Goal: Task Accomplishment & Management: Manage account settings

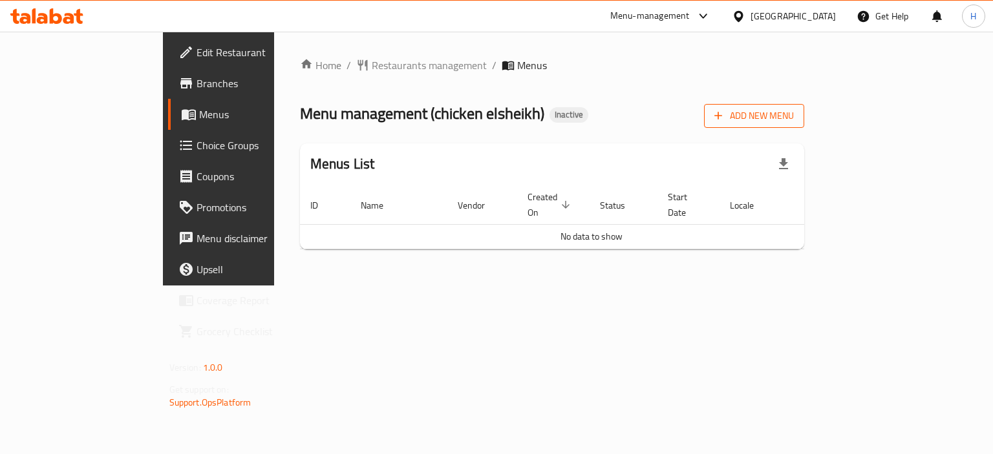
click at [793, 118] on span "Add New Menu" at bounding box center [753, 116] width 79 height 16
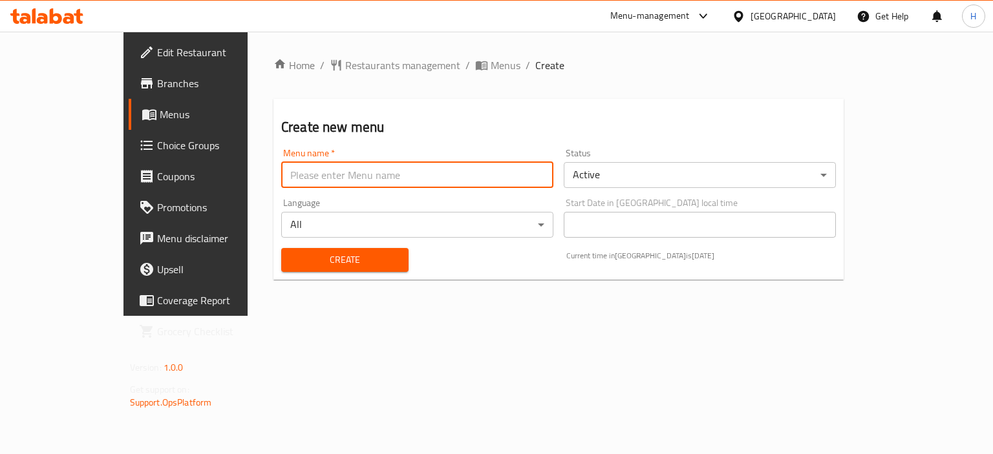
click at [357, 174] on input "text" at bounding box center [417, 175] width 272 height 26
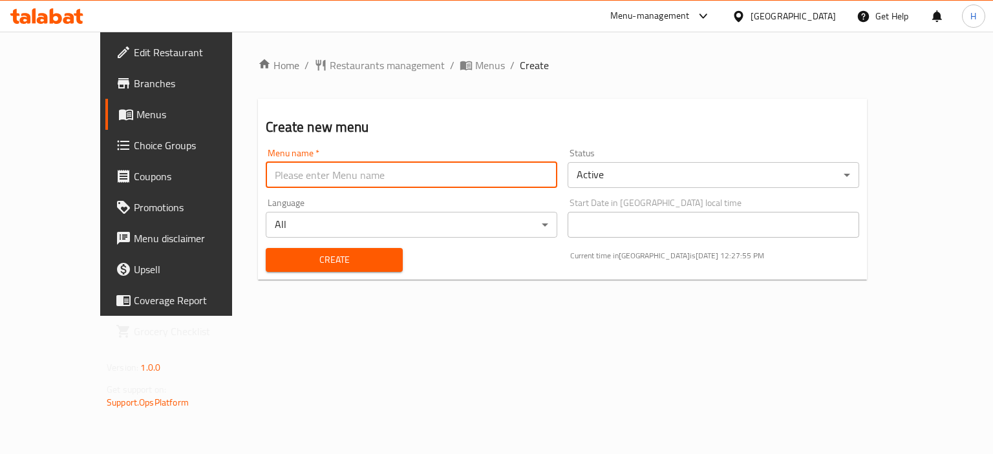
type input "Gazar"
click at [308, 251] on button "Create" at bounding box center [334, 260] width 136 height 24
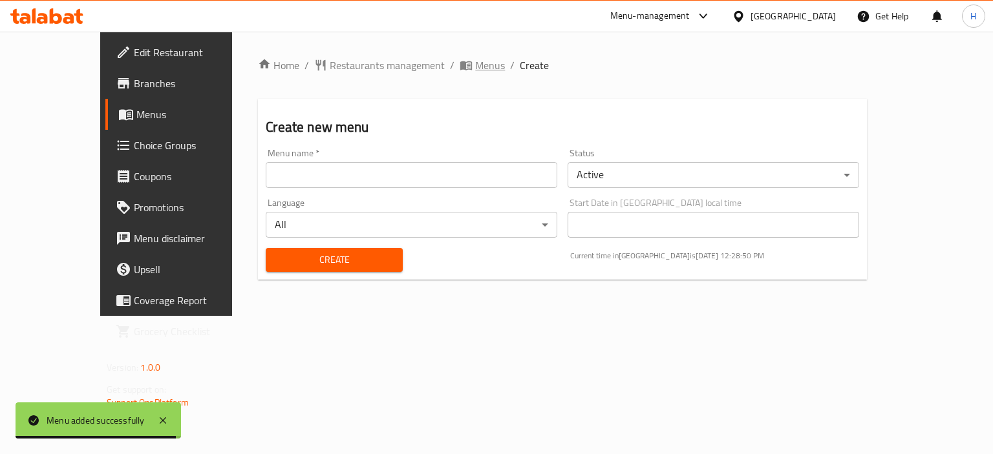
click at [475, 66] on span "Menus" at bounding box center [490, 66] width 30 height 16
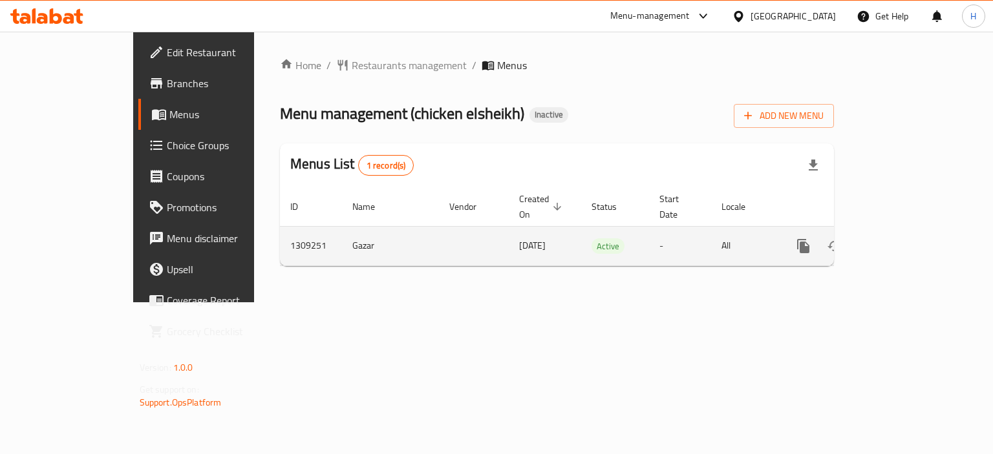
click at [870, 240] on icon "enhanced table" at bounding box center [865, 246] width 9 height 12
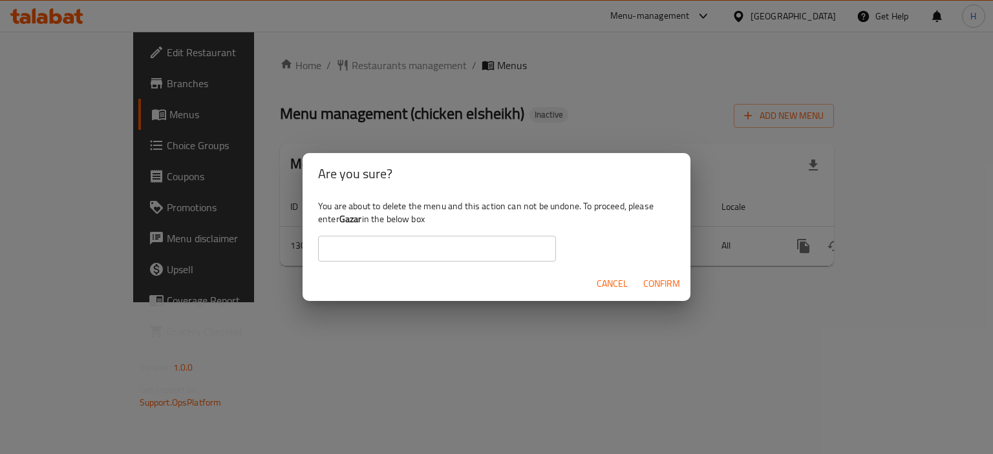
click at [372, 236] on input "text" at bounding box center [437, 249] width 238 height 26
drag, startPoint x: 602, startPoint y: 353, endPoint x: 617, endPoint y: 348, distance: 15.7
click at [610, 351] on div "Are you sure? You are about to delete the menu and this action can not be undon…" at bounding box center [496, 227] width 993 height 454
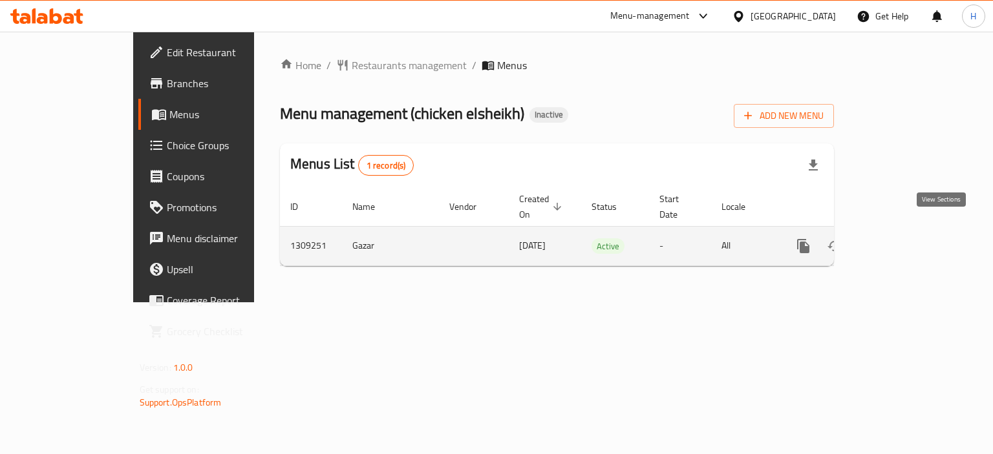
click at [904, 238] on icon "enhanced table" at bounding box center [896, 246] width 16 height 16
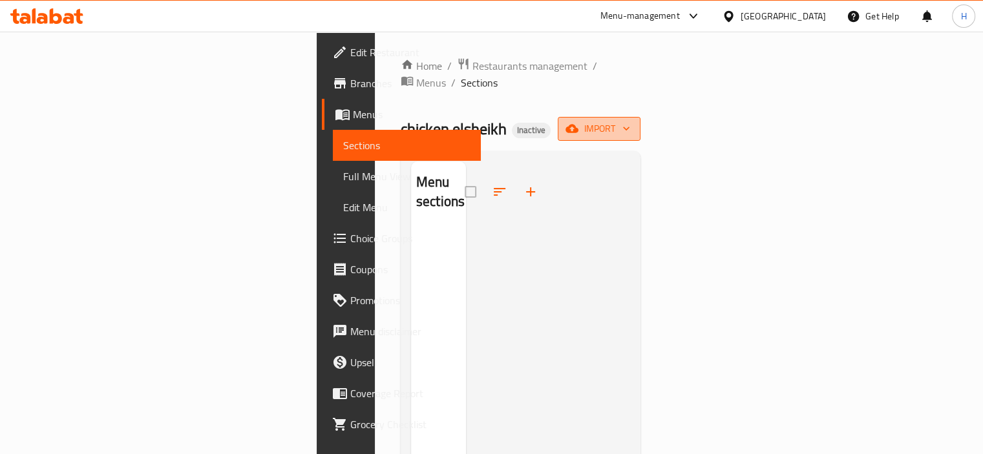
click at [630, 121] on span "import" at bounding box center [599, 129] width 62 height 16
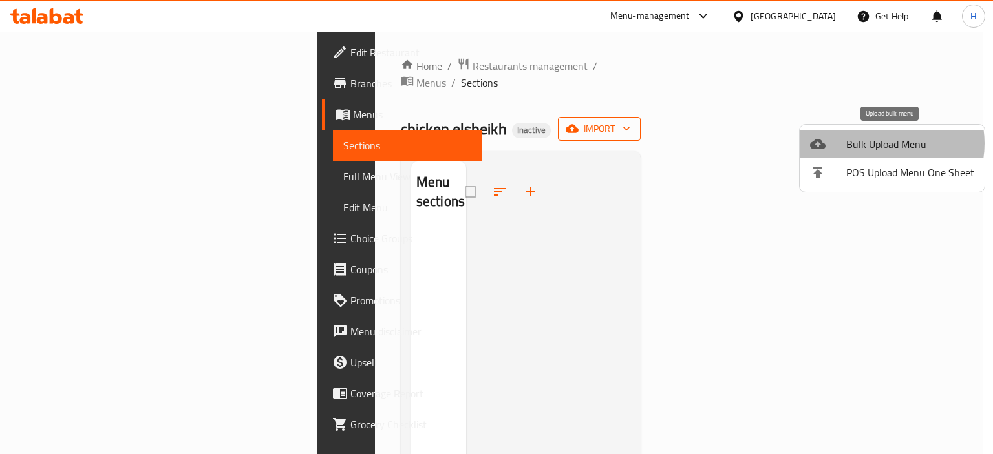
click at [887, 143] on span "Bulk Upload Menu" at bounding box center [910, 144] width 128 height 16
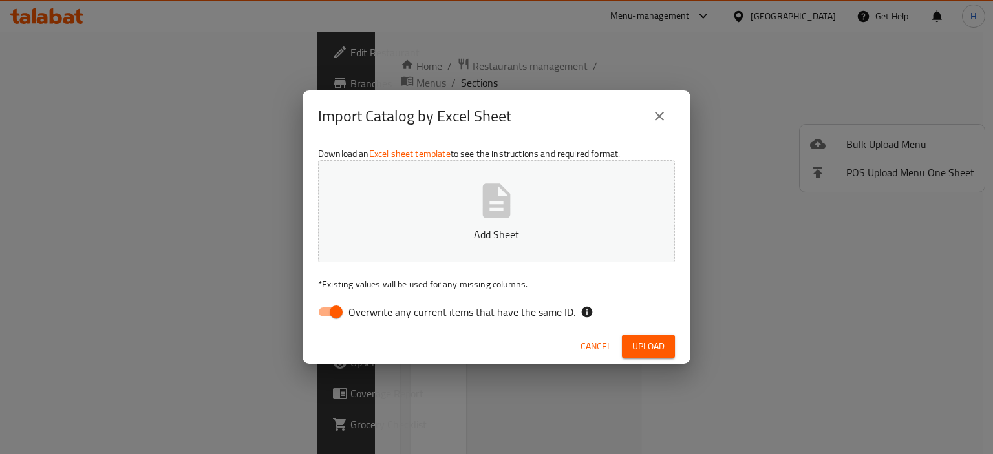
drag, startPoint x: 349, startPoint y: 310, endPoint x: 342, endPoint y: 310, distance: 6.5
click at [348, 310] on label "Overwrite any current items that have the same ID." at bounding box center [443, 312] width 264 height 25
click at [341, 309] on input "Overwrite any current items that have the same ID." at bounding box center [336, 312] width 74 height 25
checkbox input "false"
click at [425, 204] on button "Add Sheet" at bounding box center [496, 211] width 357 height 102
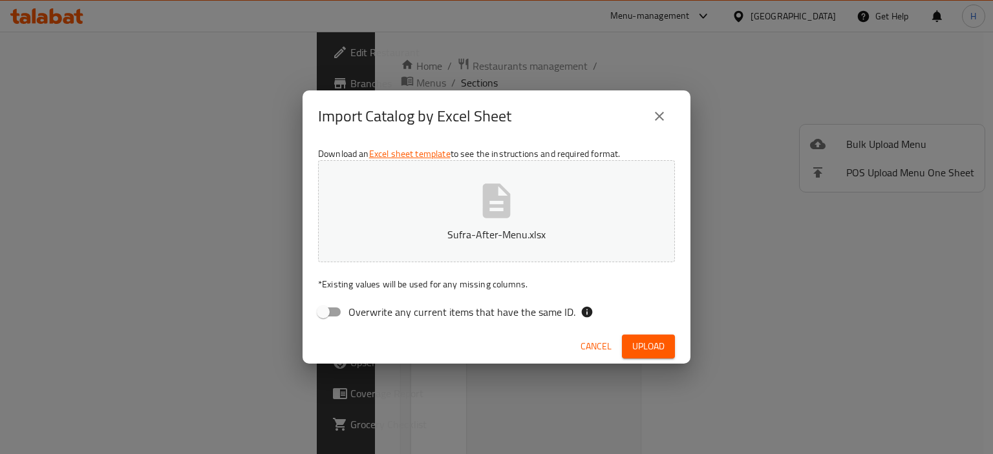
click at [643, 361] on div "Cancel Upload" at bounding box center [496, 347] width 388 height 34
click at [643, 354] on span "Upload" at bounding box center [648, 347] width 32 height 16
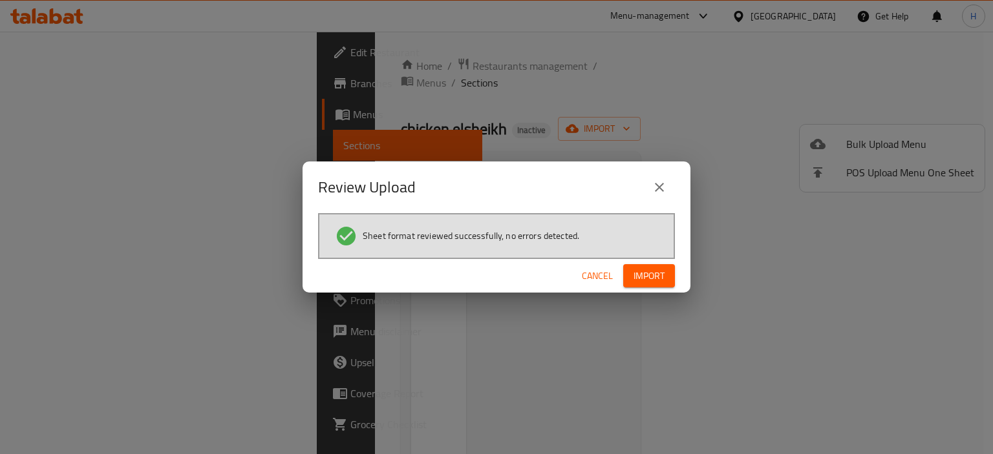
click at [656, 273] on span "Import" at bounding box center [648, 276] width 31 height 16
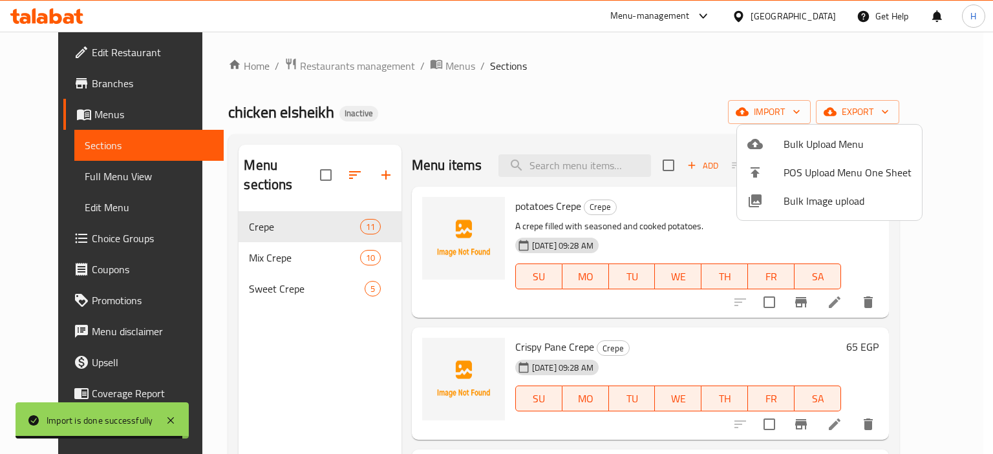
drag, startPoint x: 912, startPoint y: 66, endPoint x: 877, endPoint y: 79, distance: 38.0
click at [912, 66] on div at bounding box center [496, 227] width 993 height 454
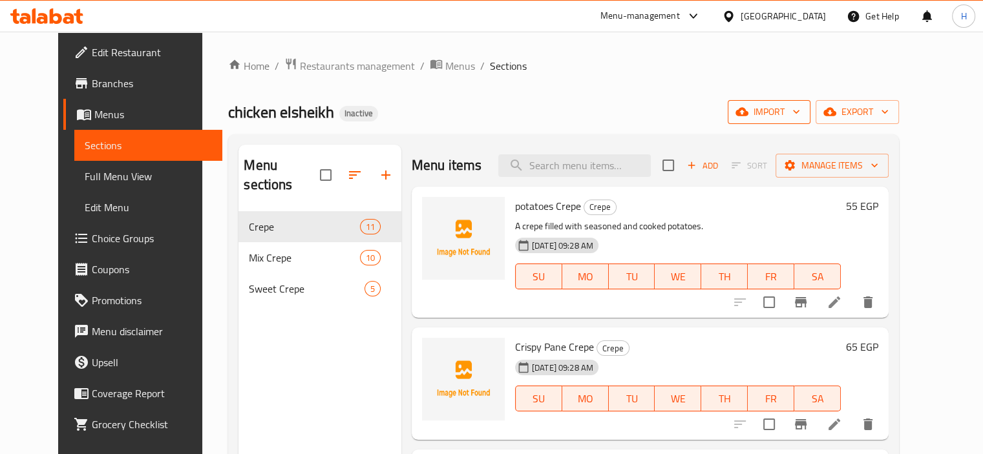
click at [800, 112] on span "import" at bounding box center [769, 112] width 62 height 16
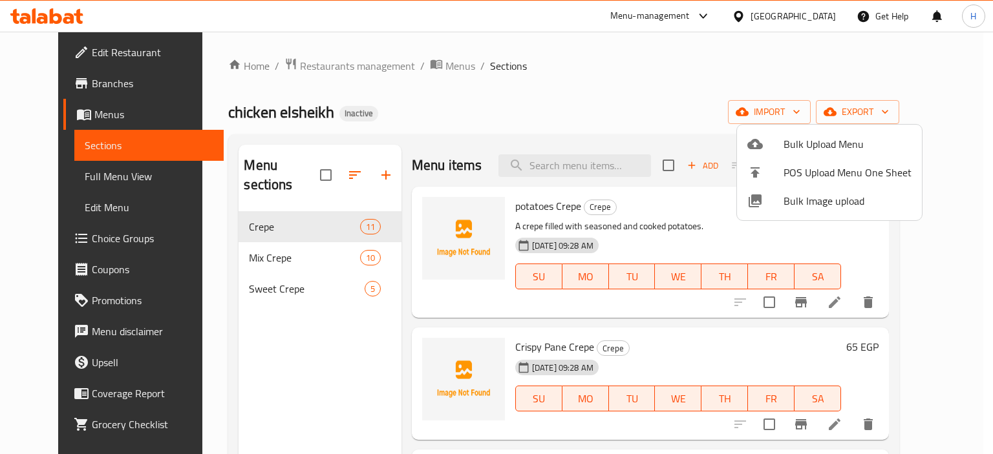
click at [812, 193] on span "Bulk Image upload" at bounding box center [847, 201] width 128 height 16
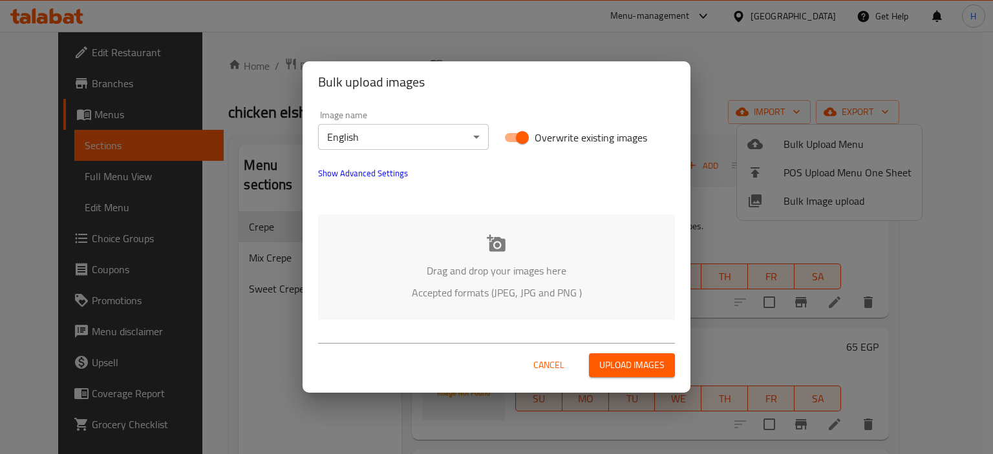
click at [488, 251] on icon at bounding box center [496, 243] width 19 height 19
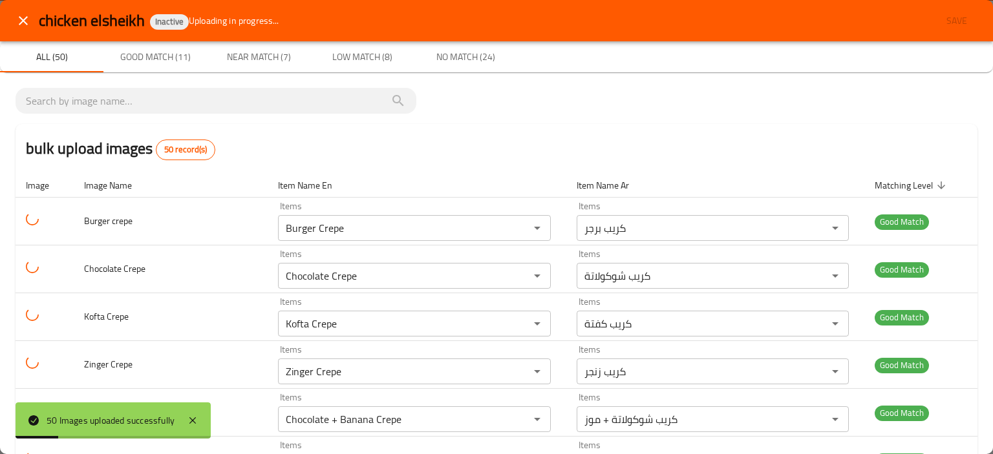
click at [446, 162] on div "bulk upload images 50 record(s)" at bounding box center [496, 148] width 961 height 49
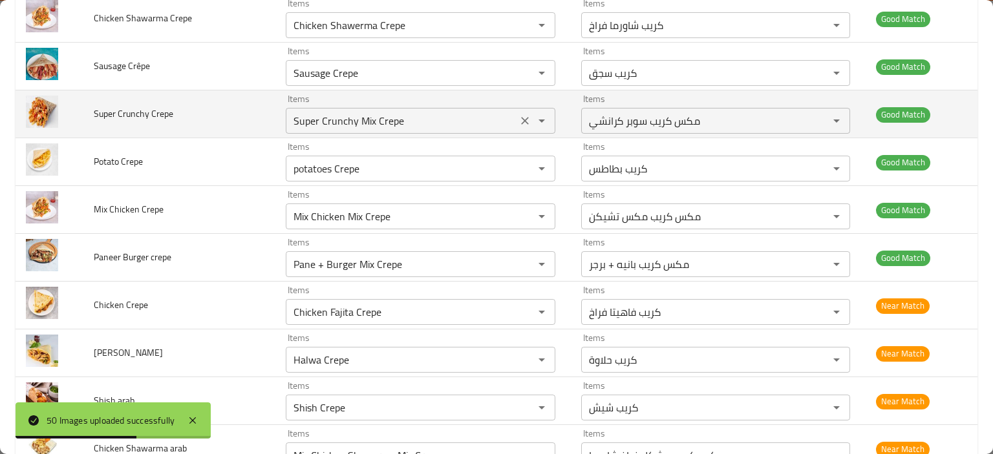
scroll to position [517, 0]
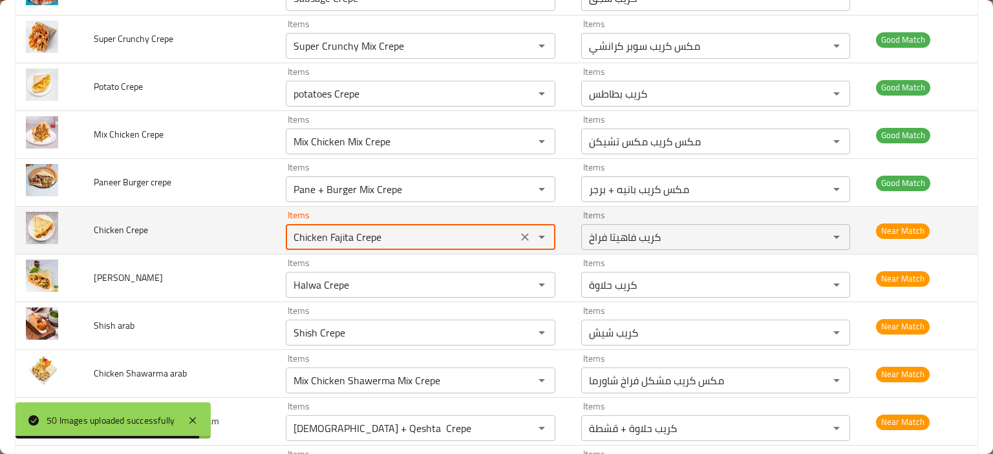
click at [345, 235] on Crepe "Chicken Fajita Crepe" at bounding box center [400, 237] width 223 height 18
click at [334, 237] on Crepe "Chicken Fajita Crepe" at bounding box center [400, 237] width 223 height 18
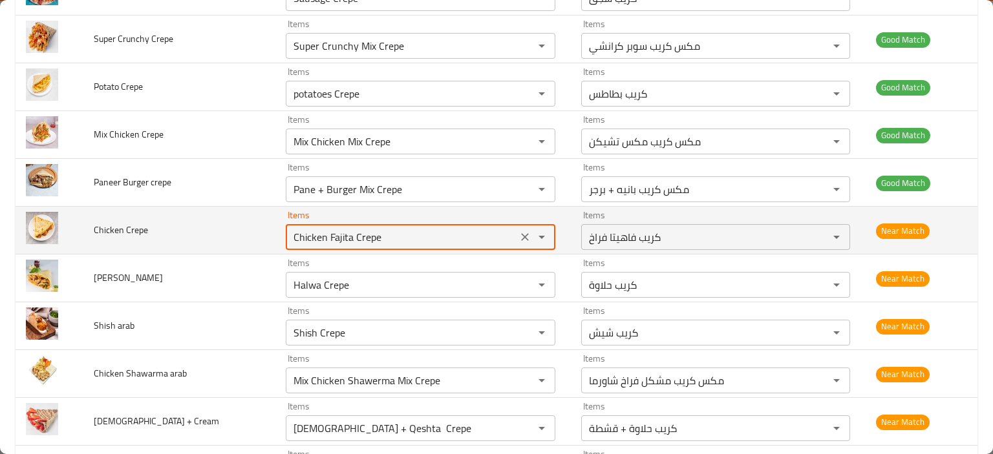
drag, startPoint x: 328, startPoint y: 235, endPoint x: 407, endPoint y: 234, distance: 78.8
click at [407, 234] on Crepe "Chicken Fajita Crepe" at bounding box center [400, 237] width 223 height 18
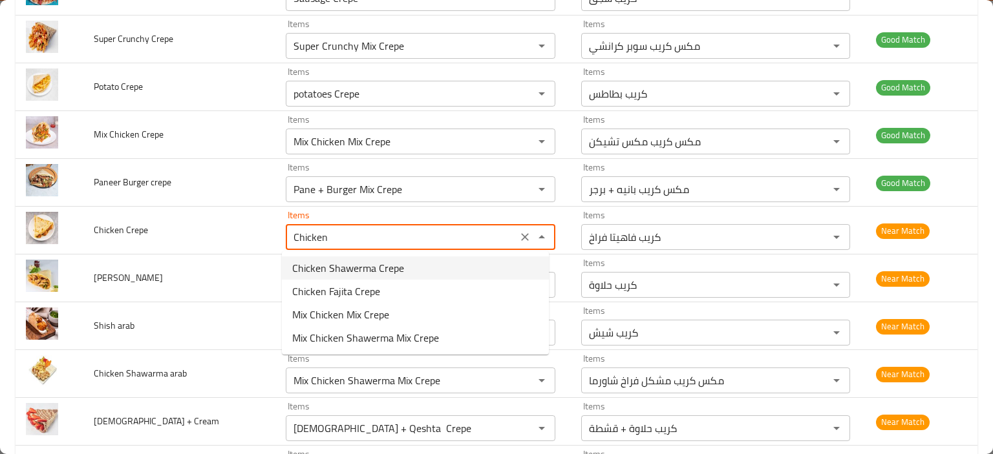
click at [384, 265] on span "Chicken Shawerma Crepe" at bounding box center [348, 268] width 112 height 16
type Crepe "Chicken Shawerma Crepe"
type Crepe-ar "كريب شاورما فراخ"
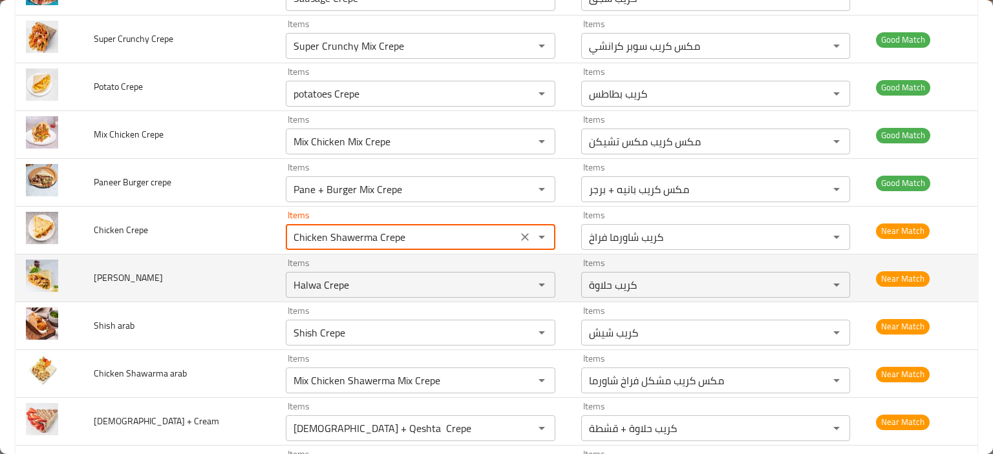
click at [152, 258] on td "Fajita Crepe" at bounding box center [179, 279] width 192 height 48
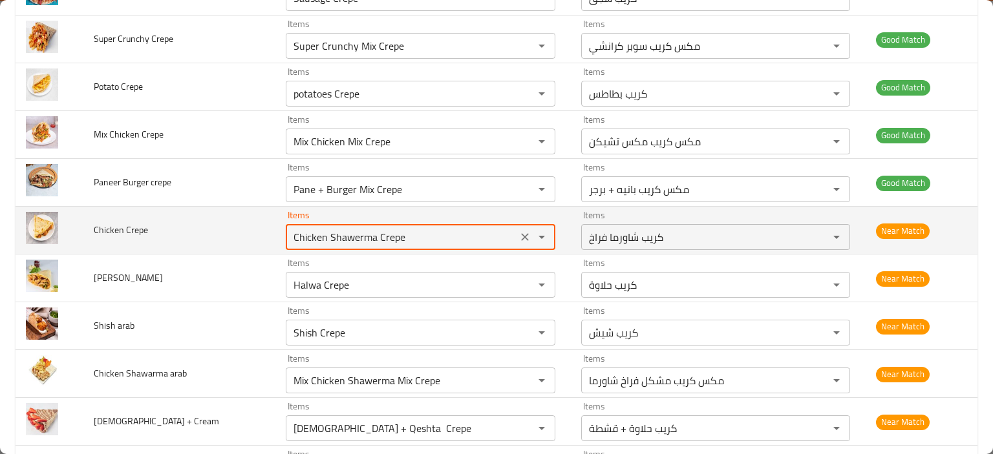
click at [344, 236] on Crepe "Chicken Shawerma Crepe" at bounding box center [400, 237] width 223 height 18
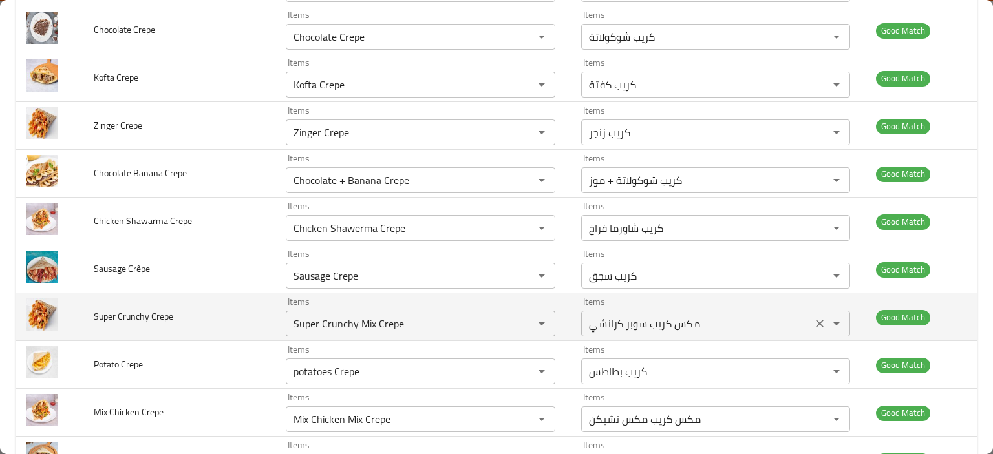
scroll to position [525, 0]
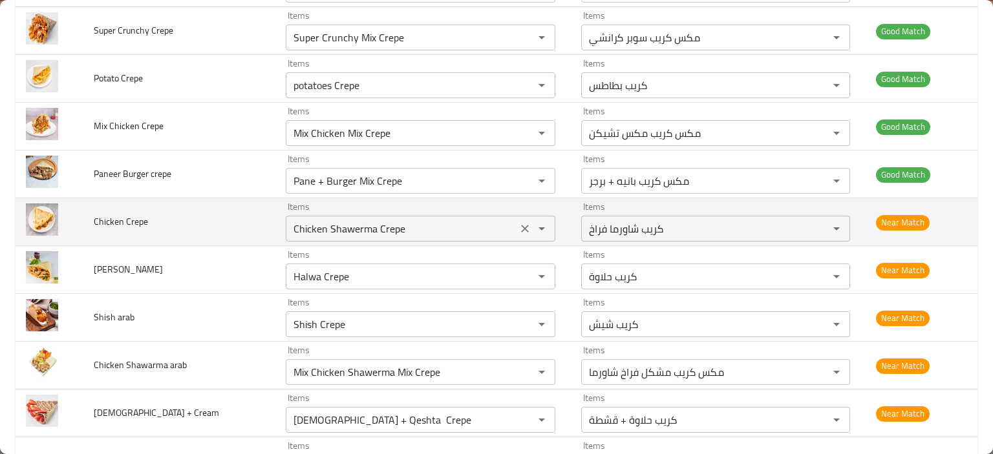
click at [364, 233] on Crepe "Chicken Shawerma Crepe" at bounding box center [400, 229] width 223 height 18
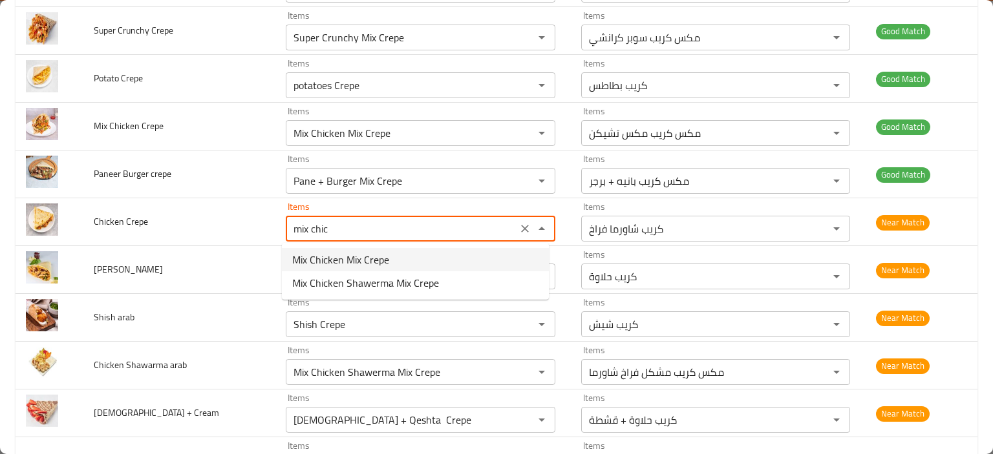
click at [336, 265] on span "Mix Chicken Mix Crepe" at bounding box center [340, 260] width 97 height 16
type Crepe "Mix Chicken Mix Crepe"
type Crepe-ar "مكس كريب مكس تشيكن"
type Crepe "Mix Chicken Mix Crepe"
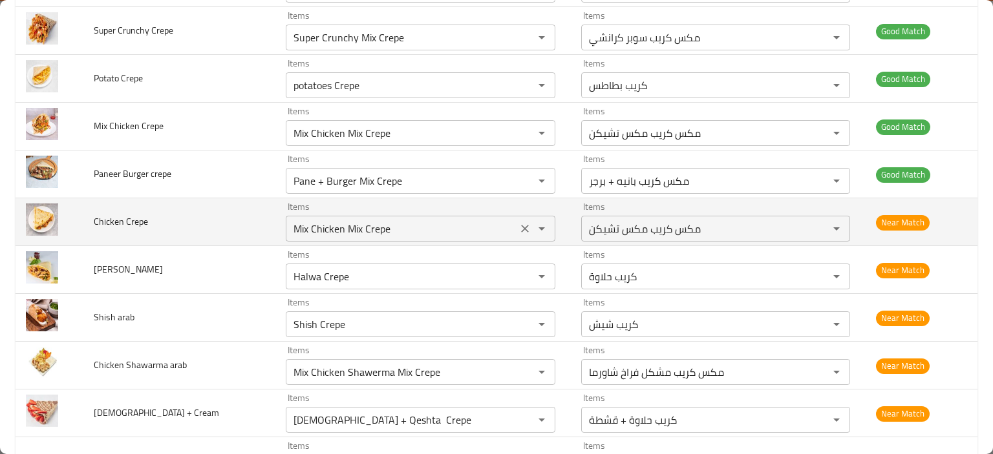
click at [520, 229] on icon "Clear" at bounding box center [524, 228] width 13 height 13
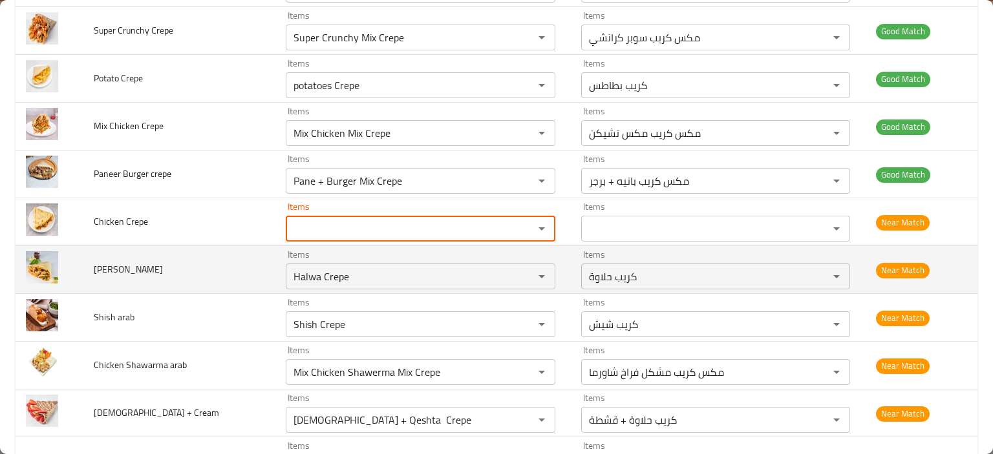
click at [209, 271] on td "Fajita Crepe" at bounding box center [179, 270] width 192 height 48
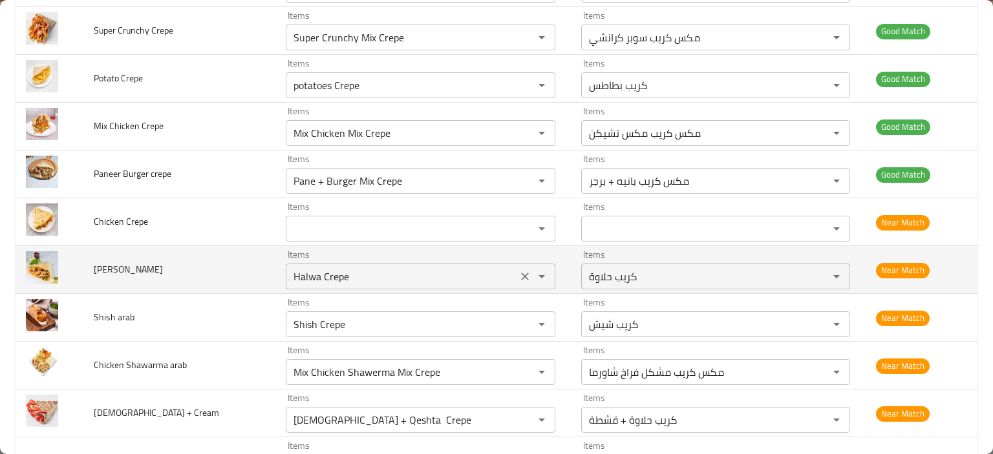
click at [308, 269] on Crepe "Halwa Crepe" at bounding box center [400, 277] width 223 height 18
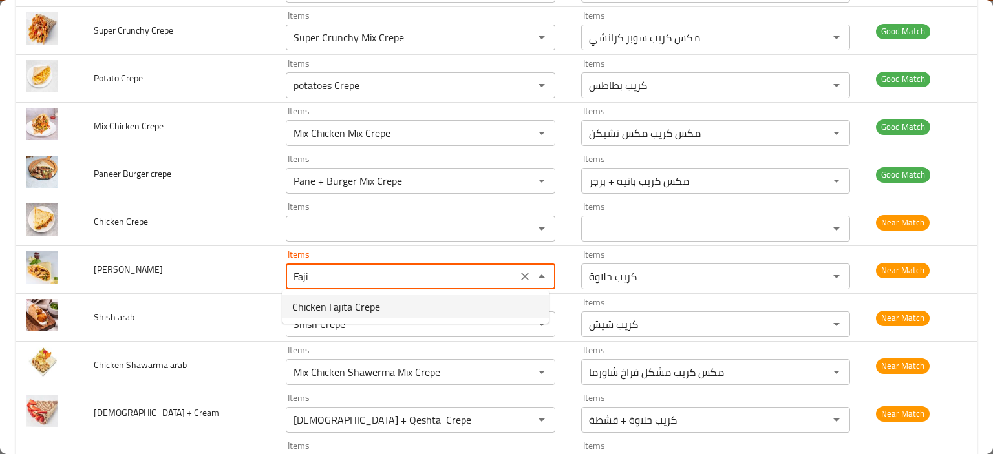
click at [348, 299] on span "Chicken Fajita Crepe" at bounding box center [336, 307] width 88 height 16
type Crepe "Chicken Fajita Crepe"
type Crepe-ar "كريب فاهيتا فراخ"
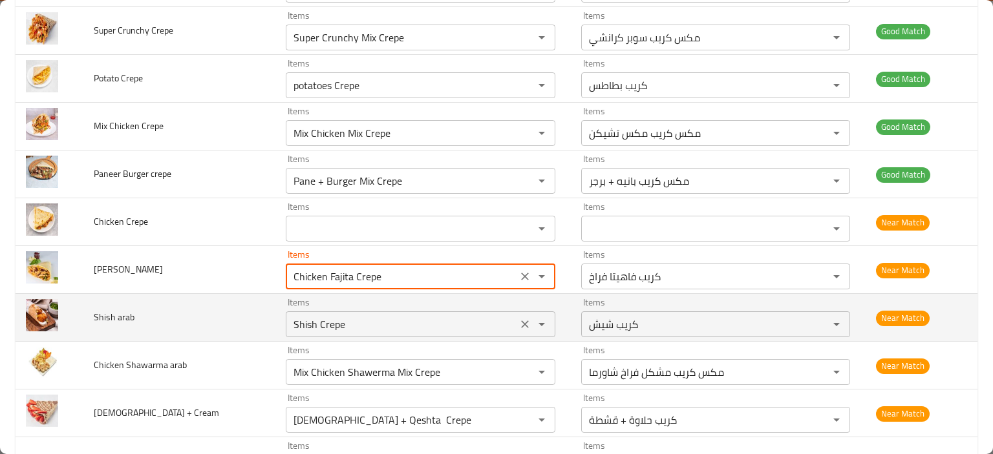
type Crepe "Chicken Fajita Crepe"
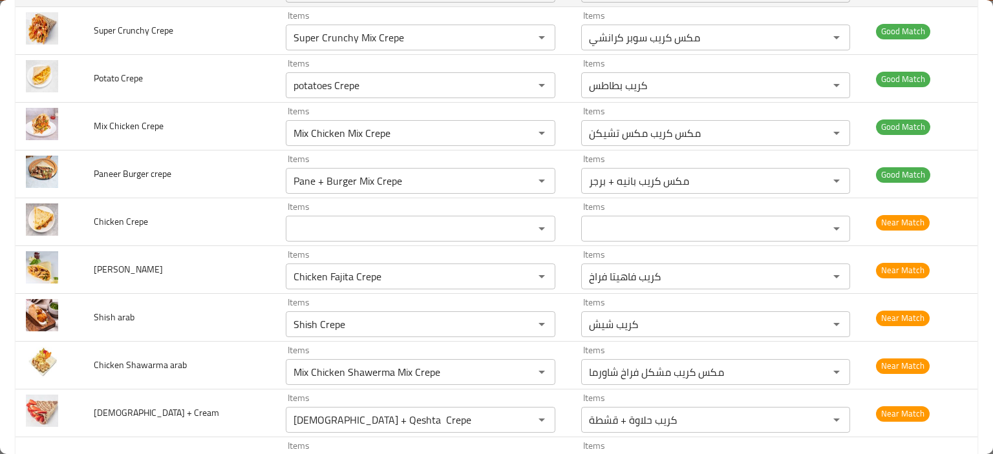
scroll to position [659, 0]
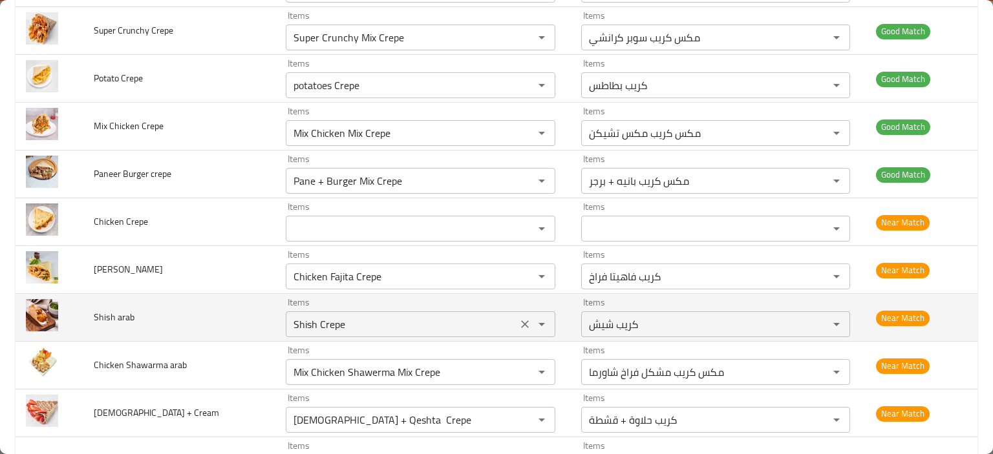
click at [305, 320] on arab "Shish Crepe" at bounding box center [400, 324] width 223 height 18
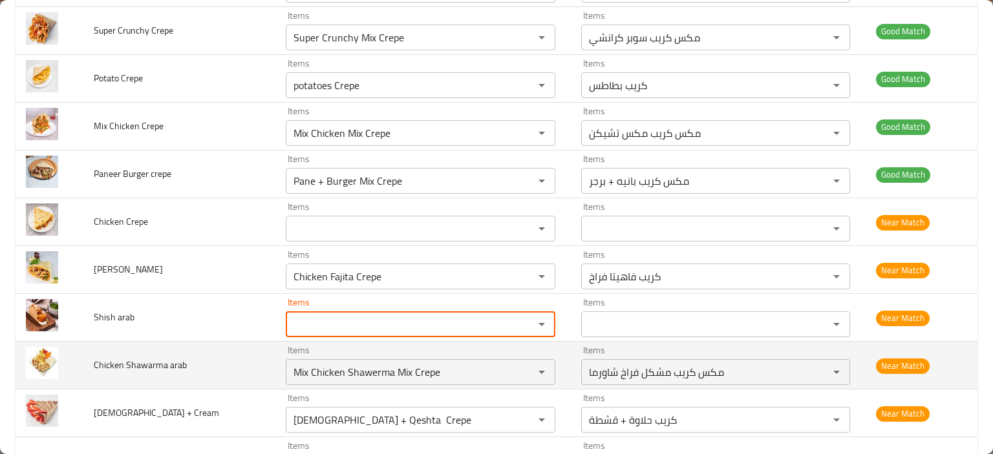
click at [205, 364] on td "Chicken Shawarma arab" at bounding box center [179, 366] width 192 height 48
click at [341, 366] on arab "Mix Chicken Shawerma Mix Crepe" at bounding box center [400, 372] width 223 height 18
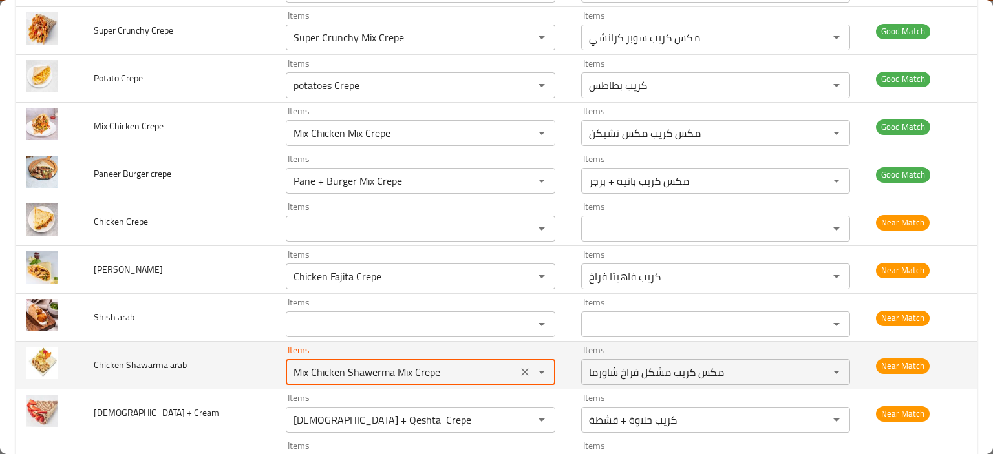
click at [518, 372] on icon "Clear" at bounding box center [524, 372] width 13 height 13
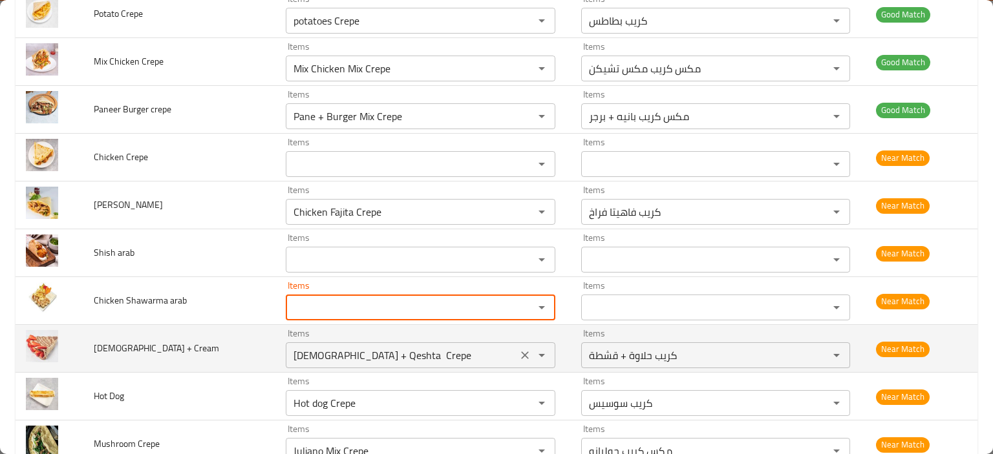
scroll to position [655, 0]
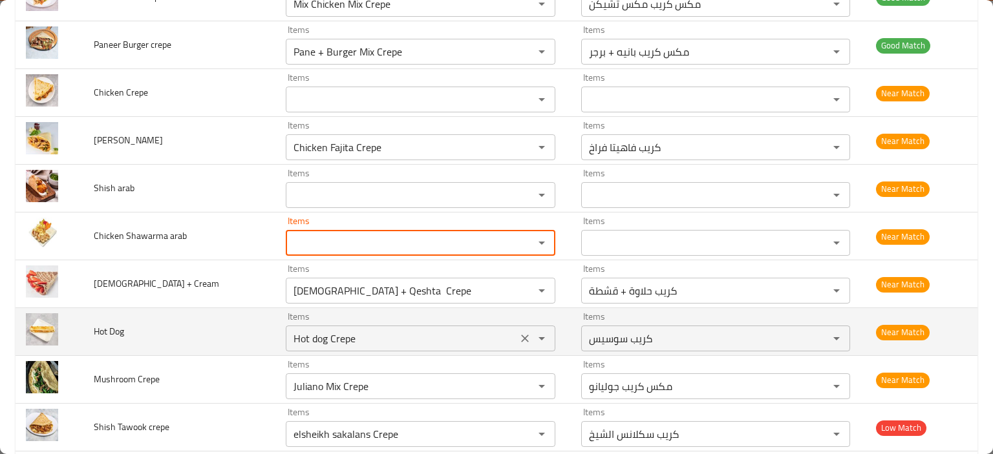
click at [518, 336] on icon "Clear" at bounding box center [524, 338] width 13 height 13
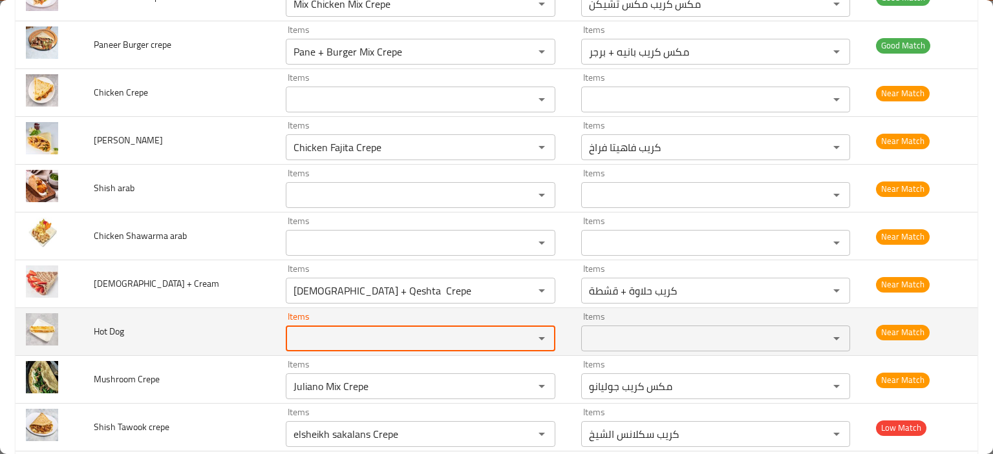
scroll to position [719, 0]
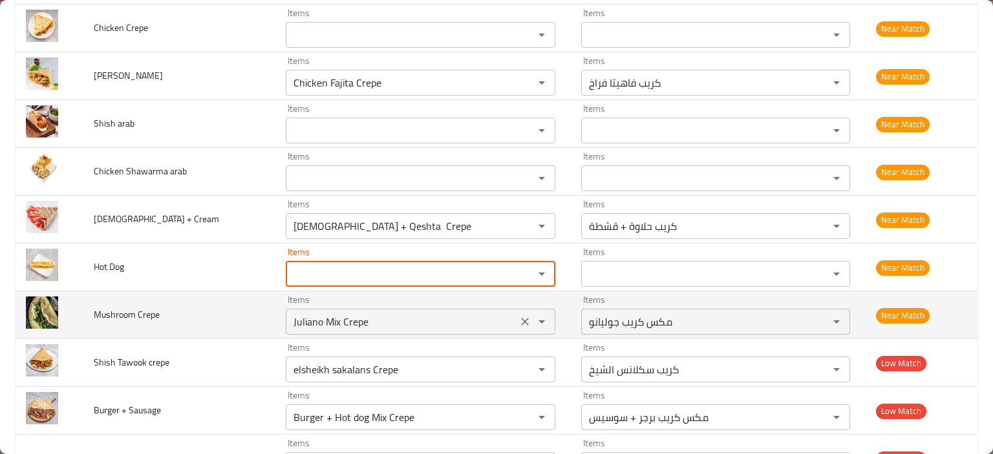
click at [326, 323] on Crepe "Juliano Mix Crepe" at bounding box center [400, 322] width 223 height 18
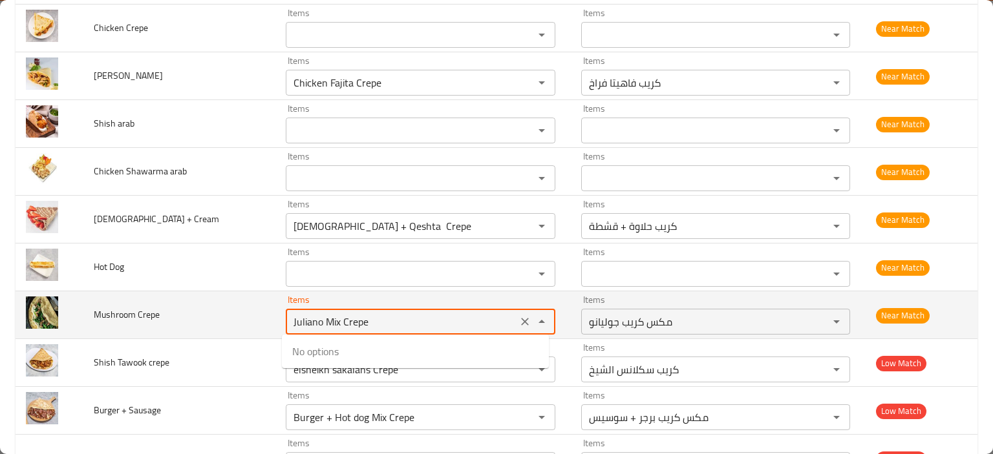
click at [107, 315] on span "Mushroom Crepe" at bounding box center [127, 314] width 66 height 17
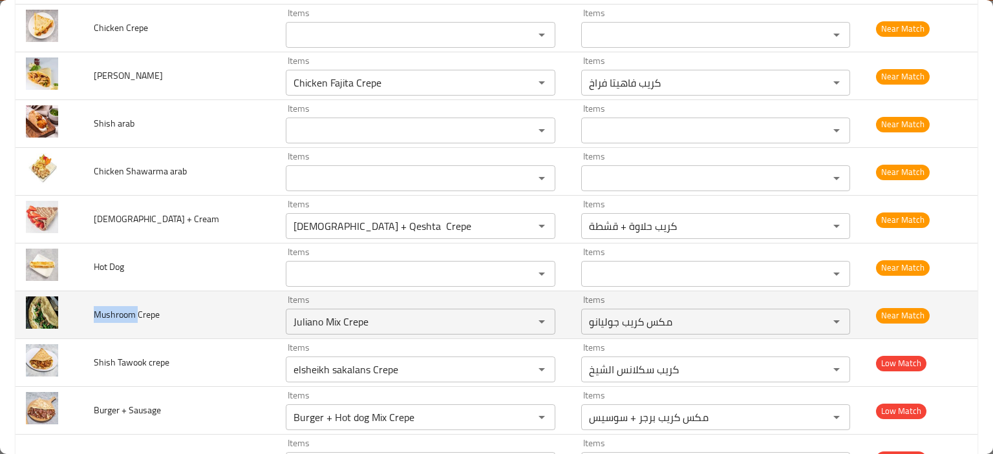
click at [107, 315] on span "Mushroom Crepe" at bounding box center [127, 314] width 66 height 17
copy span "Mushroom"
click at [277, 317] on td "Items Juliano Mix Crepe Items" at bounding box center [422, 315] width 295 height 48
click at [297, 319] on Crepe "Juliano Mix Crepe" at bounding box center [400, 322] width 223 height 18
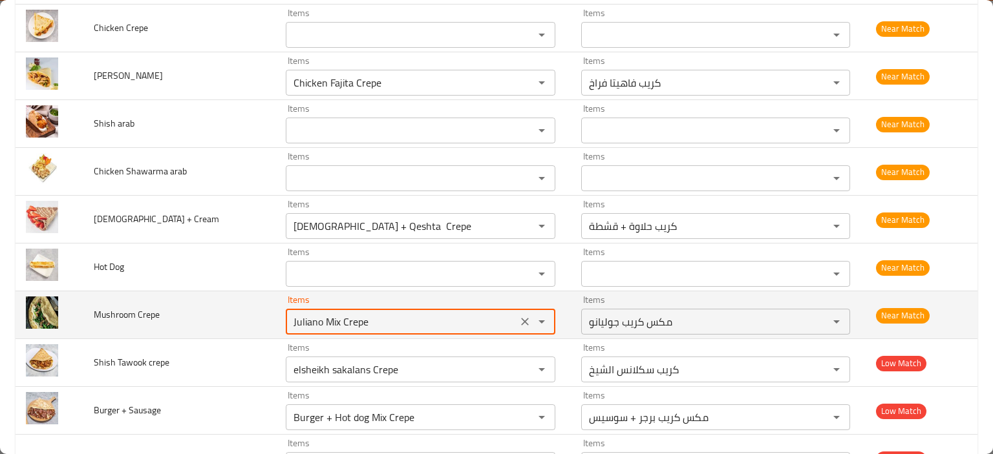
paste Crepe "Mushroom"
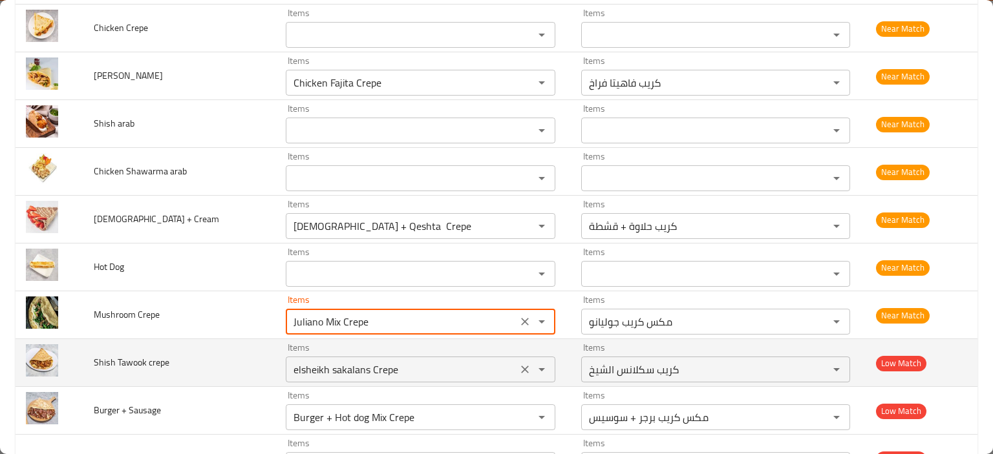
paste Crepe "Mushroom"
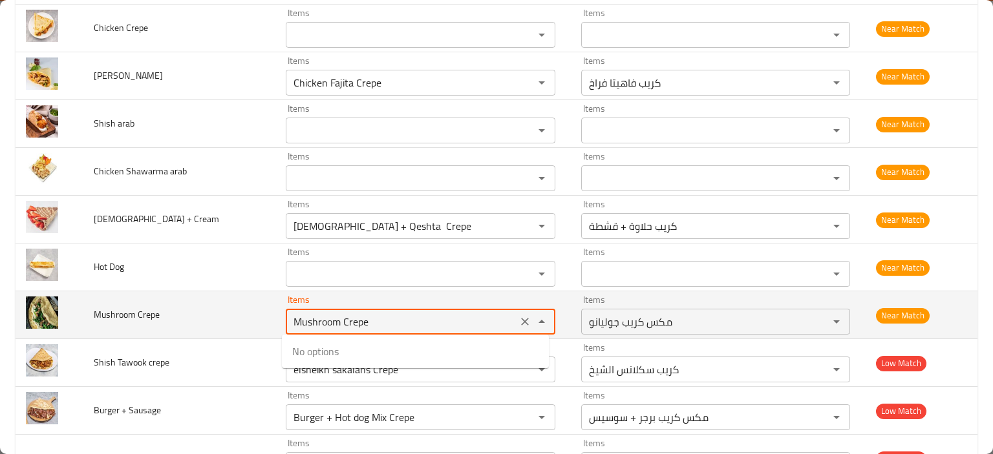
click at [357, 325] on Crepe "Mushroom Crepe" at bounding box center [400, 322] width 223 height 18
click at [349, 322] on Crepe "Mushroom Crepe" at bounding box center [400, 322] width 223 height 18
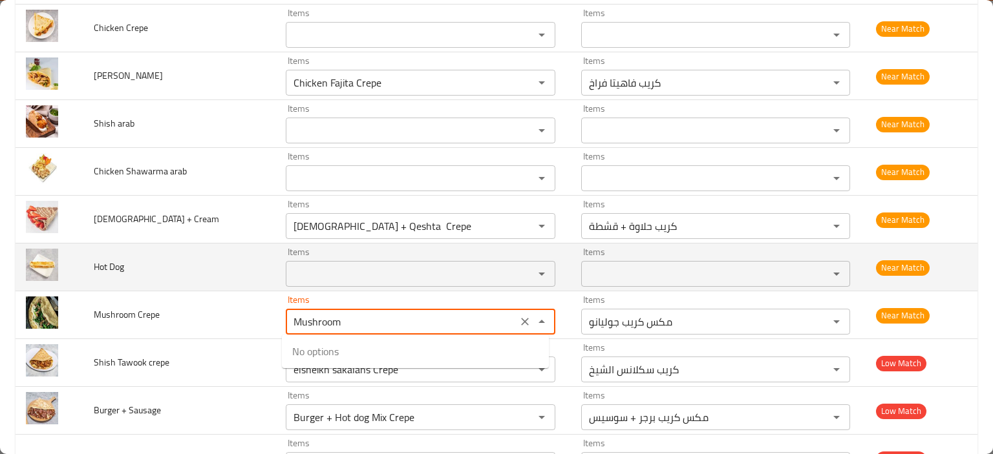
type Crepe "Juliano Mix Crepe"
click at [190, 278] on td "Hot Dog" at bounding box center [179, 268] width 192 height 48
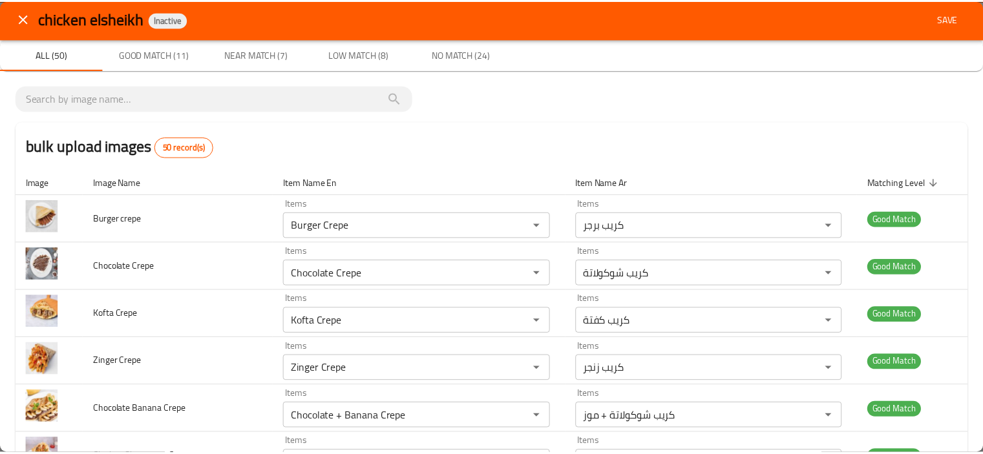
scroll to position [0, 0]
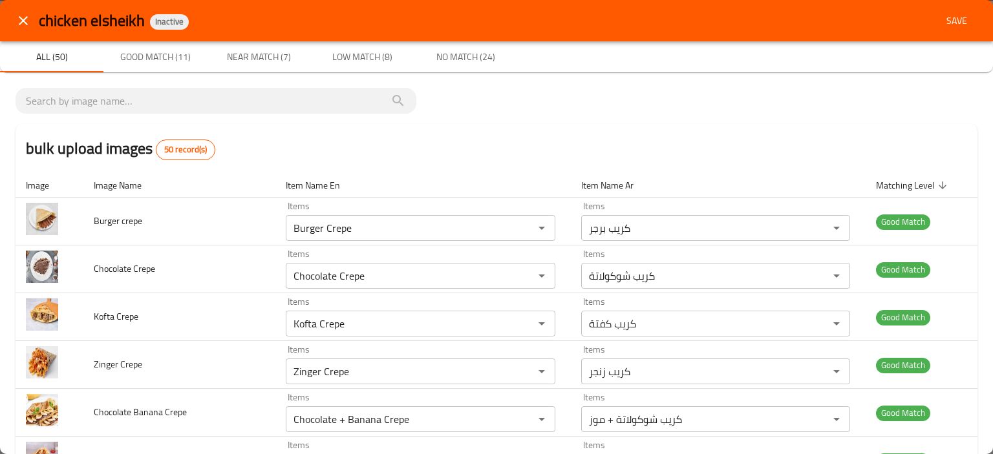
click at [13, 20] on button "close" at bounding box center [23, 20] width 31 height 31
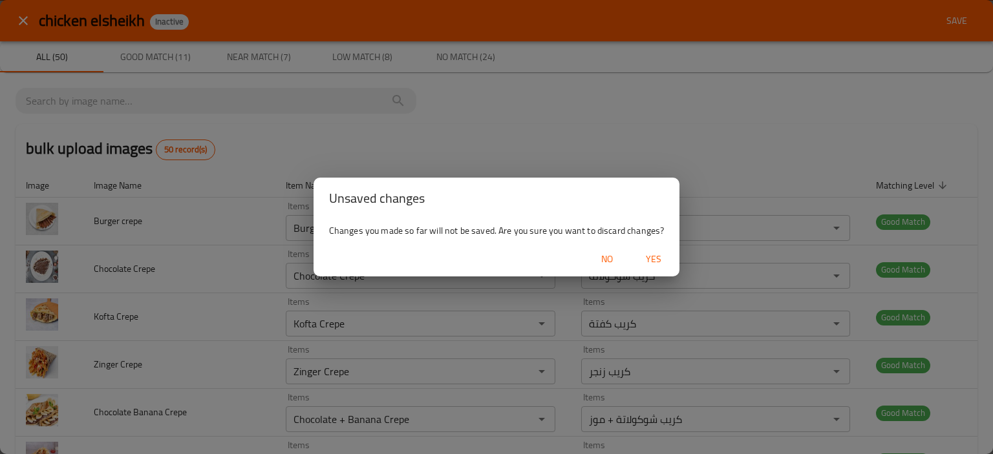
click at [653, 262] on span "Yes" at bounding box center [653, 259] width 31 height 16
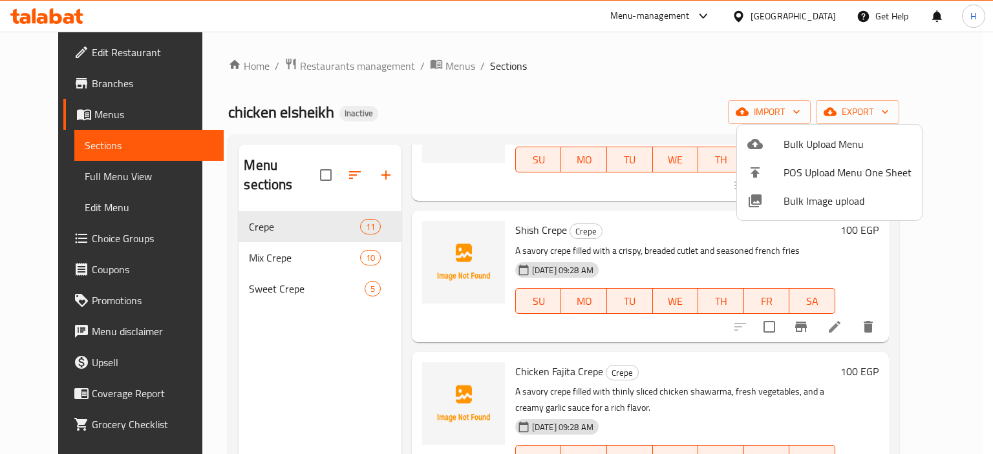
click at [450, 110] on div at bounding box center [496, 227] width 993 height 454
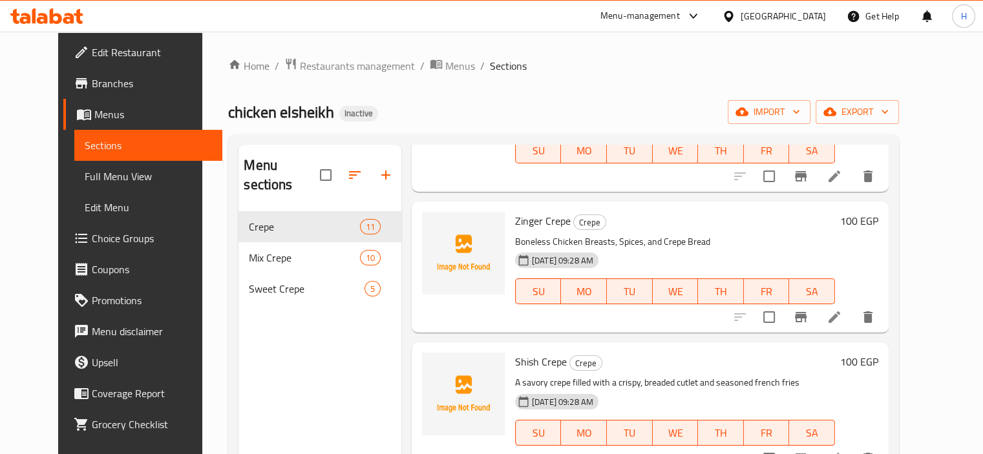
scroll to position [142, 0]
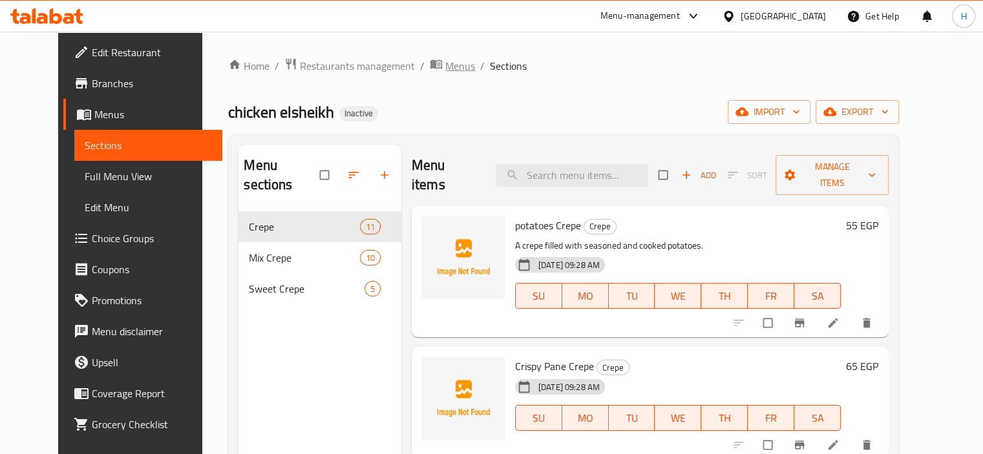
click at [445, 67] on span "Menus" at bounding box center [460, 66] width 30 height 16
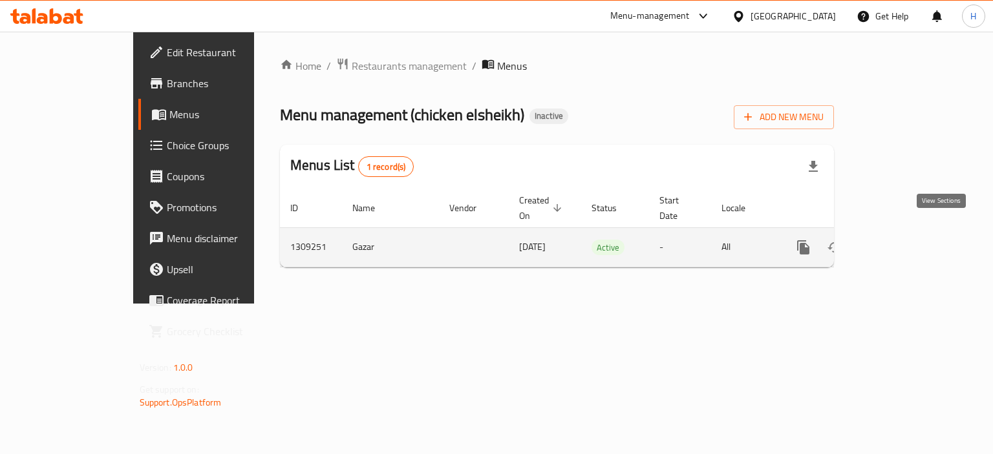
click at [912, 236] on link "enhanced table" at bounding box center [896, 247] width 31 height 31
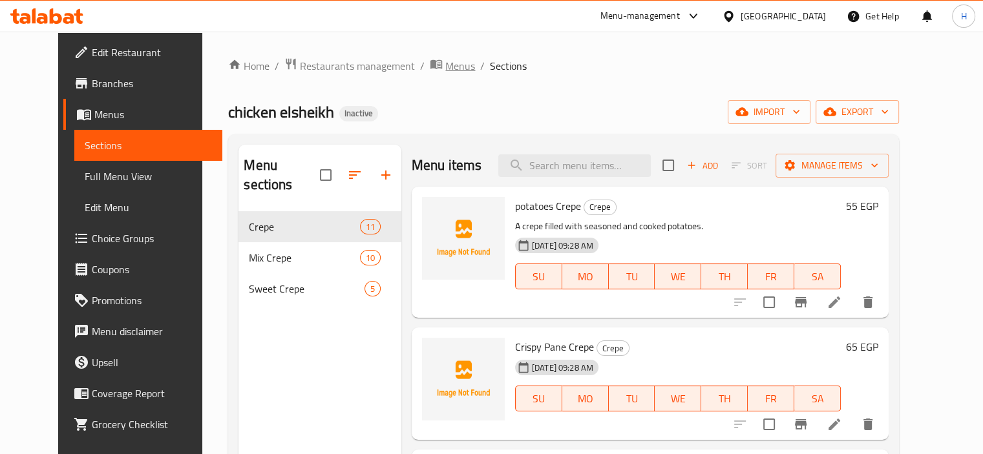
click at [445, 67] on span "Menus" at bounding box center [460, 66] width 30 height 16
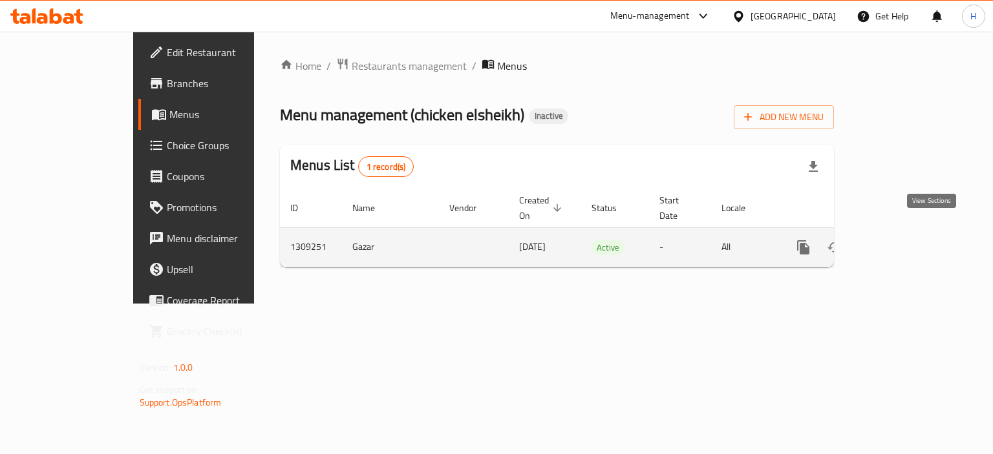
click at [904, 240] on icon "enhanced table" at bounding box center [896, 248] width 16 height 16
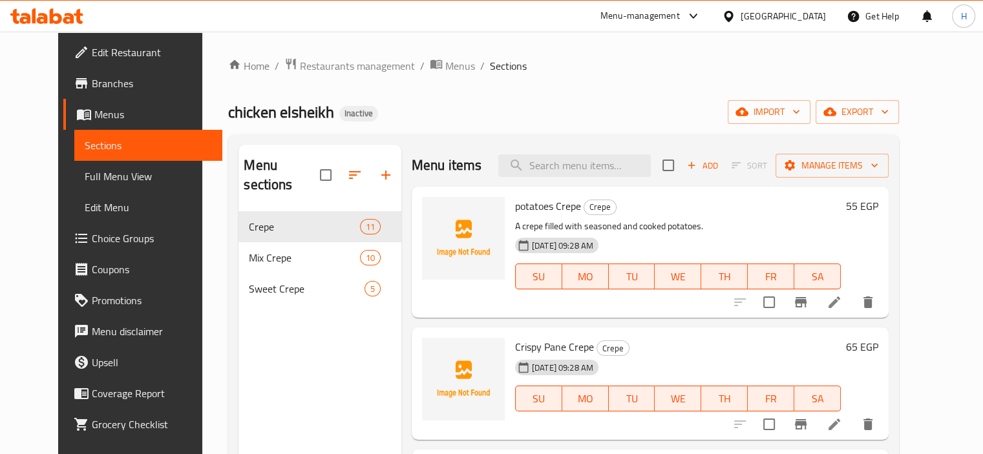
click at [76, 186] on link "Full Menu View" at bounding box center [148, 176] width 148 height 31
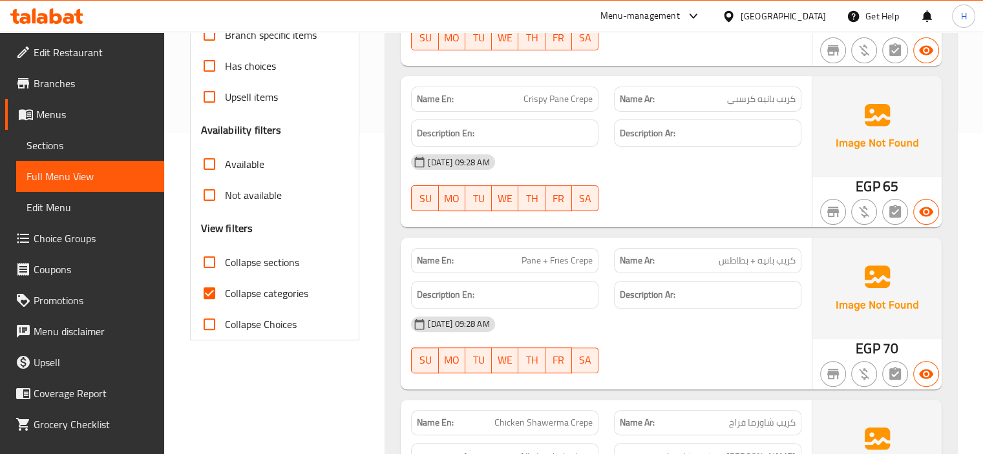
scroll to position [323, 0]
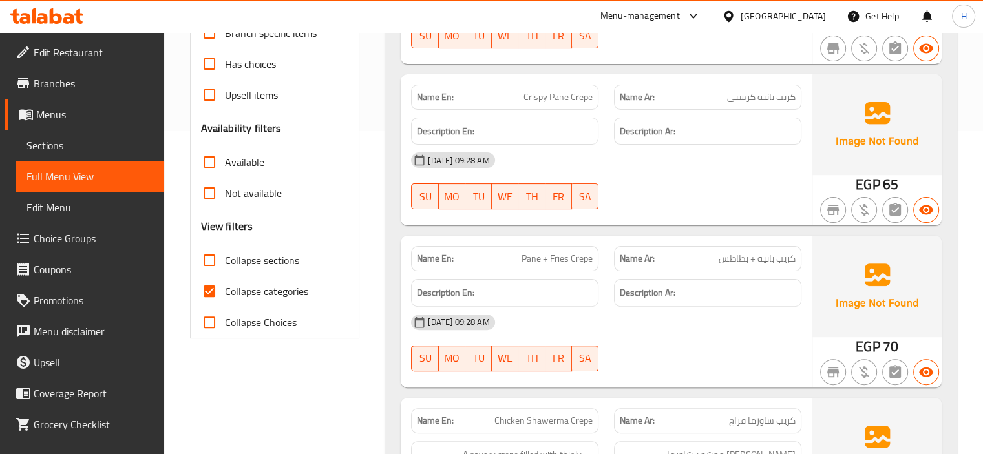
click at [271, 259] on span "Collapse sections" at bounding box center [262, 261] width 74 height 16
click at [225, 259] on input "Collapse sections" at bounding box center [209, 260] width 31 height 31
checkbox input "true"
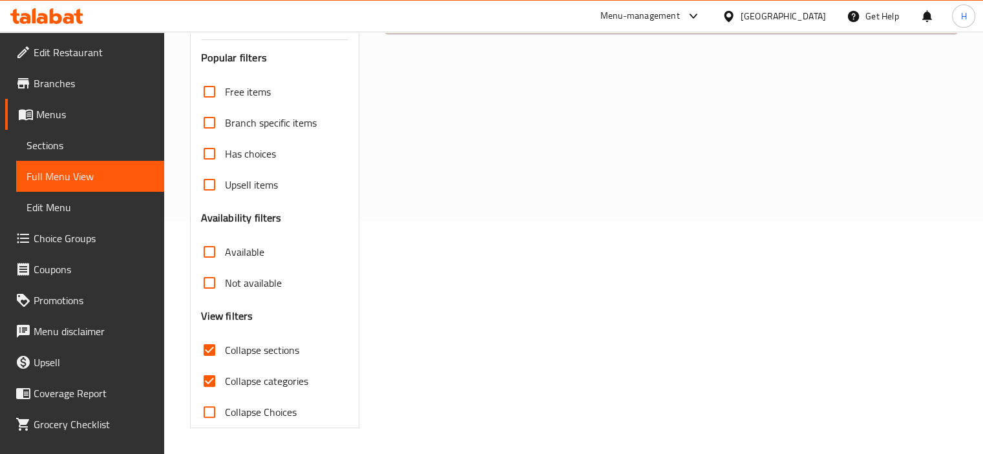
scroll to position [233, 0]
click at [256, 382] on span "Collapse categories" at bounding box center [266, 382] width 83 height 16
click at [225, 382] on input "Collapse categories" at bounding box center [209, 381] width 31 height 31
checkbox input "false"
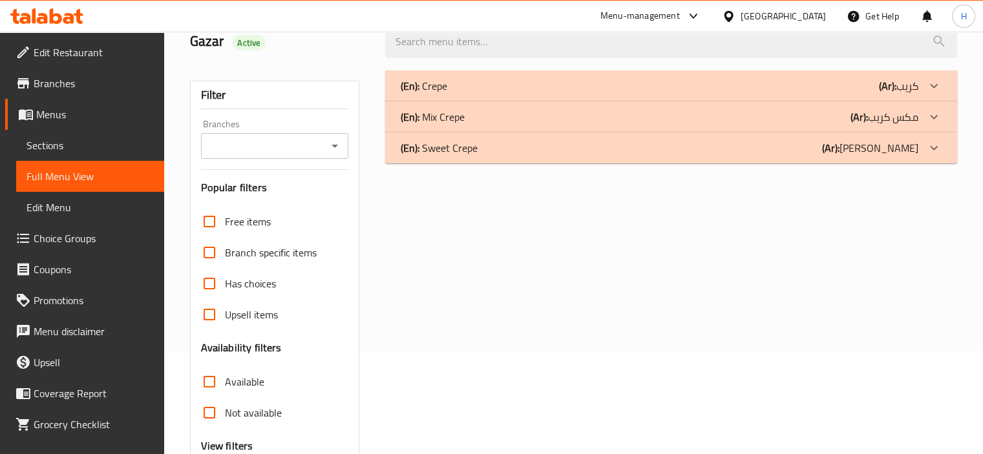
scroll to position [0, 0]
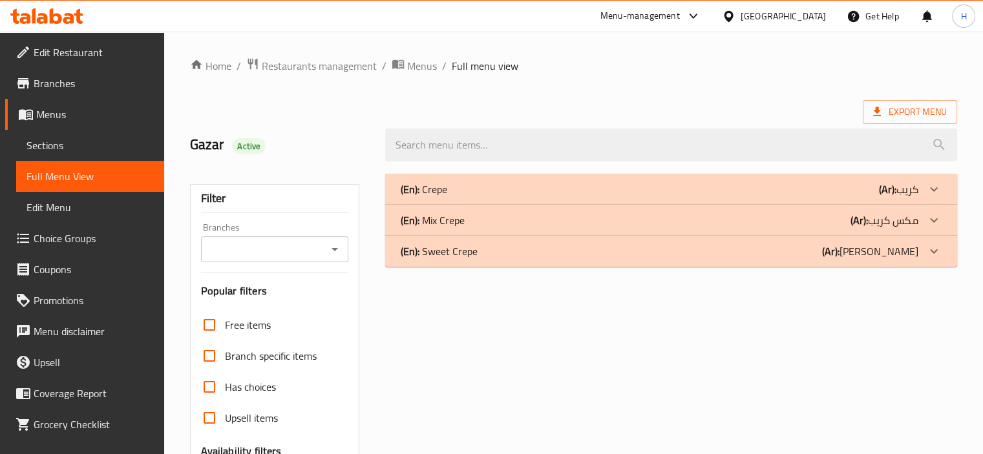
click at [787, 191] on div "(En): Crepe (Ar): كريب" at bounding box center [660, 190] width 518 height 16
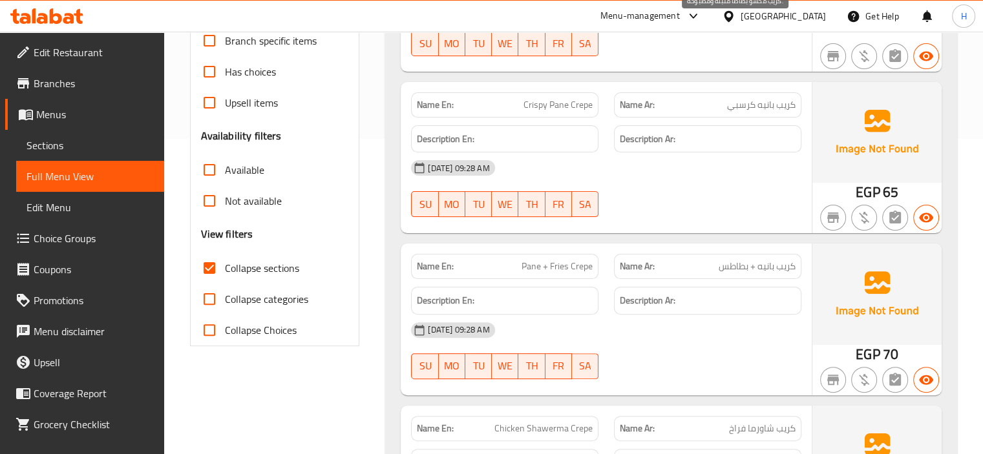
scroll to position [323, 0]
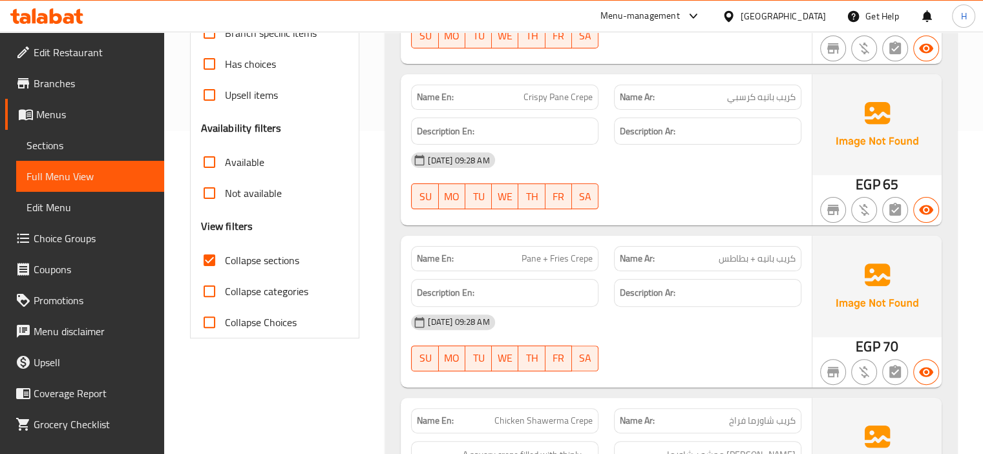
click at [531, 257] on span "Pane + Fries Crepe" at bounding box center [556, 259] width 71 height 14
copy span "Pane + Fries Crepe"
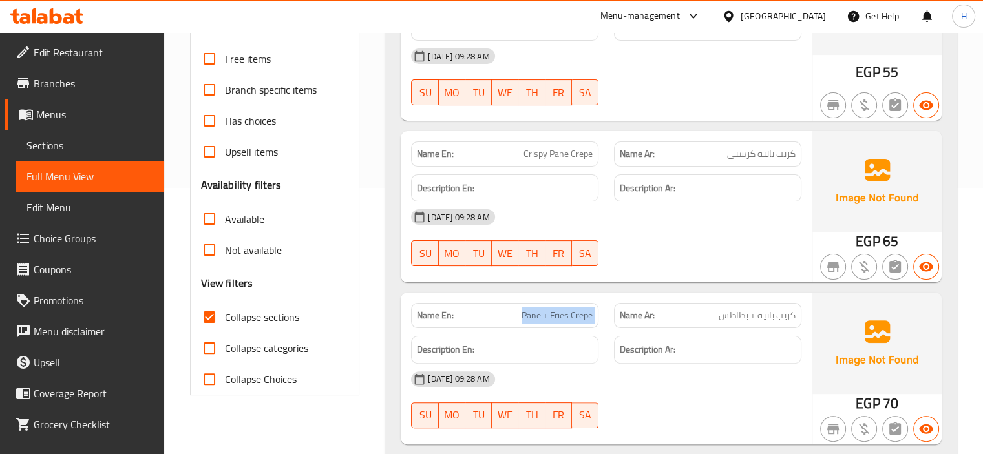
scroll to position [194, 0]
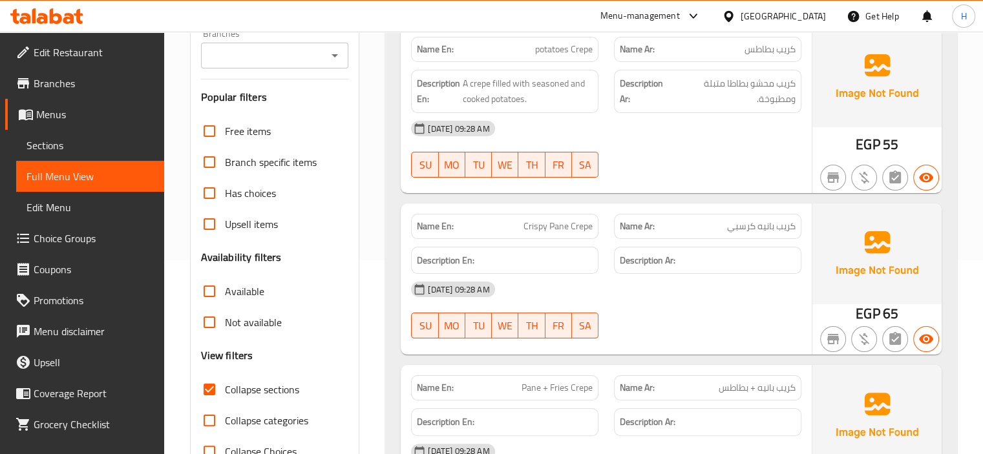
click at [536, 43] on span "potatoes Crepe" at bounding box center [564, 50] width 58 height 14
copy span "potatoes"
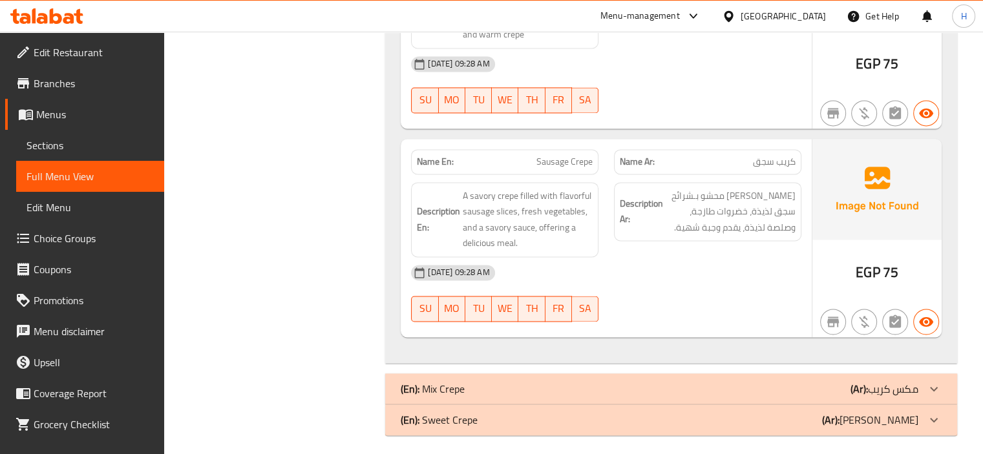
scroll to position [1982, 0]
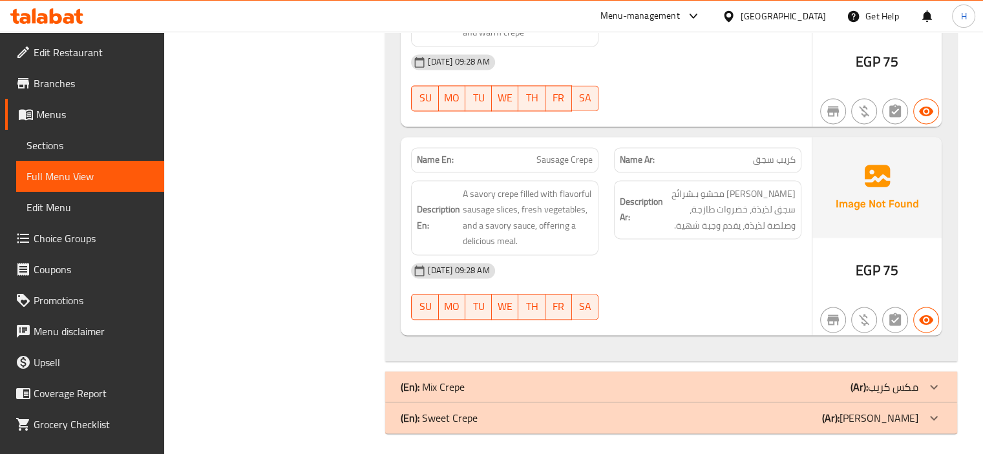
click at [111, 140] on span "Sections" at bounding box center [89, 146] width 127 height 16
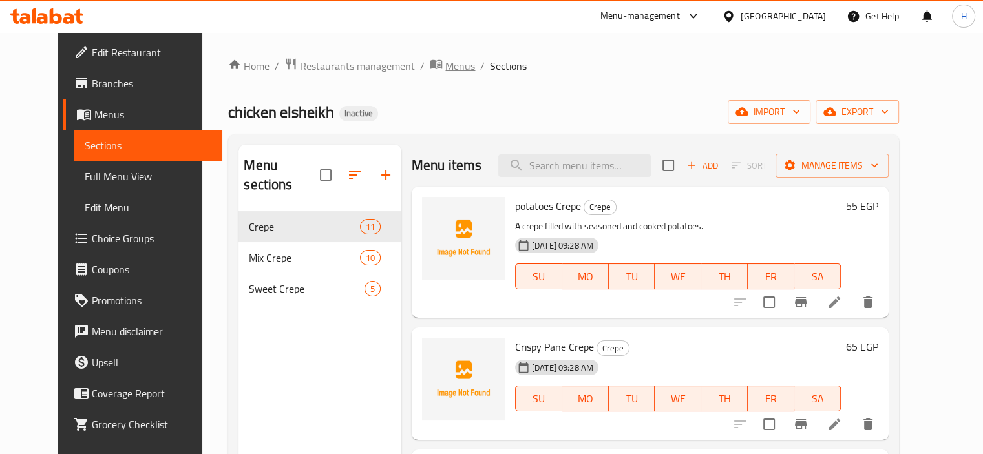
click at [437, 63] on icon "breadcrumb" at bounding box center [439, 65] width 4 height 5
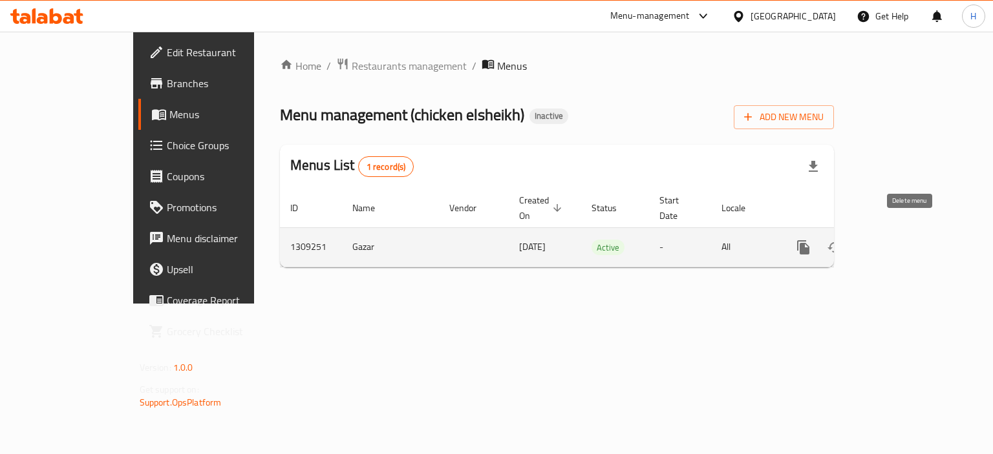
click at [873, 240] on icon "enhanced table" at bounding box center [865, 248] width 16 height 16
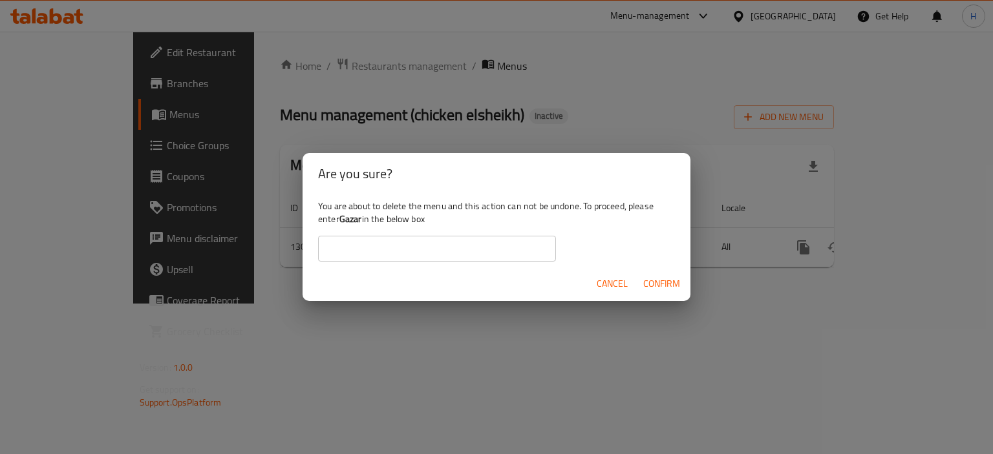
click at [364, 259] on input "text" at bounding box center [437, 249] width 238 height 26
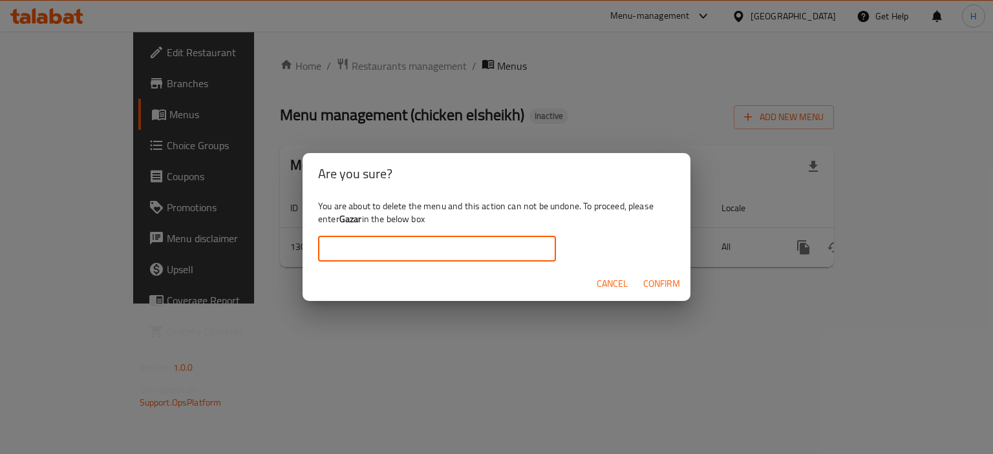
type input "Gazar"
click at [661, 288] on span "Confirm" at bounding box center [661, 284] width 37 height 16
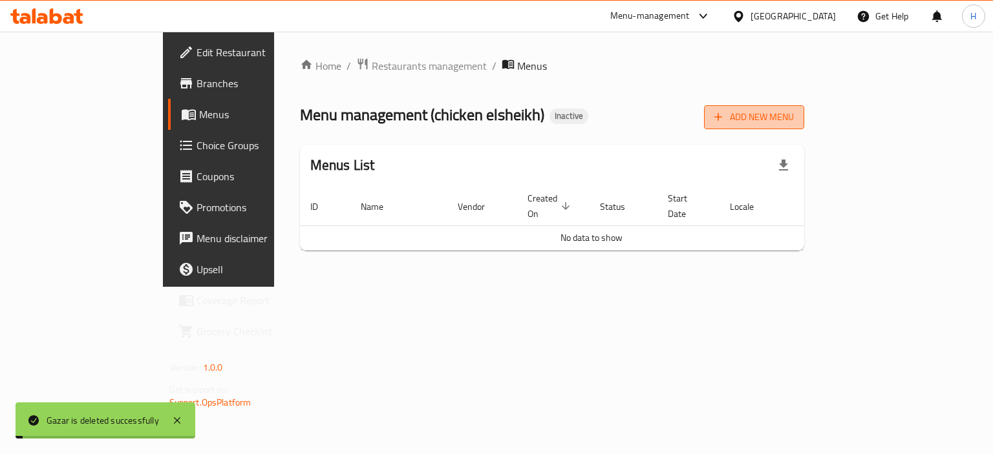
click at [793, 112] on span "Add New Menu" at bounding box center [753, 117] width 79 height 16
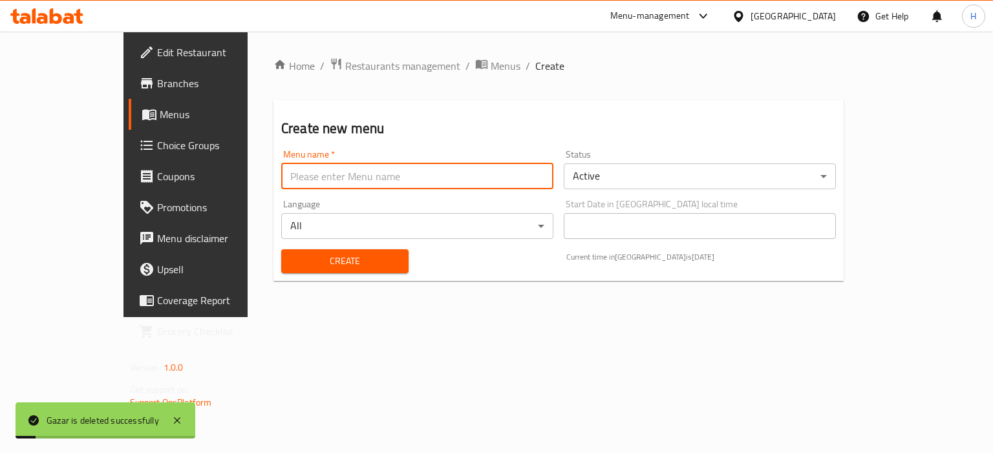
click at [281, 178] on input "text" at bounding box center [417, 176] width 272 height 26
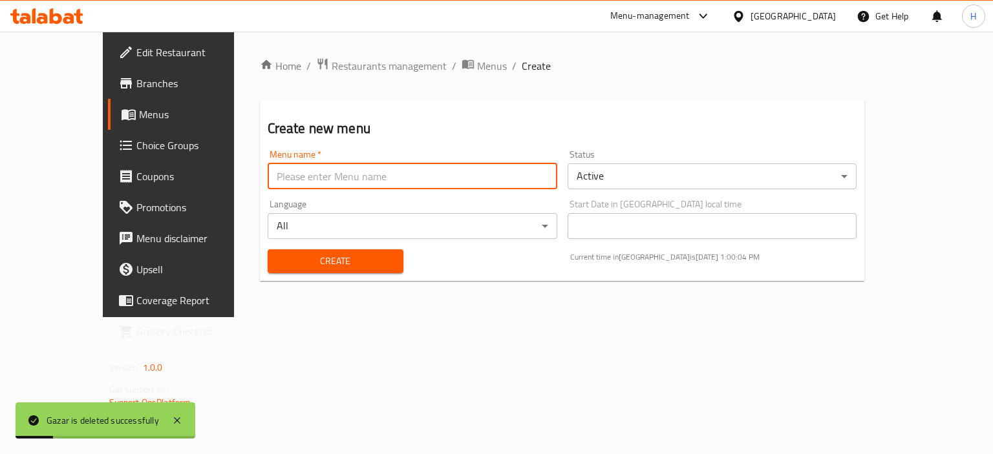
type input "Main Menu"
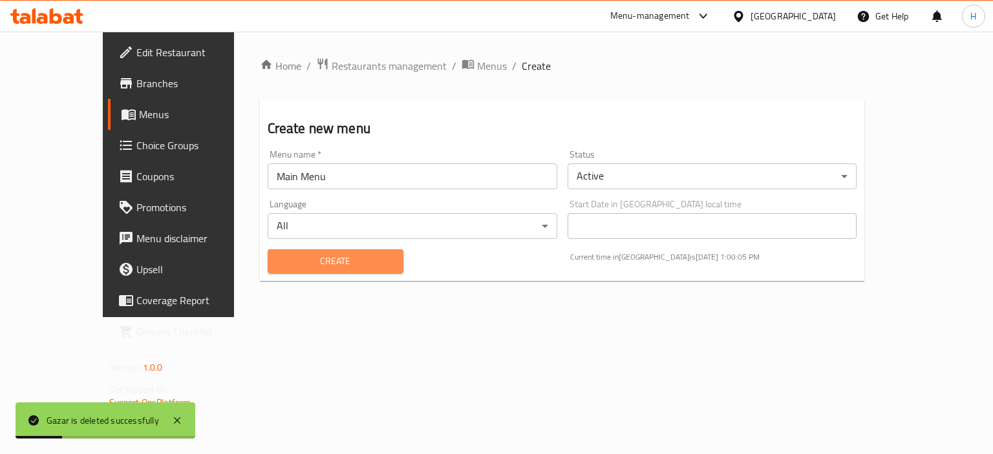
click at [300, 266] on span "Create" at bounding box center [335, 261] width 115 height 16
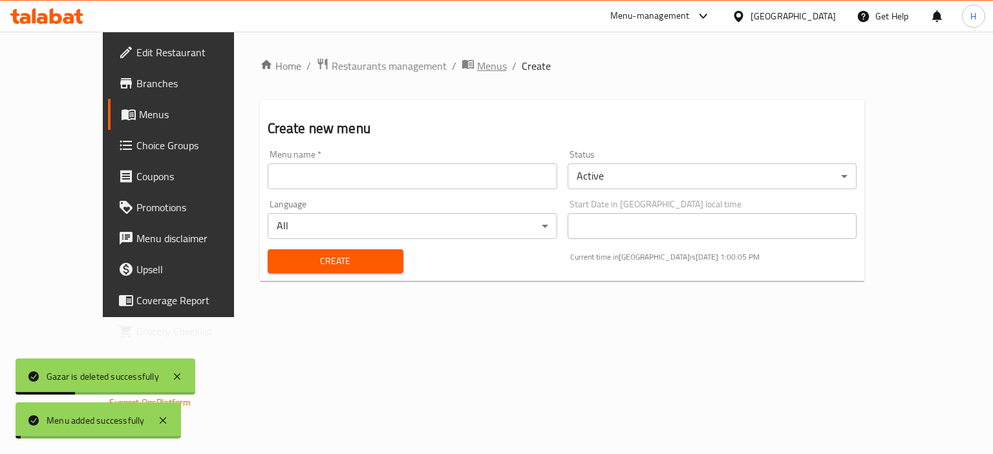
click at [477, 68] on span "Menus" at bounding box center [492, 66] width 30 height 16
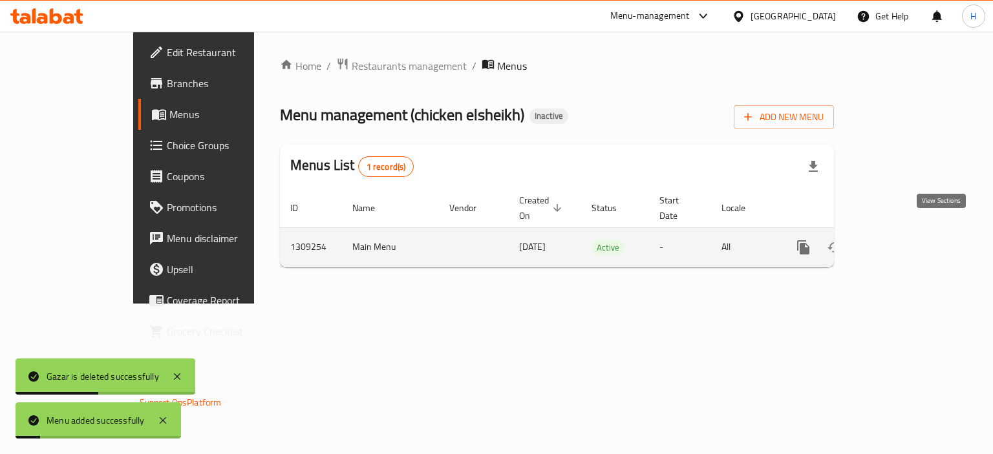
click at [912, 232] on link "enhanced table" at bounding box center [896, 247] width 31 height 31
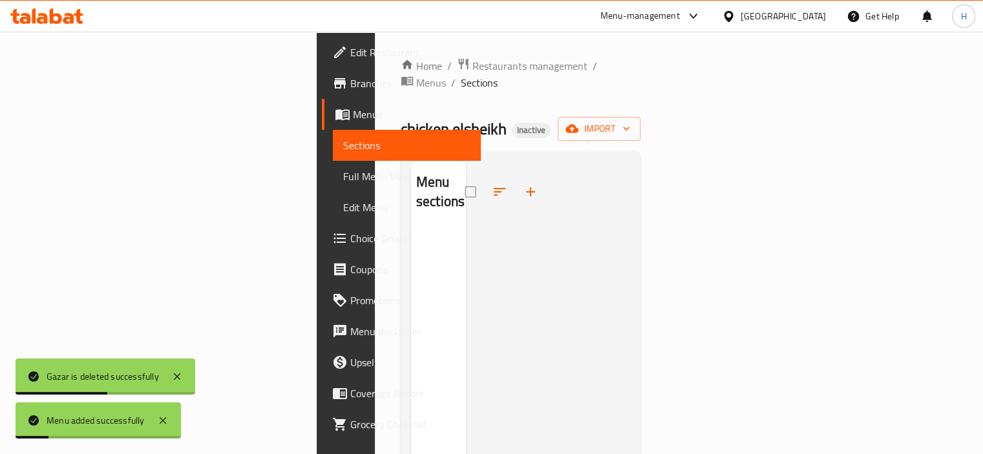
click at [641, 96] on div "Home / Restaurants management / Menus / Sections chicken elsheikh Inactive impo…" at bounding box center [521, 342] width 240 height 569
click at [630, 121] on span "import" at bounding box center [599, 129] width 62 height 16
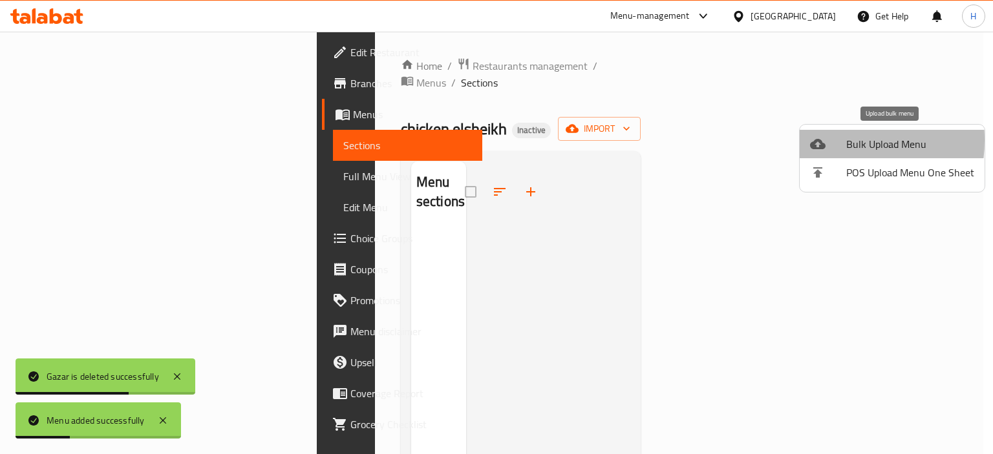
click at [819, 140] on icon at bounding box center [818, 144] width 16 height 10
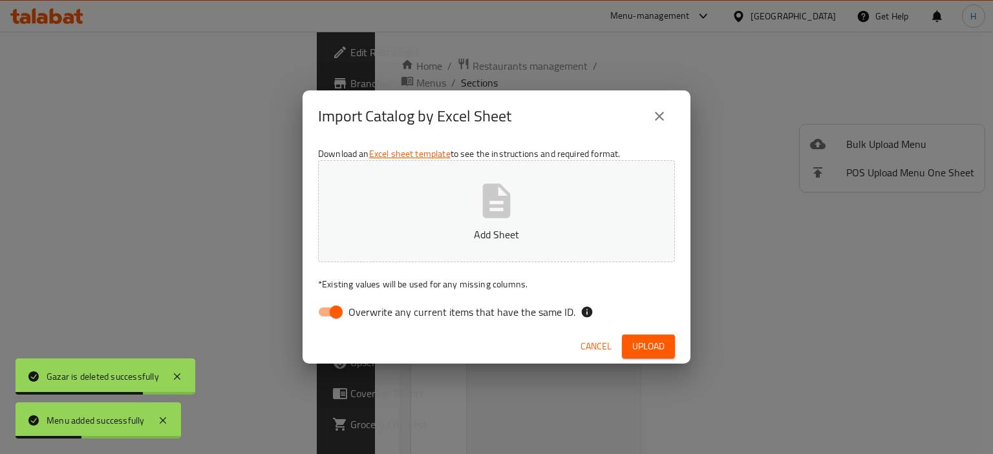
click at [327, 315] on input "Overwrite any current items that have the same ID." at bounding box center [336, 312] width 74 height 25
checkbox input "false"
click at [414, 246] on button "Add Sheet" at bounding box center [496, 211] width 357 height 102
click at [641, 344] on span "Upload" at bounding box center [648, 347] width 32 height 16
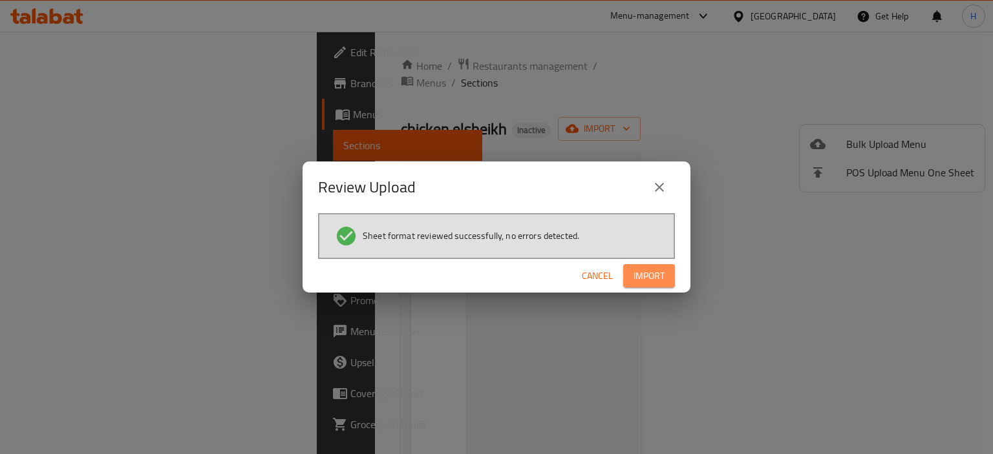
click at [659, 278] on span "Import" at bounding box center [648, 276] width 31 height 16
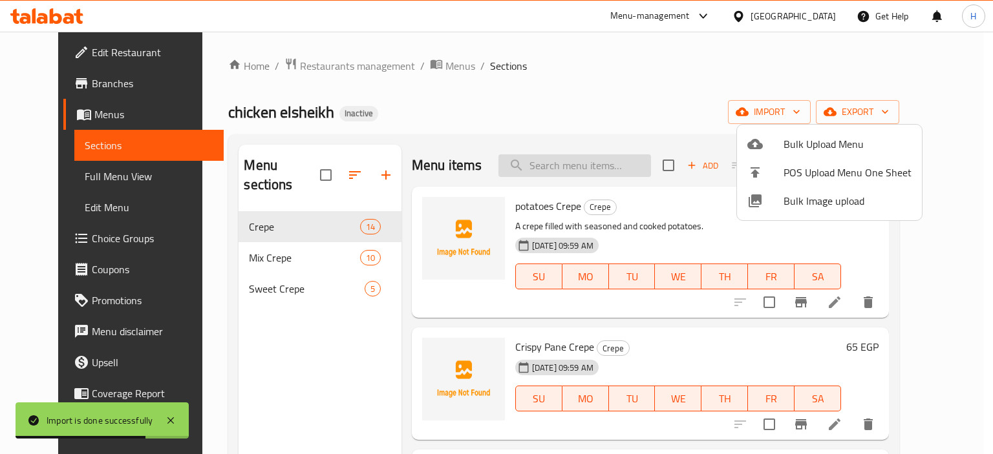
click at [572, 157] on div at bounding box center [496, 227] width 993 height 454
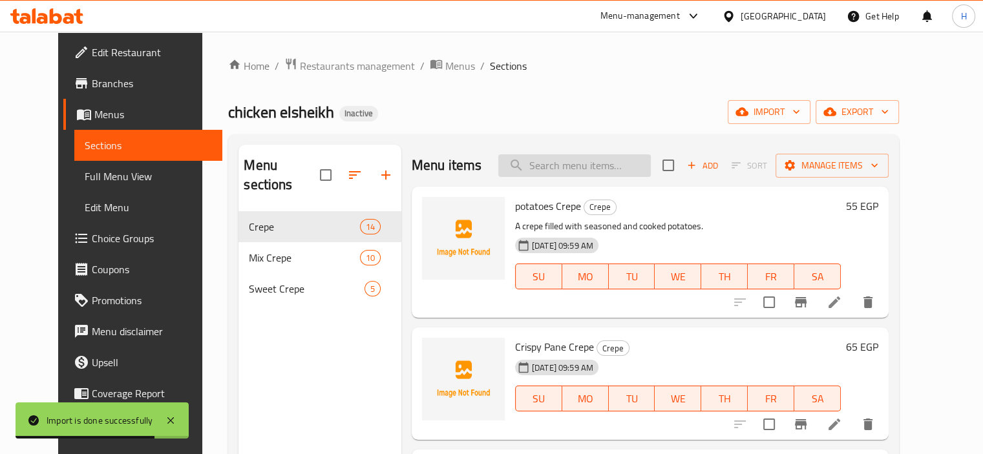
click at [572, 157] on input "search" at bounding box center [574, 165] width 152 height 23
paste input "Pane + Sausage Mix Crepe"
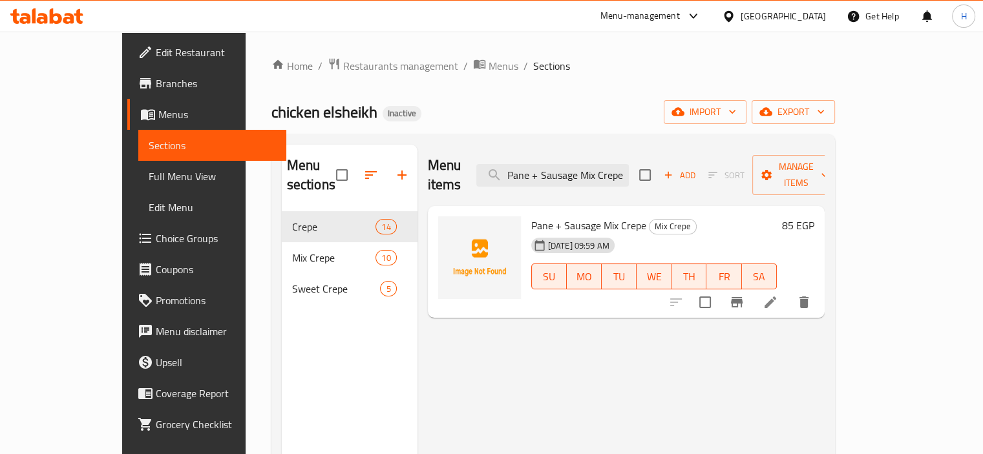
type input "Pane + Sausage Mix Crepe"
click at [788, 291] on li at bounding box center [770, 302] width 36 height 23
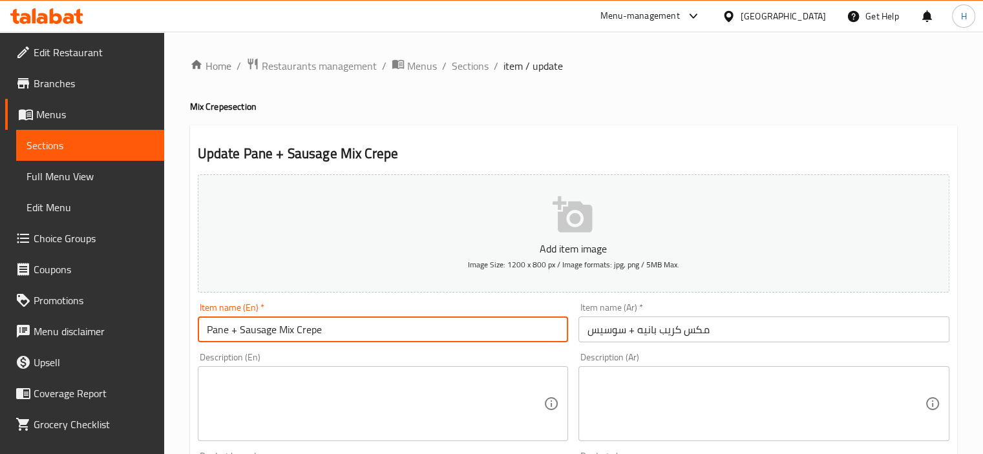
click at [264, 333] on input "Pane + Sausage Mix Crepe" at bounding box center [383, 330] width 371 height 26
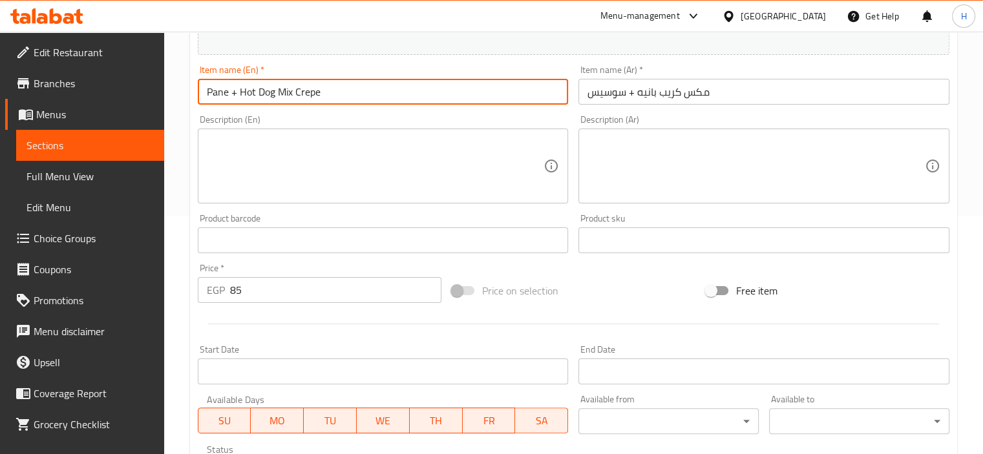
scroll to position [452, 0]
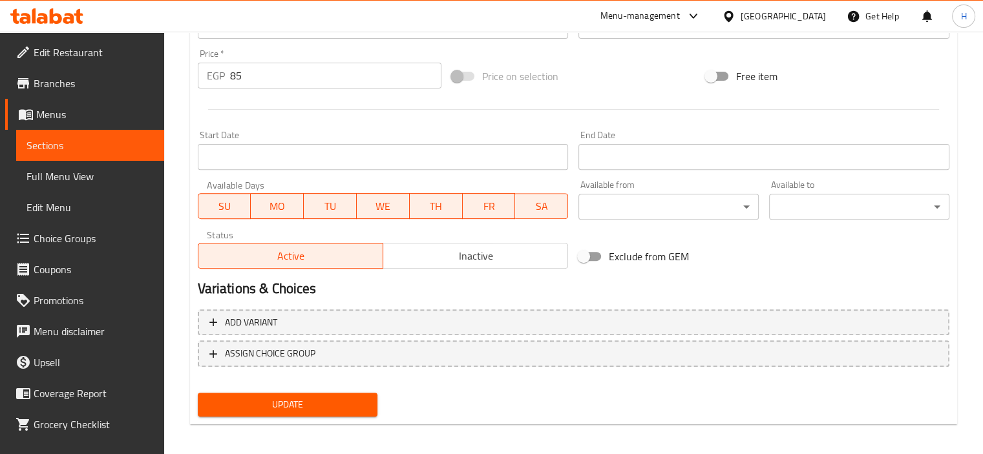
type input "Pane + Hot Dog Mix Crepe"
click at [293, 410] on span "Update" at bounding box center [288, 405] width 160 height 16
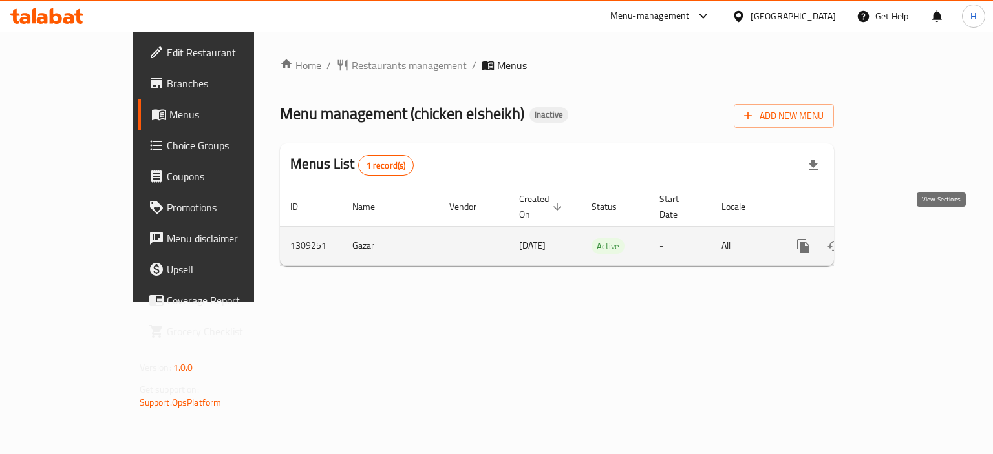
click at [904, 238] on icon "enhanced table" at bounding box center [896, 246] width 16 height 16
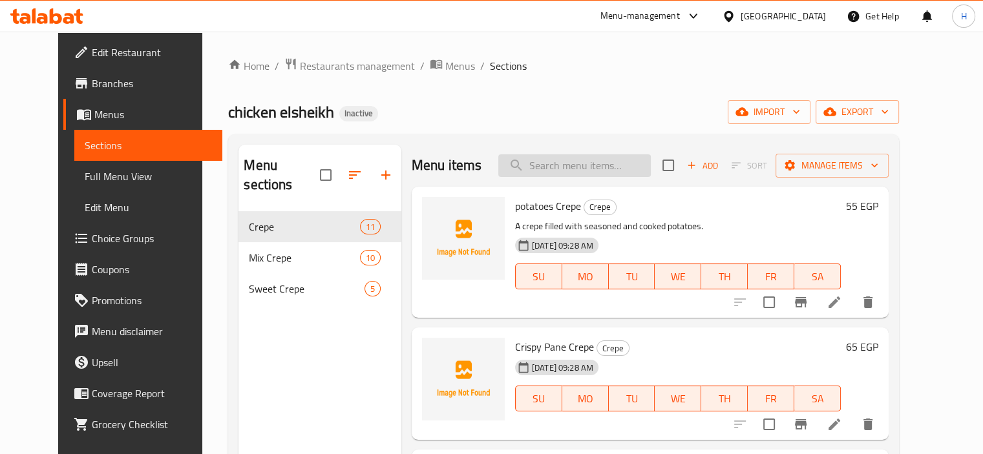
click at [563, 171] on input "search" at bounding box center [574, 165] width 152 height 23
paste input "Pane + Fries Crepe"
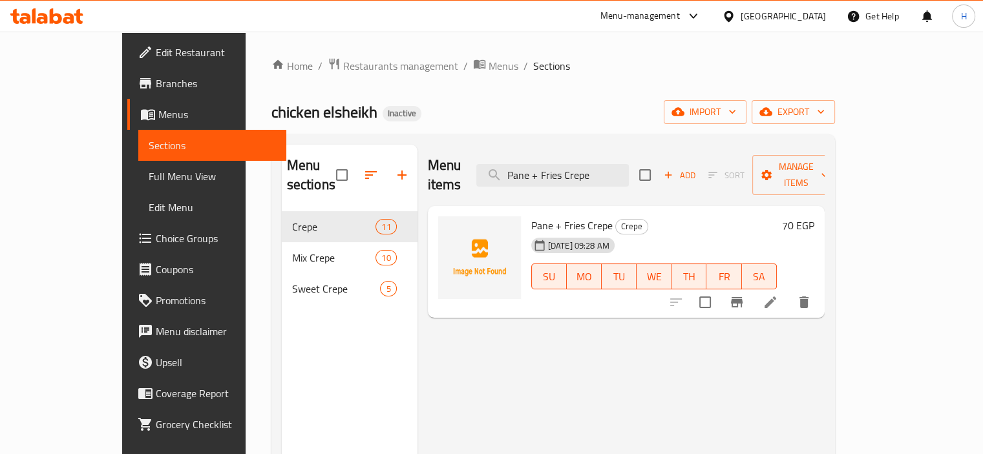
type input "Pane + Fries Crepe"
click at [788, 291] on li at bounding box center [770, 302] width 36 height 23
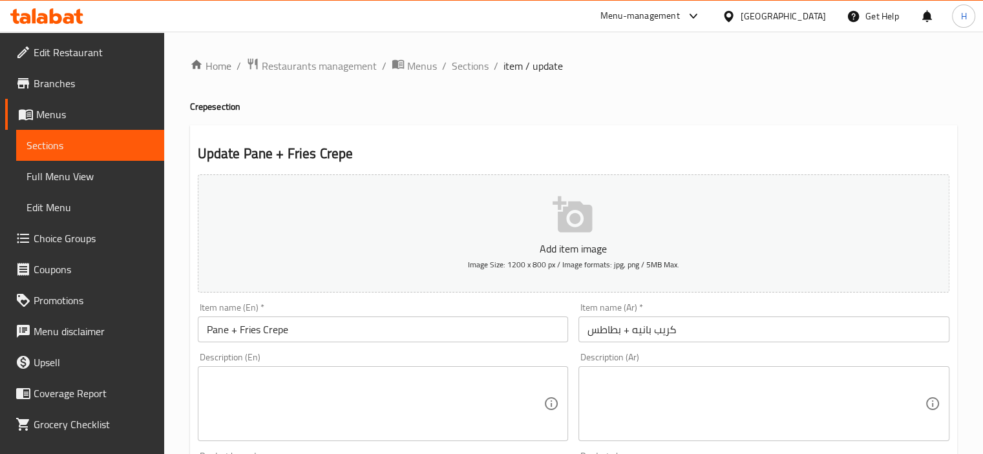
click at [254, 328] on input "Pane + Fries Crepe" at bounding box center [383, 330] width 371 height 26
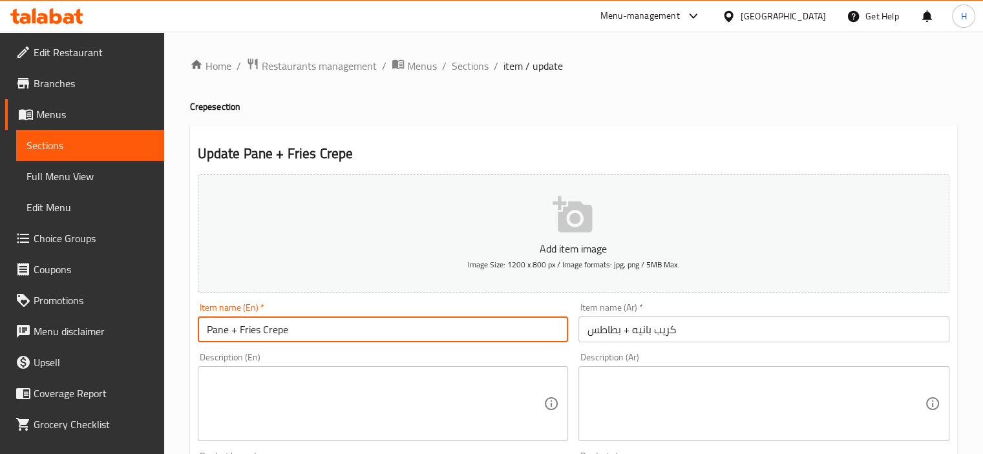
click at [254, 328] on input "Pane + Fries Crepe" at bounding box center [383, 330] width 371 height 26
paste input "potato"
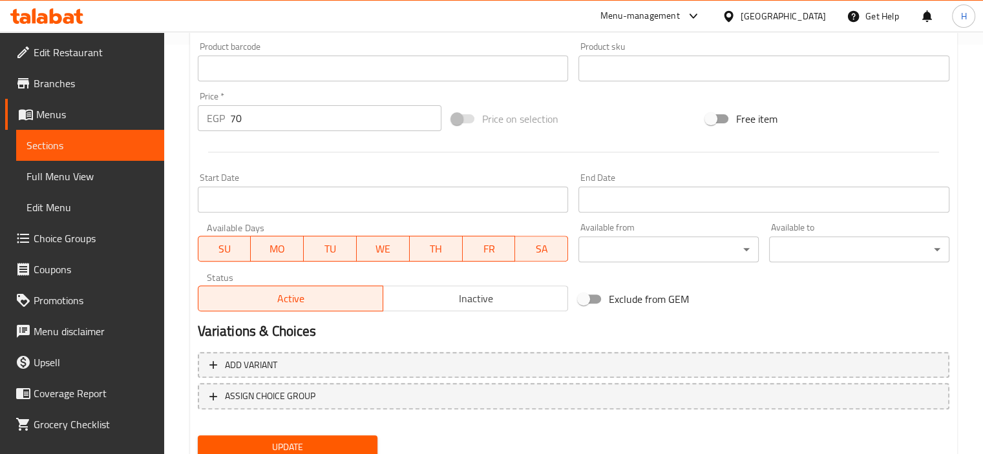
scroll to position [458, 0]
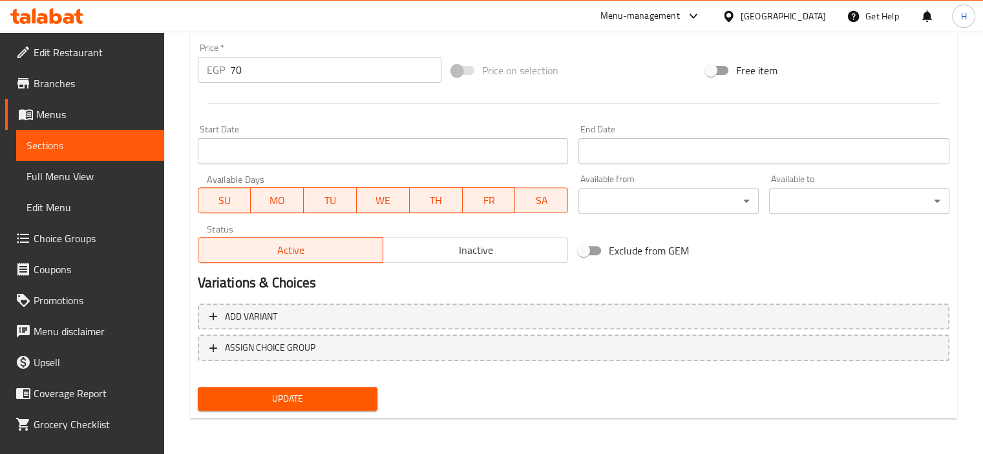
type input "Pane + potatoes Crepe"
click at [289, 401] on span "Update" at bounding box center [288, 399] width 160 height 16
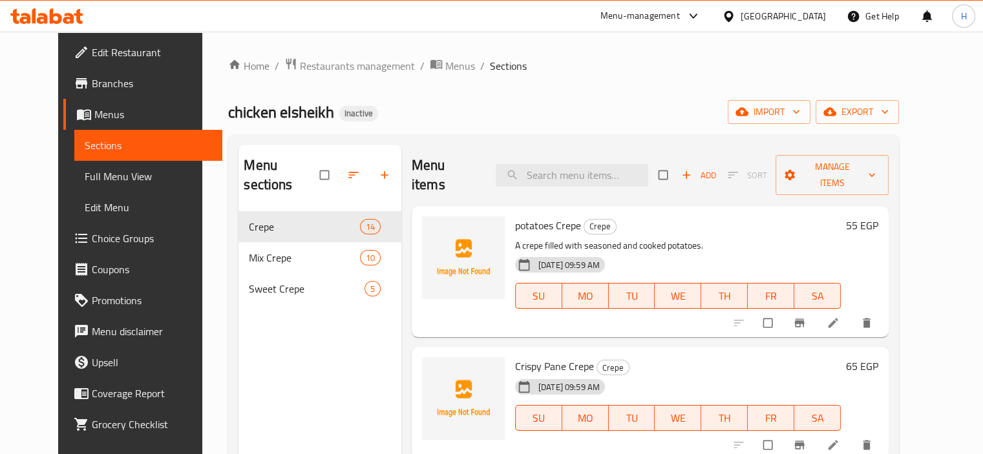
click at [93, 173] on span "Full Menu View" at bounding box center [148, 177] width 127 height 16
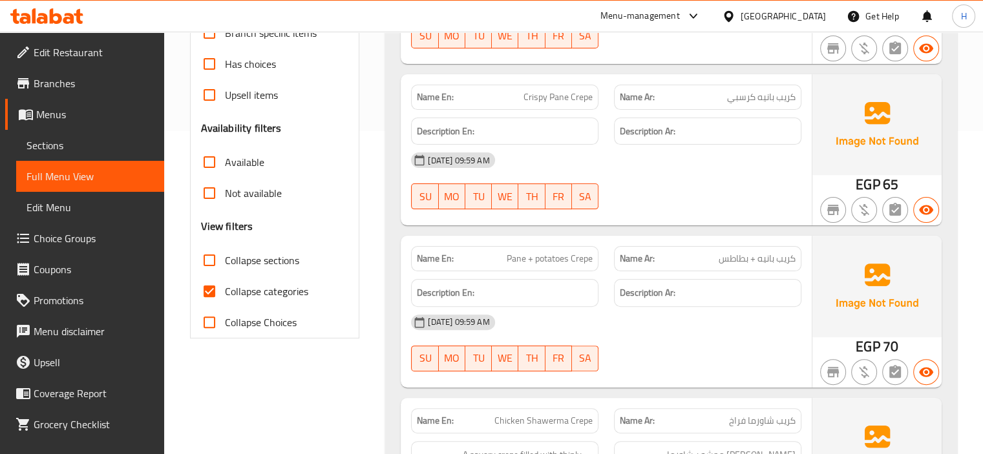
click at [232, 259] on span "Collapse sections" at bounding box center [262, 261] width 74 height 16
click at [225, 259] on input "Collapse sections" at bounding box center [209, 260] width 31 height 31
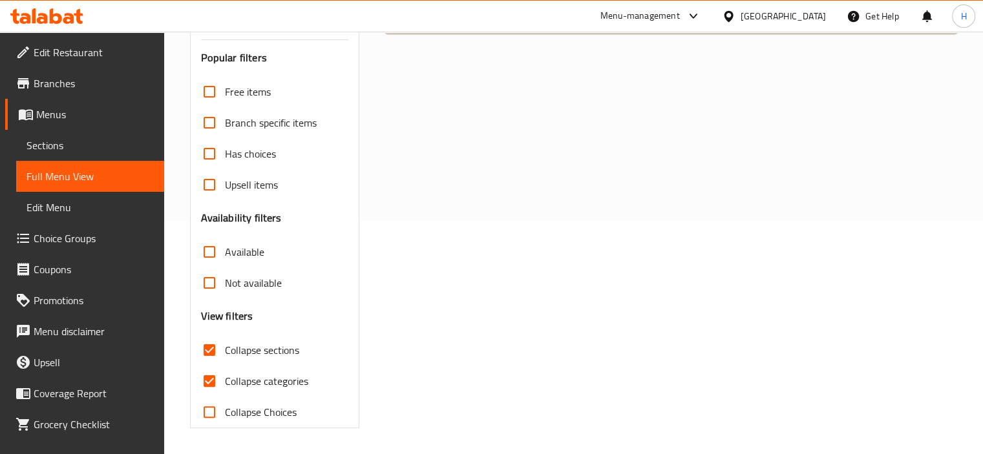
scroll to position [233, 0]
click at [233, 299] on div "Free items Branch specific items Has choices Upsell items Availability filters …" at bounding box center [275, 253] width 148 height 352
click at [238, 363] on label "Collapse sections" at bounding box center [246, 350] width 105 height 31
click at [225, 363] on input "Collapse sections" at bounding box center [209, 350] width 31 height 31
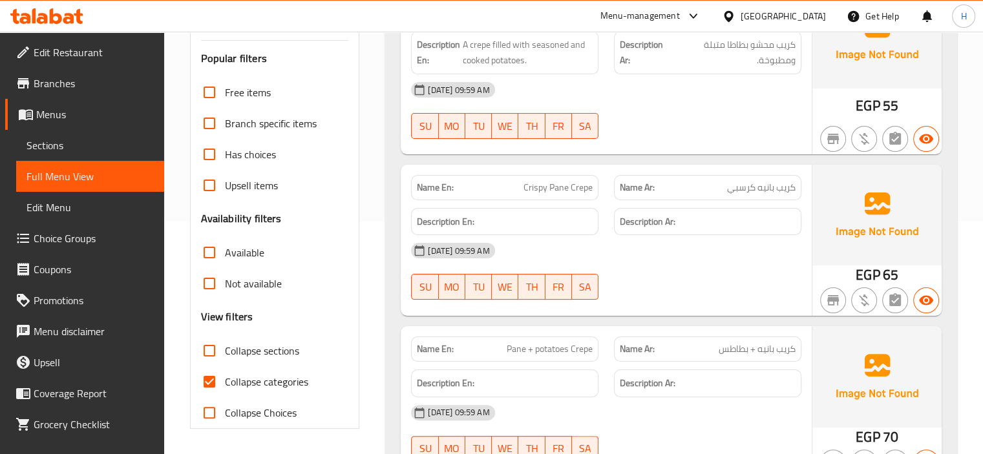
click at [268, 343] on span "Collapse sections" at bounding box center [262, 351] width 74 height 16
click at [225, 342] on input "Collapse sections" at bounding box center [209, 350] width 31 height 31
checkbox input "true"
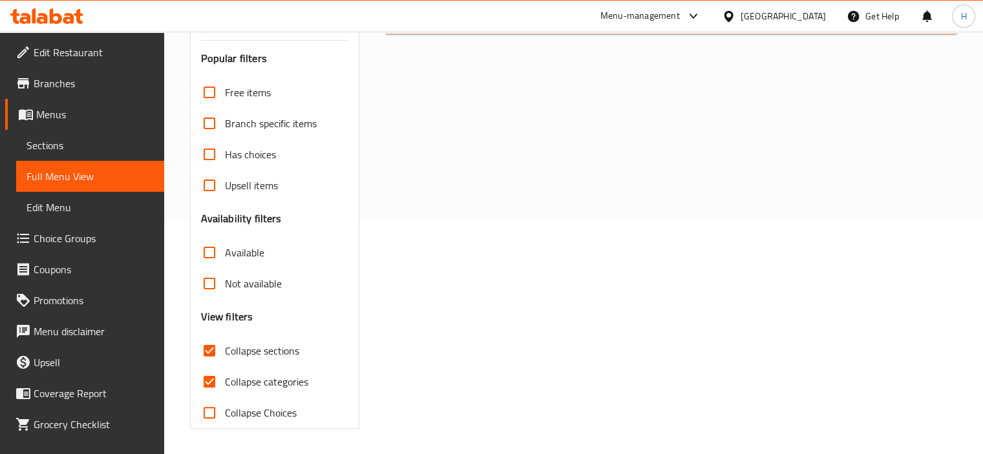
click at [267, 378] on span "Collapse categories" at bounding box center [266, 382] width 83 height 16
click at [225, 378] on input "Collapse categories" at bounding box center [209, 381] width 31 height 31
checkbox input "false"
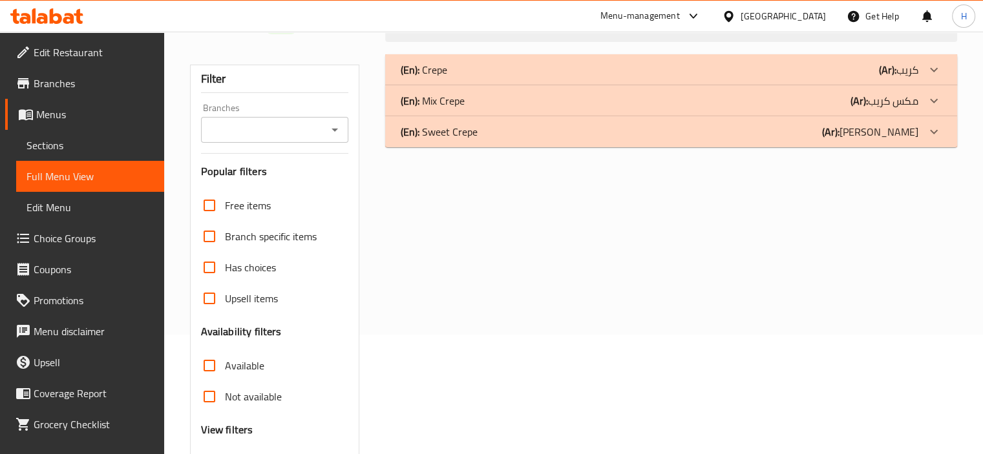
scroll to position [39, 0]
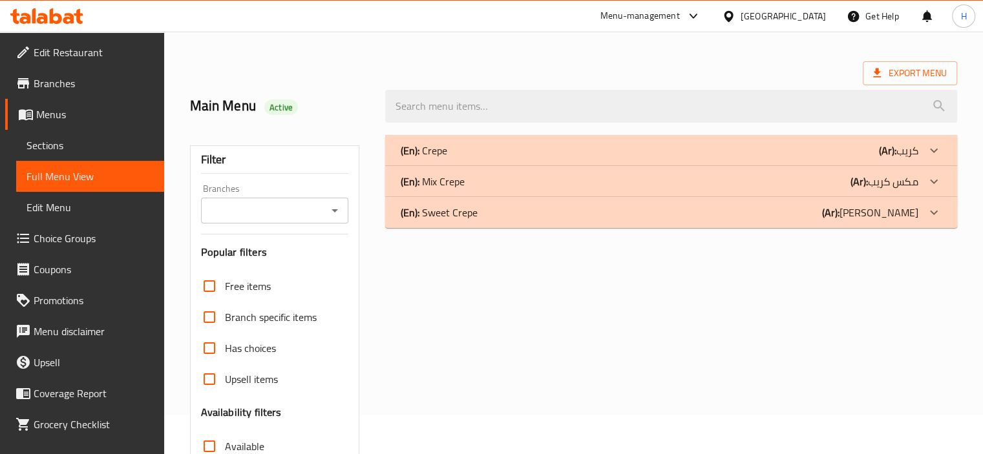
click at [513, 152] on div "(En): Crepe (Ar): كريب" at bounding box center [660, 151] width 518 height 16
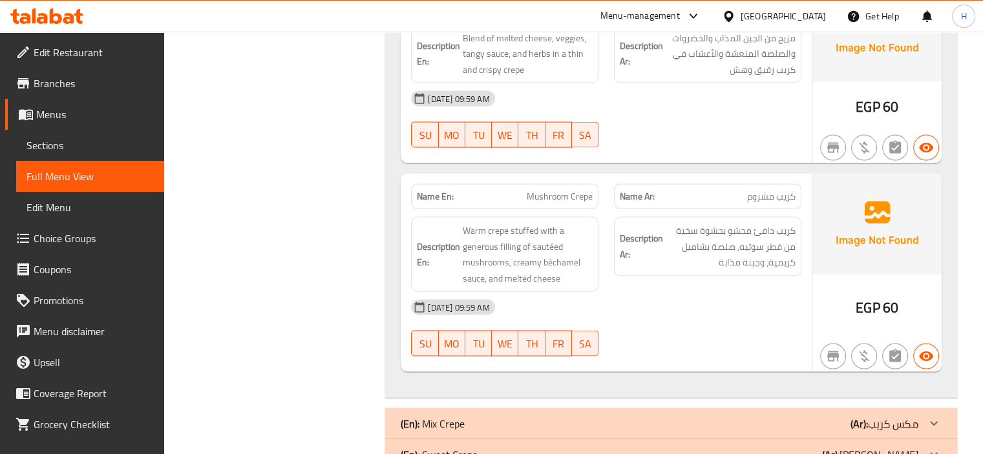
scroll to position [2559, 0]
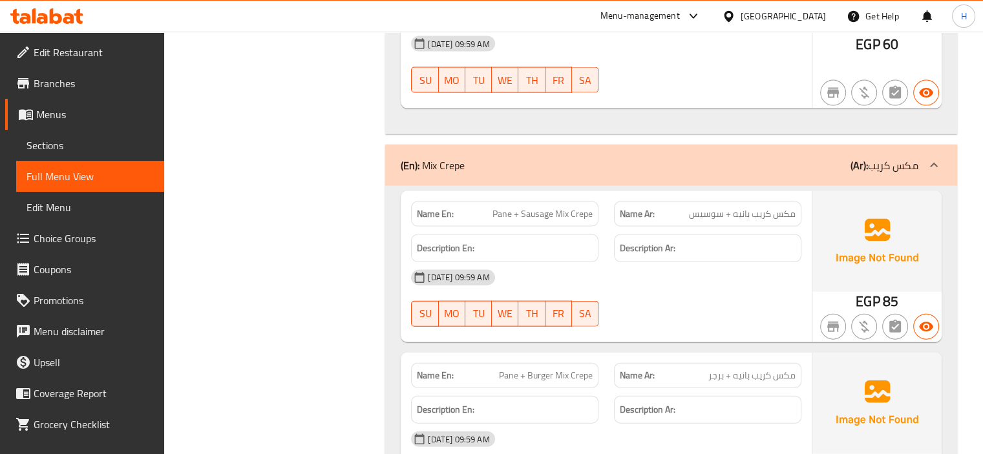
scroll to position [2817, 0]
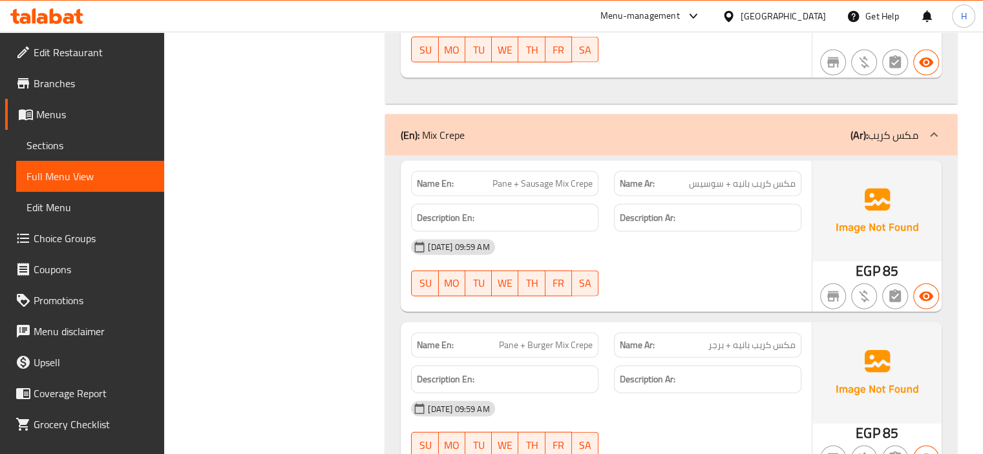
copy span "Pane + Sausage Mix Crepe"
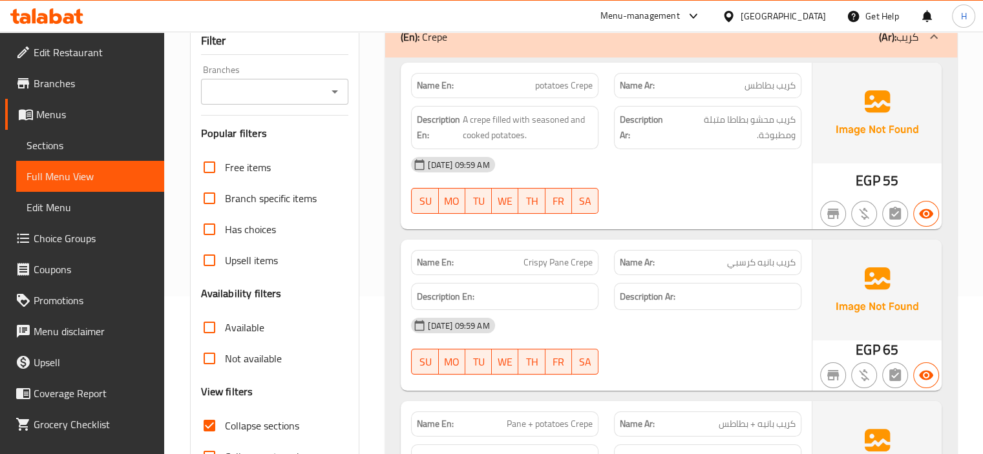
scroll to position [94, 0]
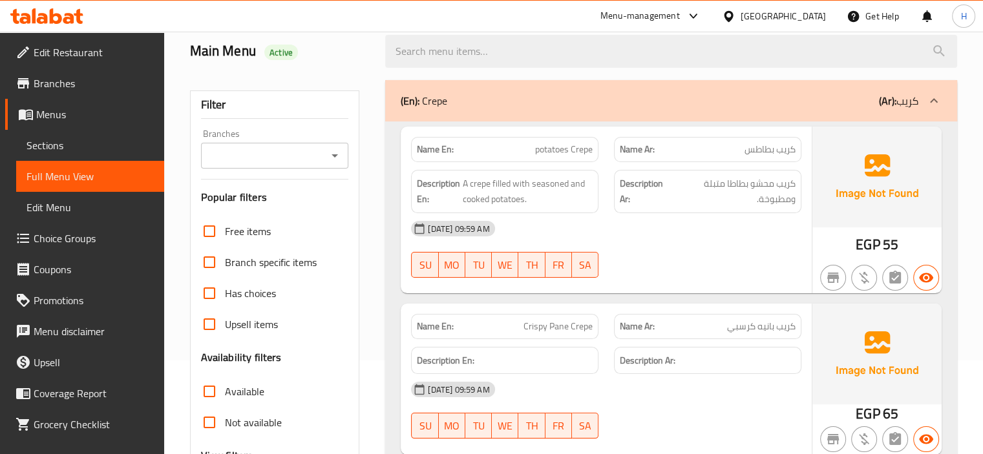
click at [492, 99] on div "(En): Crepe (Ar): كريب" at bounding box center [660, 101] width 518 height 16
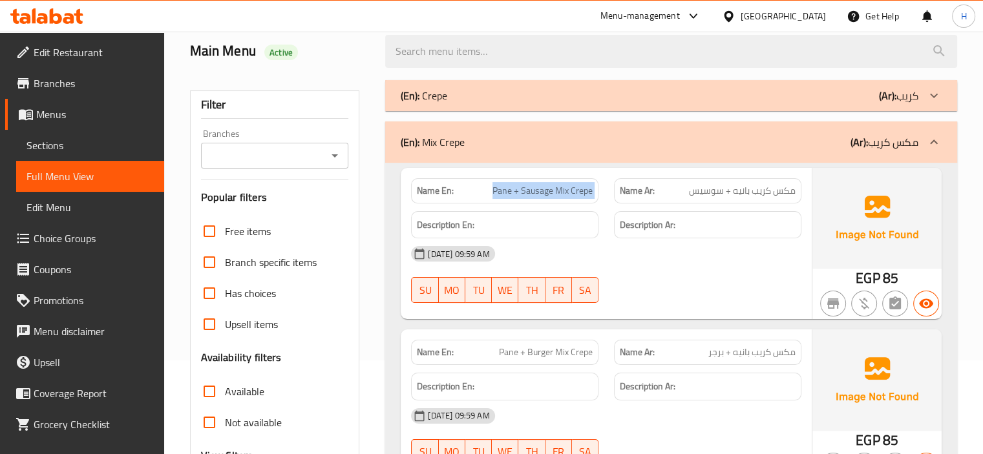
click at [452, 150] on p "(En): Mix Crepe" at bounding box center [433, 142] width 64 height 16
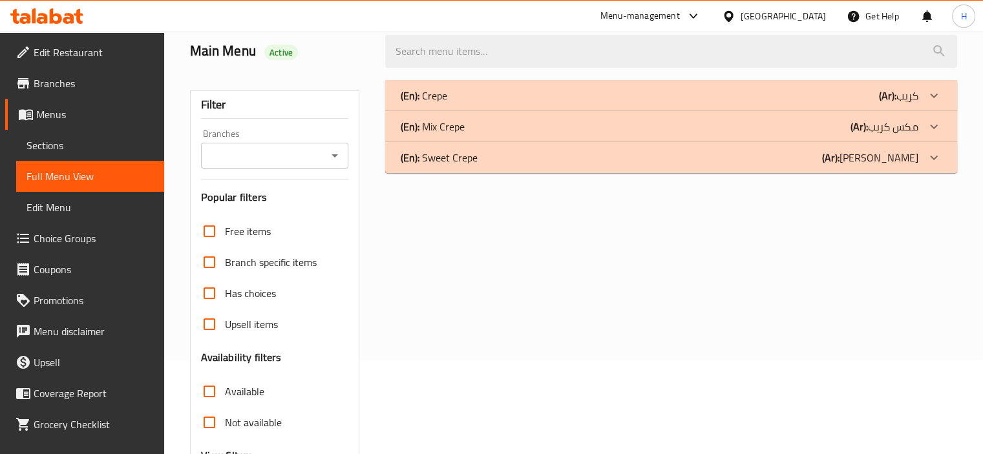
click at [446, 103] on p "(En): Sweet Crepe" at bounding box center [424, 96] width 47 height 16
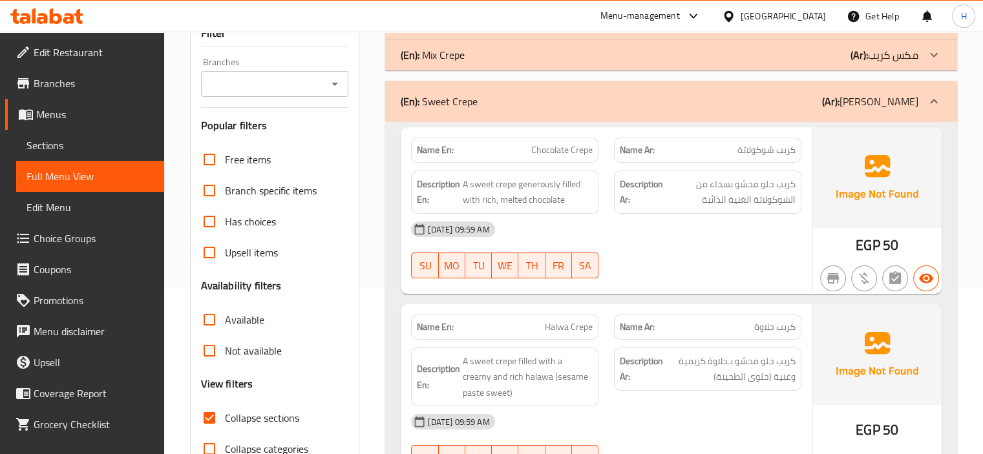
scroll to position [158, 0]
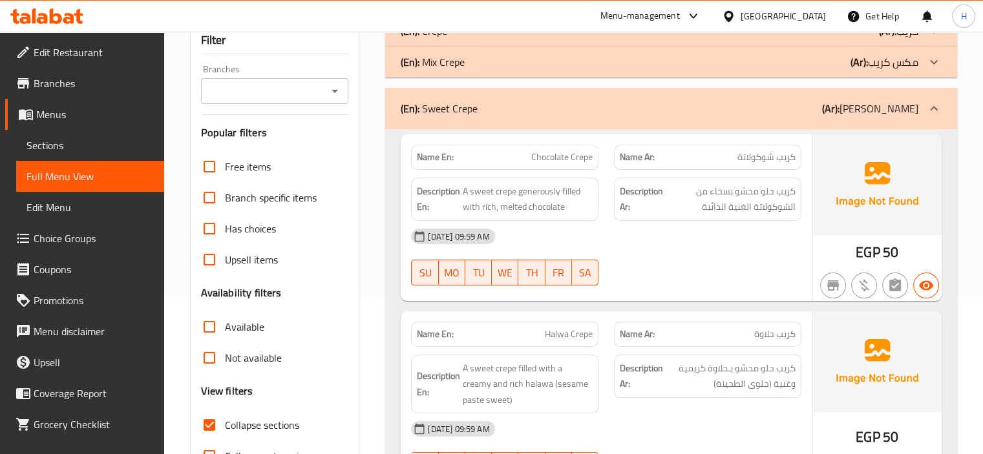
click at [67, 152] on span "Sections" at bounding box center [89, 146] width 127 height 16
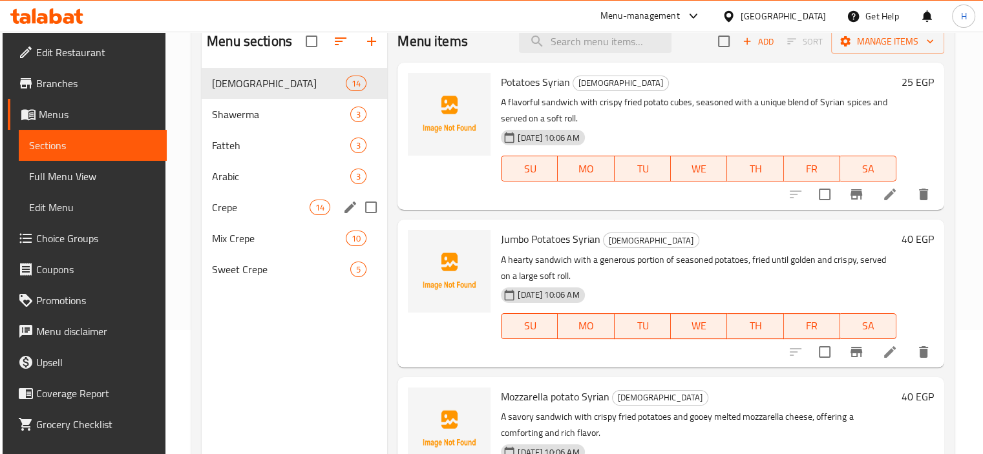
scroll to position [94, 0]
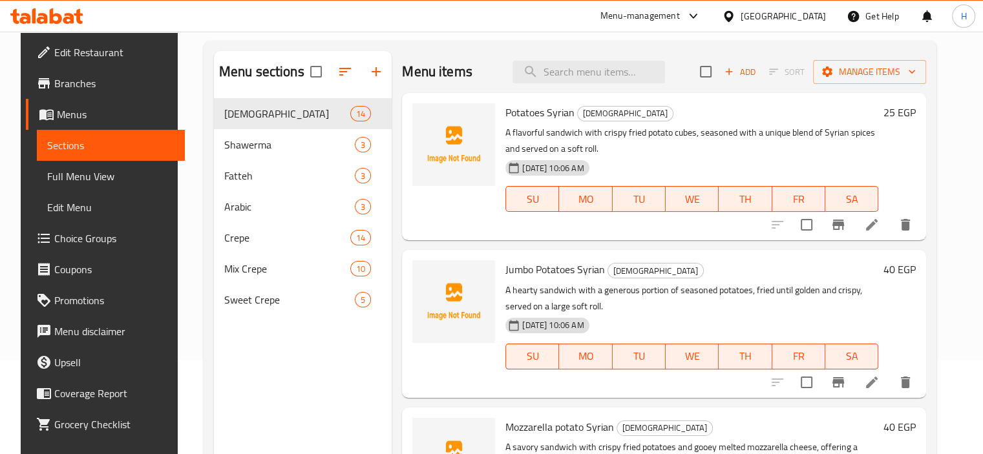
click at [273, 370] on div "Menu sections Syrian 14 Shawerma 3 Fatteh 3 Arabic 3 Crepe 14 Mix Crepe 10 Swee…" at bounding box center [303, 278] width 178 height 454
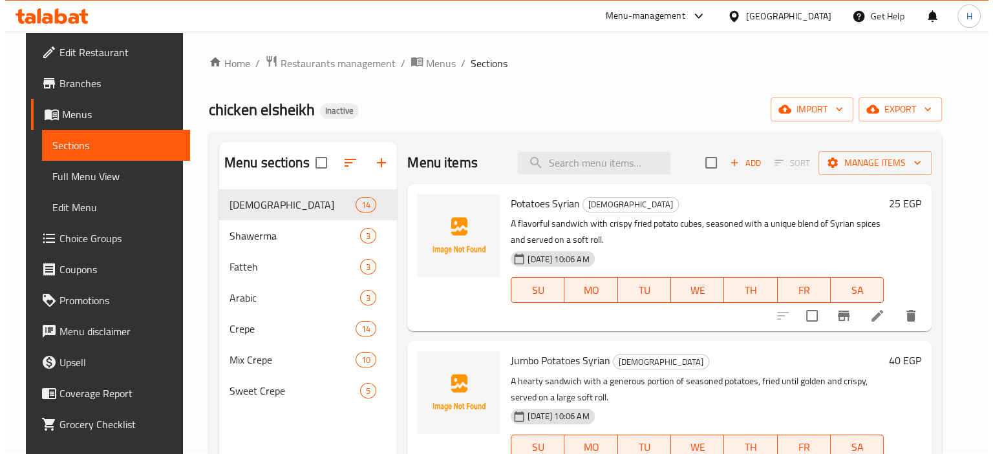
scroll to position [0, 0]
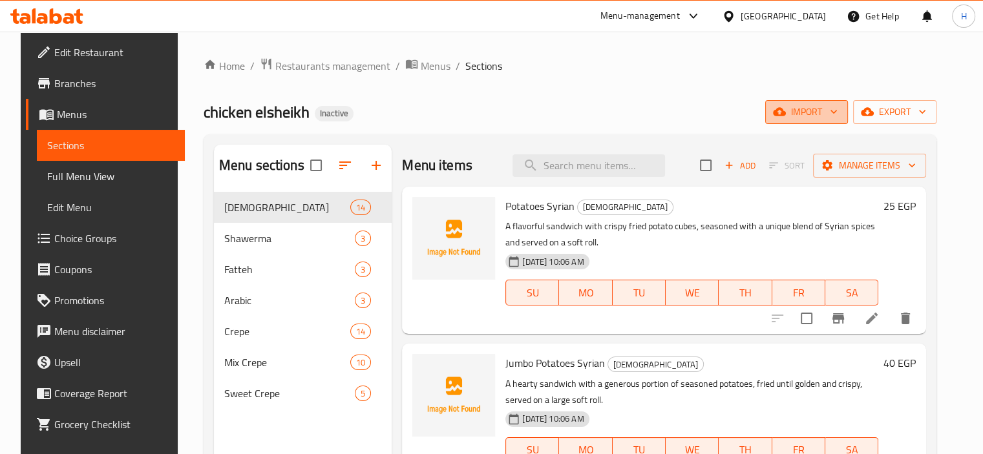
click at [825, 122] on button "import" at bounding box center [806, 112] width 83 height 24
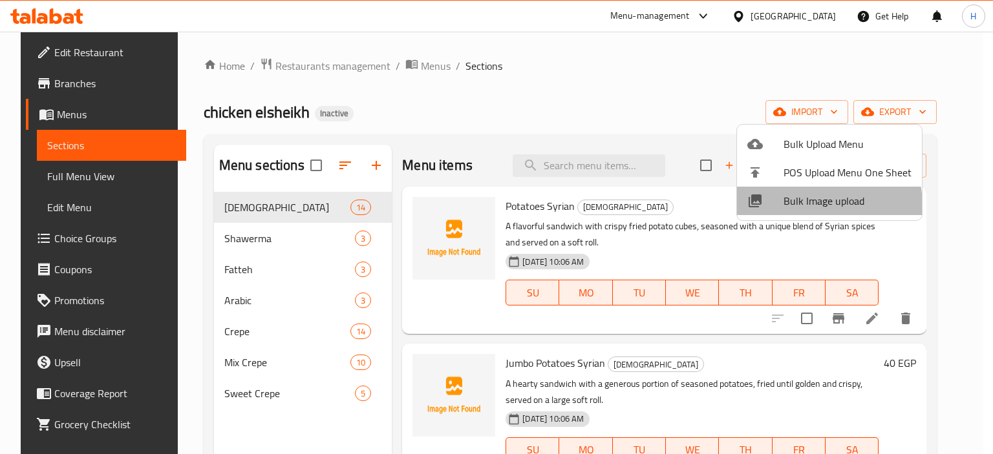
click at [796, 207] on span "Bulk Image upload" at bounding box center [847, 201] width 128 height 16
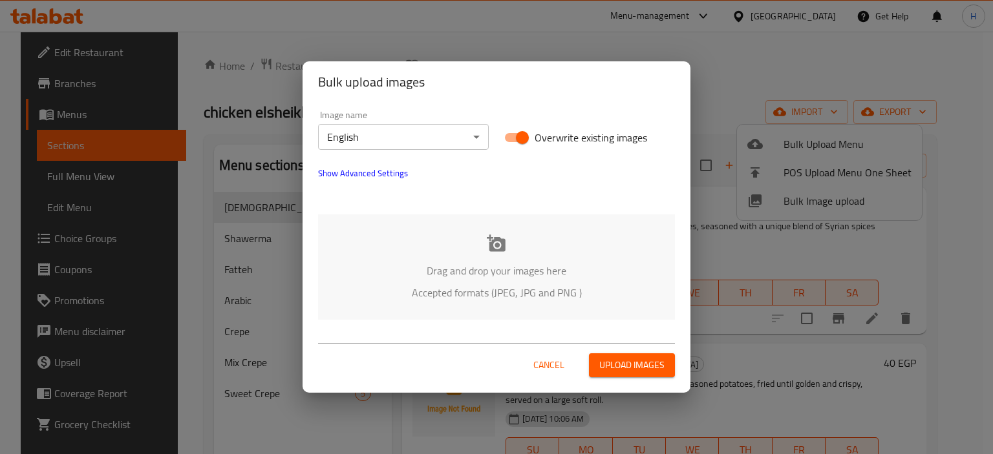
click at [487, 242] on icon at bounding box center [496, 243] width 19 height 19
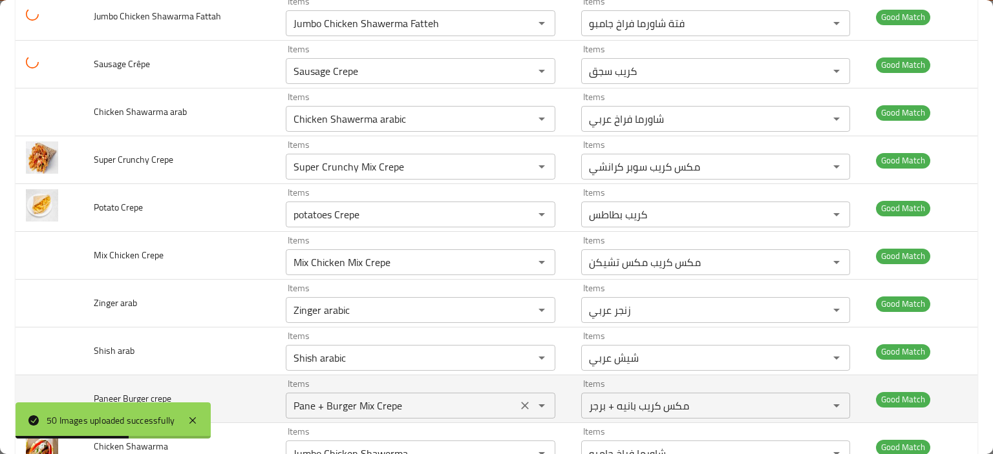
scroll to position [969, 0]
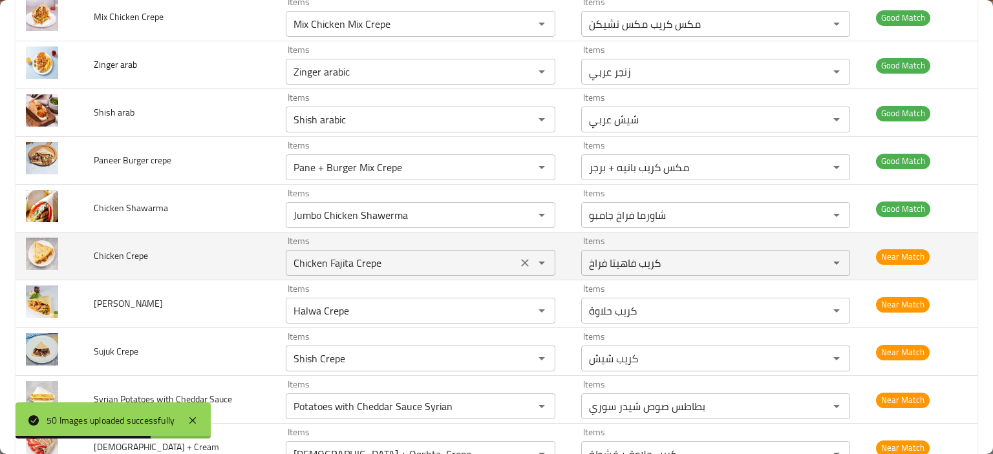
click at [522, 262] on icon "Clear" at bounding box center [524, 263] width 13 height 13
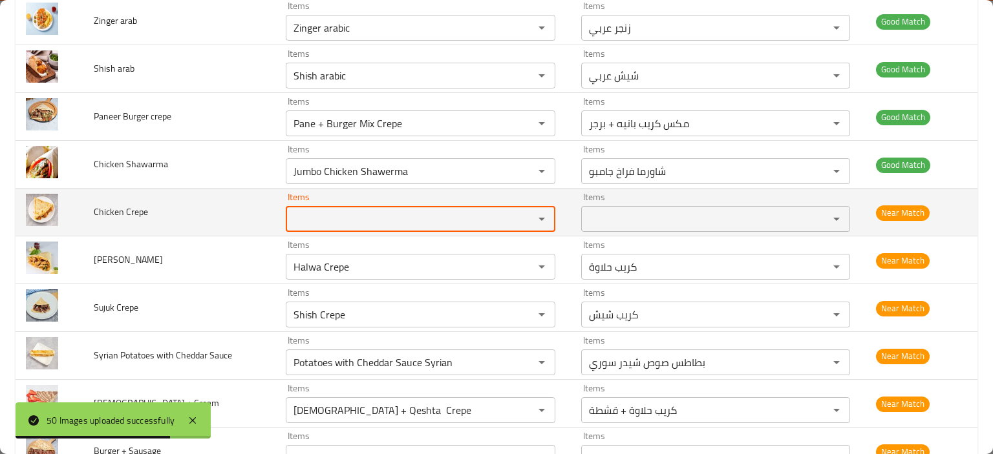
scroll to position [1034, 0]
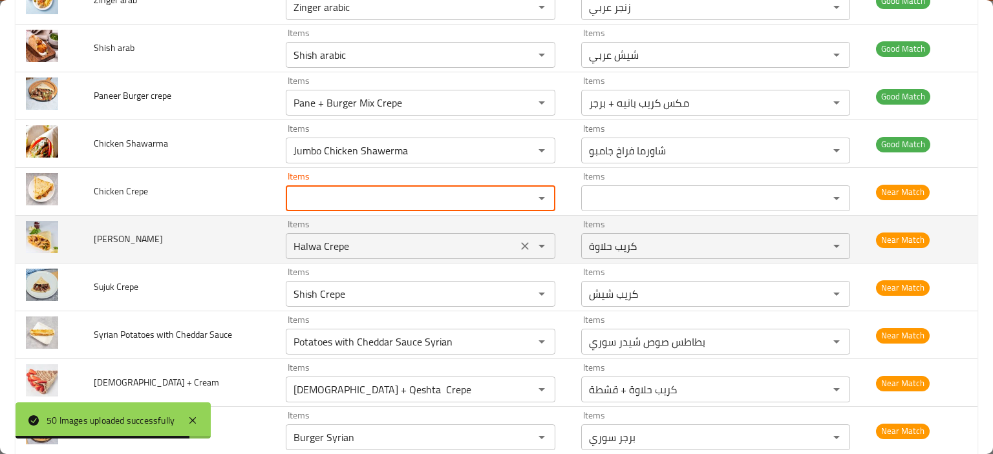
click at [322, 244] on Crepe "Halwa Crepe" at bounding box center [400, 246] width 223 height 18
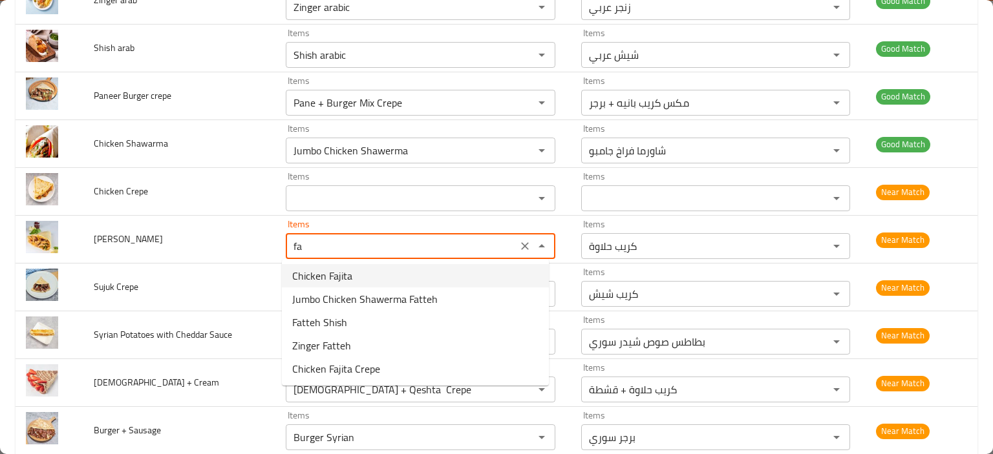
click at [330, 273] on span "Chicken Fajita" at bounding box center [322, 276] width 60 height 16
type Crepe "Chicken Fajita"
type Crepe-ar "فاهيتا فراخ"
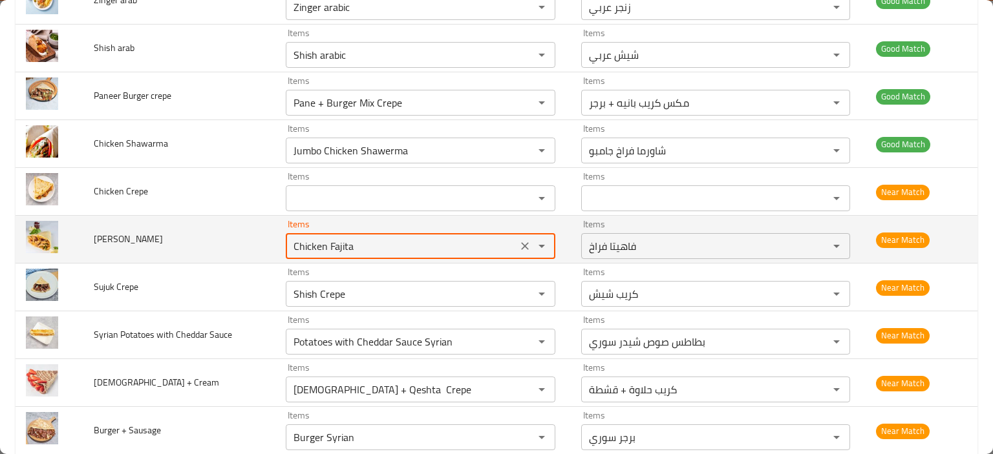
click at [326, 244] on Crepe "Chicken Fajita" at bounding box center [400, 246] width 223 height 18
click at [319, 245] on Crepe "Chicken Fajita" at bounding box center [400, 246] width 223 height 18
click at [316, 245] on Crepe "Chicken Fajita" at bounding box center [400, 246] width 223 height 18
click at [310, 247] on Crepe "Chicken Fajita" at bounding box center [400, 246] width 223 height 18
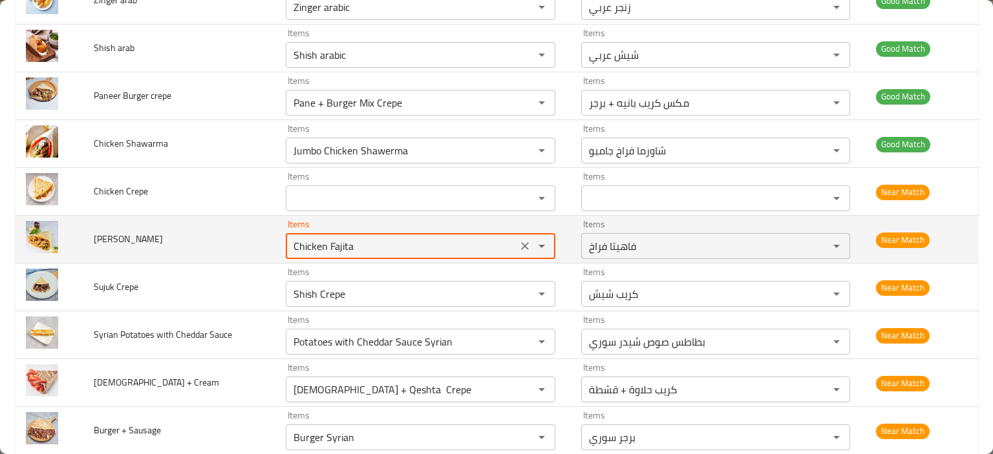
click at [310, 247] on Crepe "Chicken Fajita" at bounding box center [400, 246] width 223 height 18
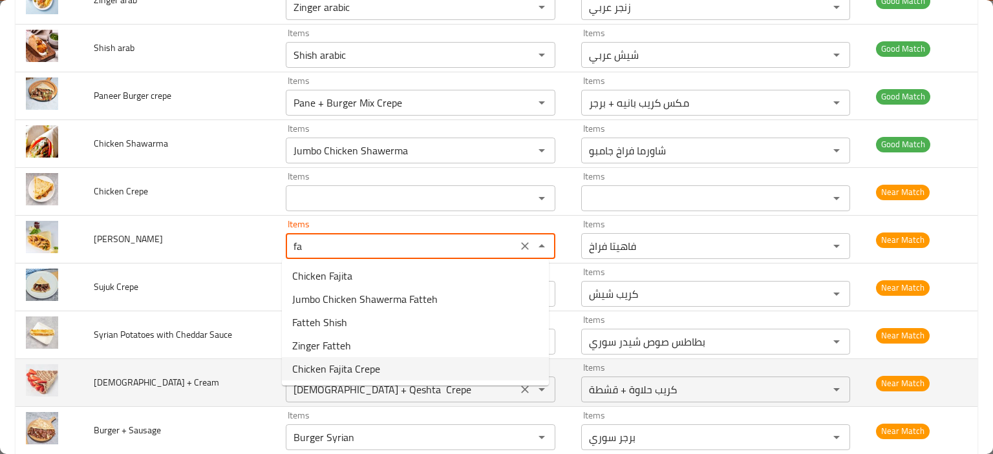
click at [361, 366] on span "Chicken Fajita Crepe" at bounding box center [336, 369] width 88 height 16
type Crepe "Chicken Fajita Crepe"
type Crepe-ar "كريب فاهيتا فراخ"
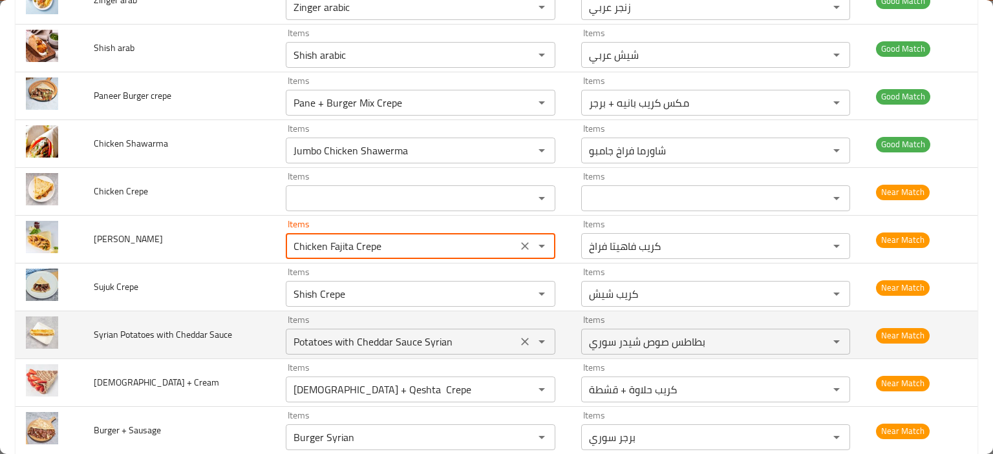
type Crepe "Chicken Fajita Crepe"
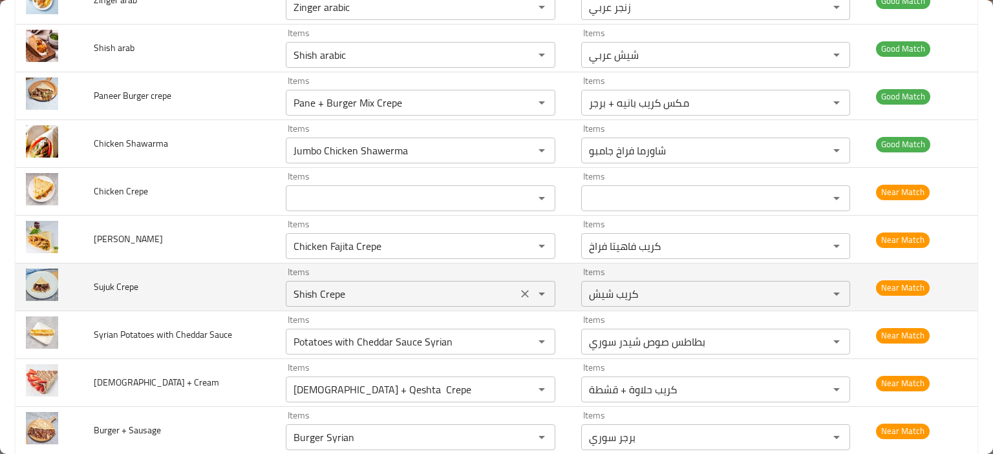
click at [313, 292] on Crepe "Shish Crepe" at bounding box center [400, 294] width 223 height 18
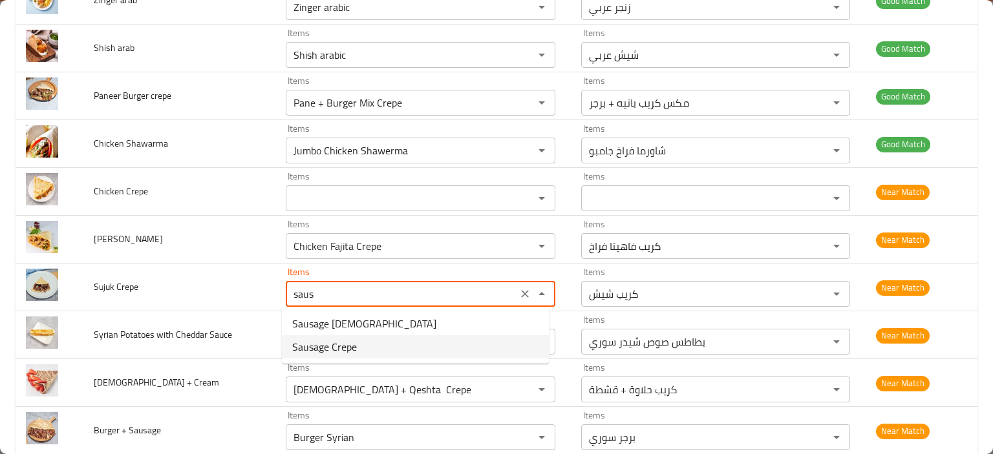
click at [328, 342] on span "Sausage Crepe" at bounding box center [324, 347] width 65 height 16
type Crepe "Sausage Crepe"
type Crepe-ar "كريب سجق"
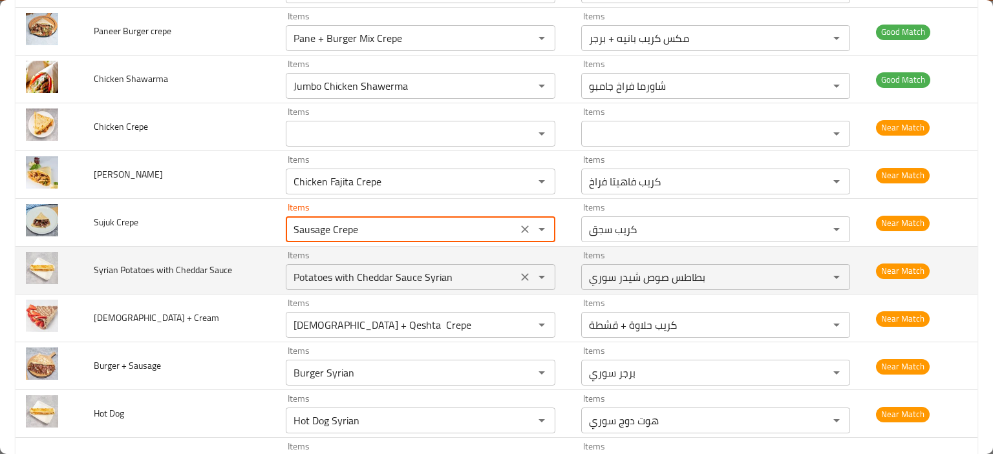
scroll to position [1163, 0]
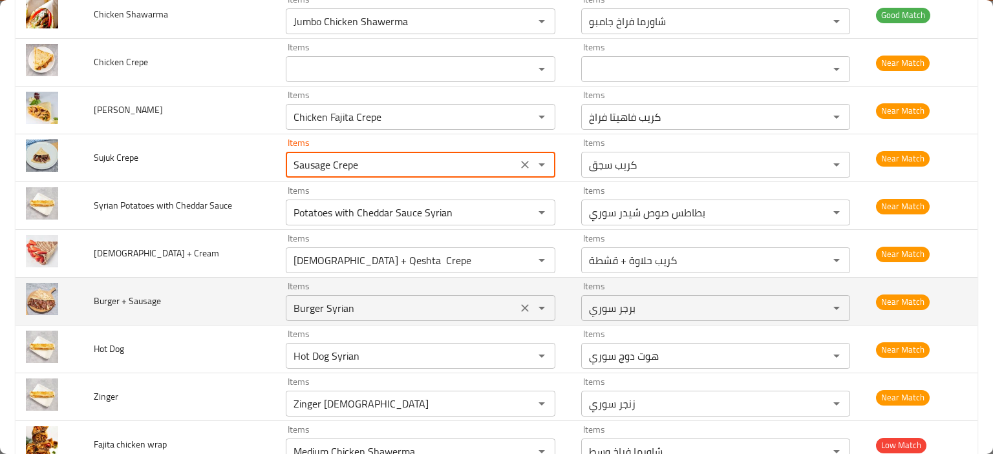
type Crepe "Sausage Crepe"
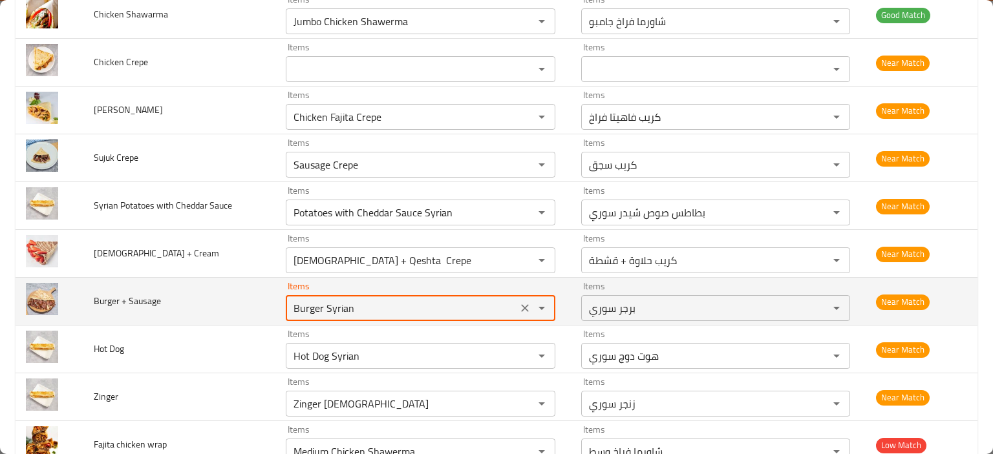
click at [330, 300] on Sausage "Burger Syrian" at bounding box center [400, 308] width 223 height 18
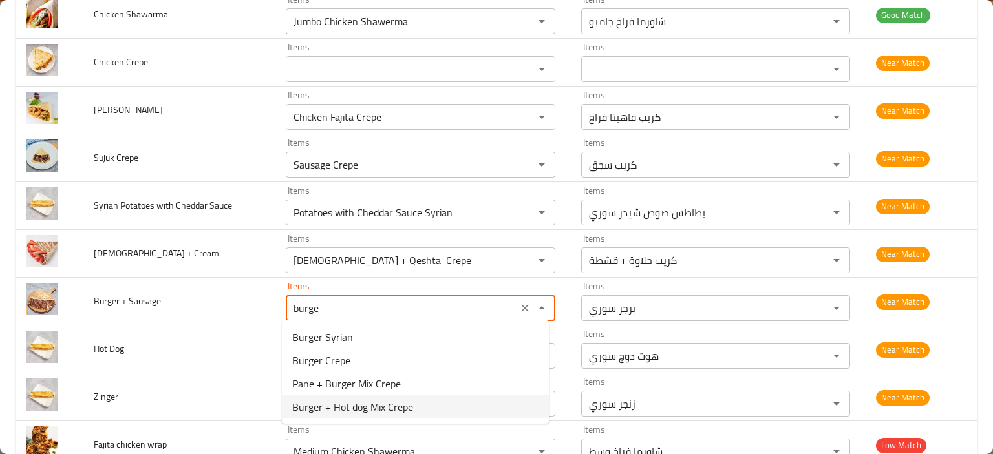
click at [370, 409] on span "Burger + Hot dog Mix Crepe" at bounding box center [352, 407] width 121 height 16
type Sausage "Burger + Hot dog Mix Crepe"
type Sausage-ar "مكس كريب برجر + سوسيس"
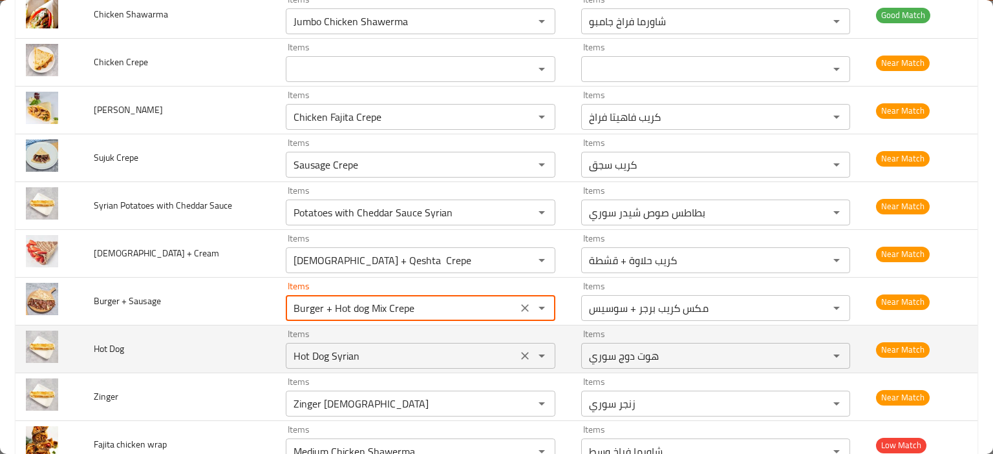
click at [521, 352] on icon "Clear" at bounding box center [525, 356] width 8 height 8
type Sausage "Burger + Hot dog Mix Crepe"
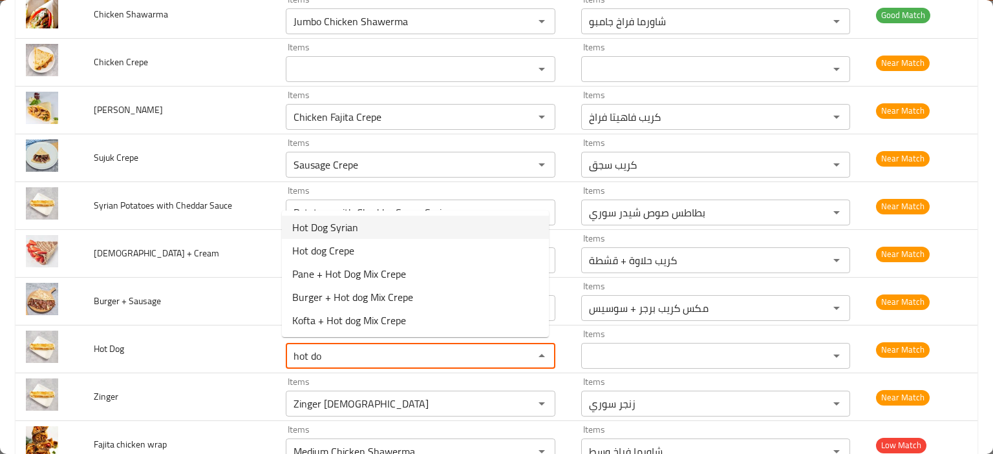
click at [355, 232] on span "Hot Dog Syrian" at bounding box center [325, 228] width 66 height 16
type Dog "Hot Dog Syrian"
type Dog-ar "هوت دوج سوري"
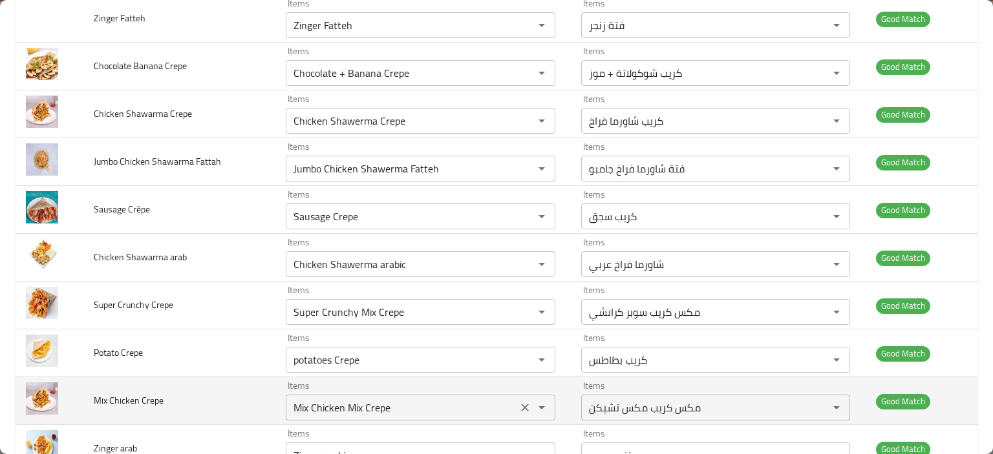
scroll to position [582, 0]
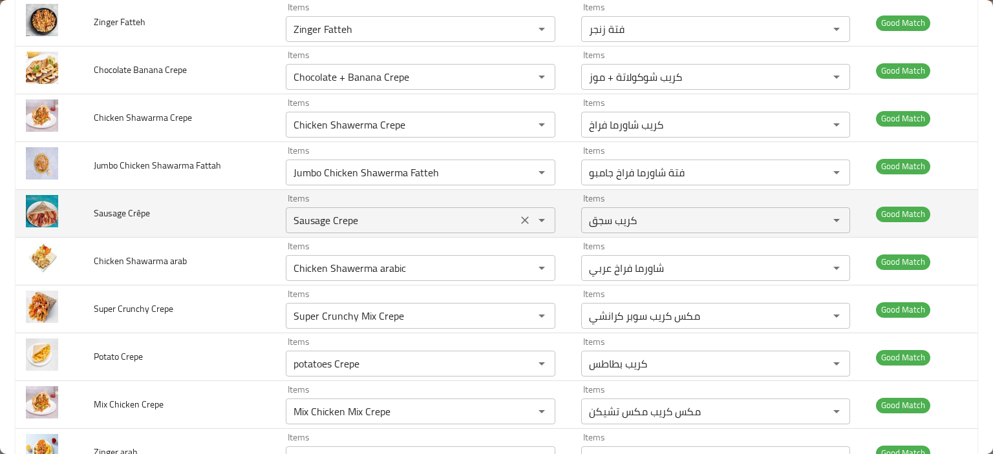
type Dog "Hot Dog Syrian"
click at [330, 224] on Crêpe "Sausage Crepe" at bounding box center [400, 220] width 223 height 18
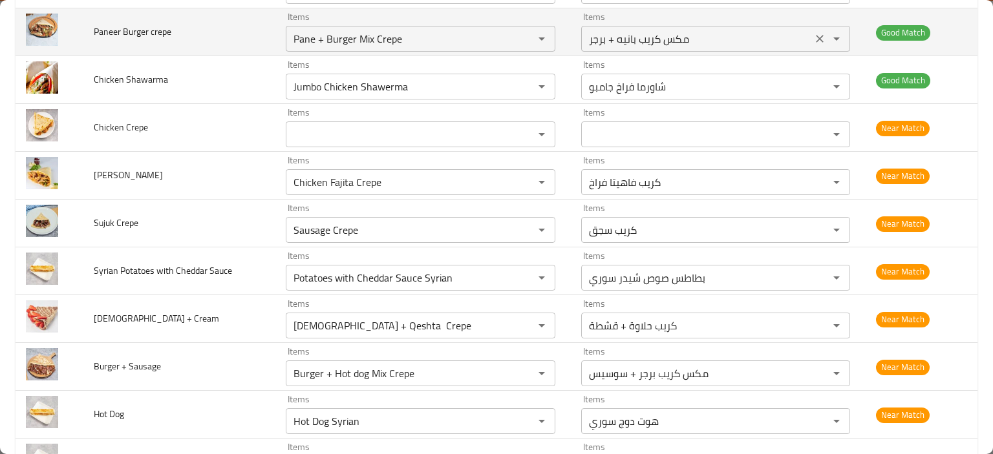
scroll to position [573, 0]
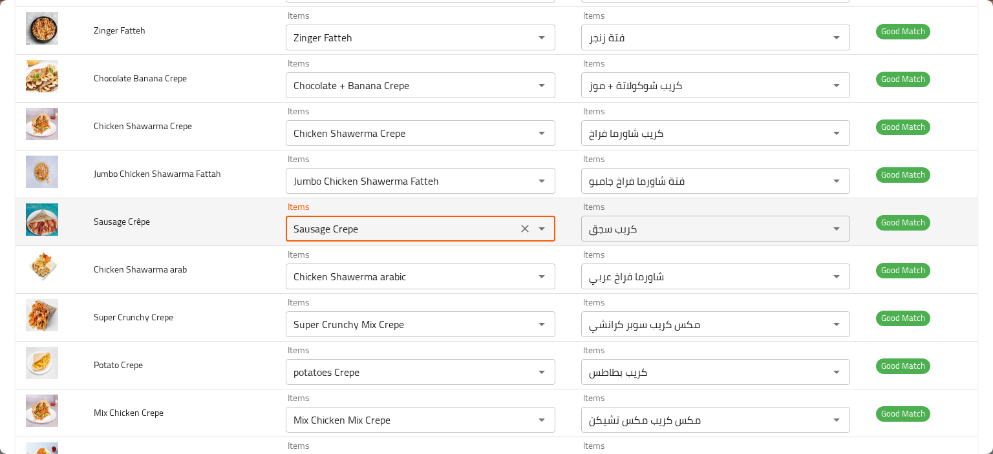
click at [304, 224] on Crêpe "Sausage Crepe" at bounding box center [400, 229] width 223 height 18
type Crêpe "Hot dog Crepe"
type Crêpe-ar "كريب سوسيس"
type Crêpe "Hot dog Crepe"
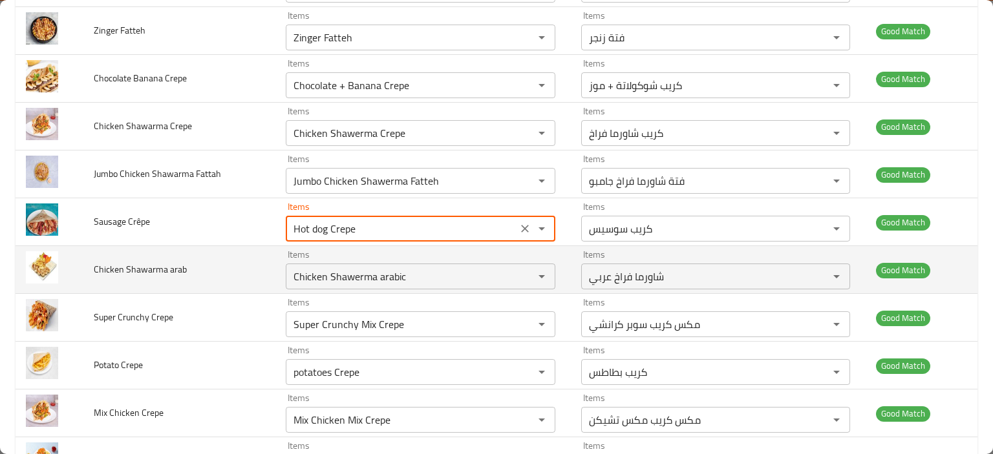
click at [223, 255] on td "Chicken Shawarma arab" at bounding box center [179, 270] width 192 height 48
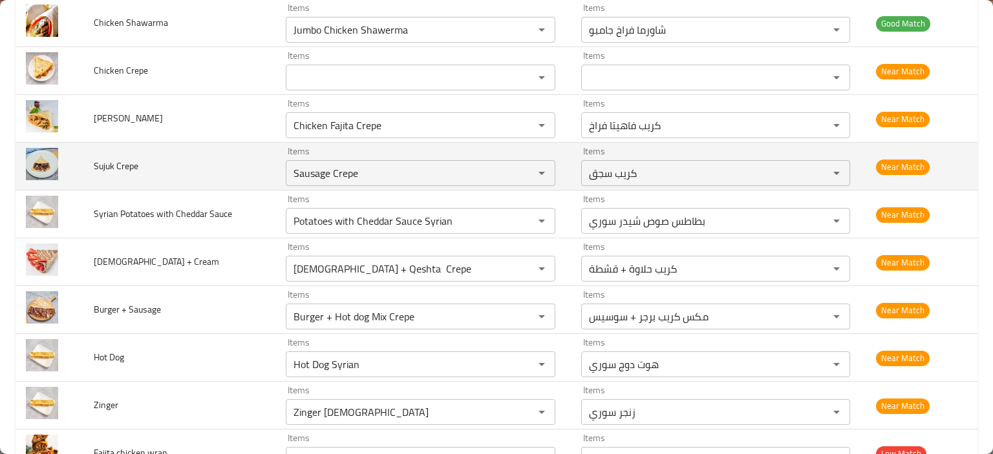
scroll to position [1284, 0]
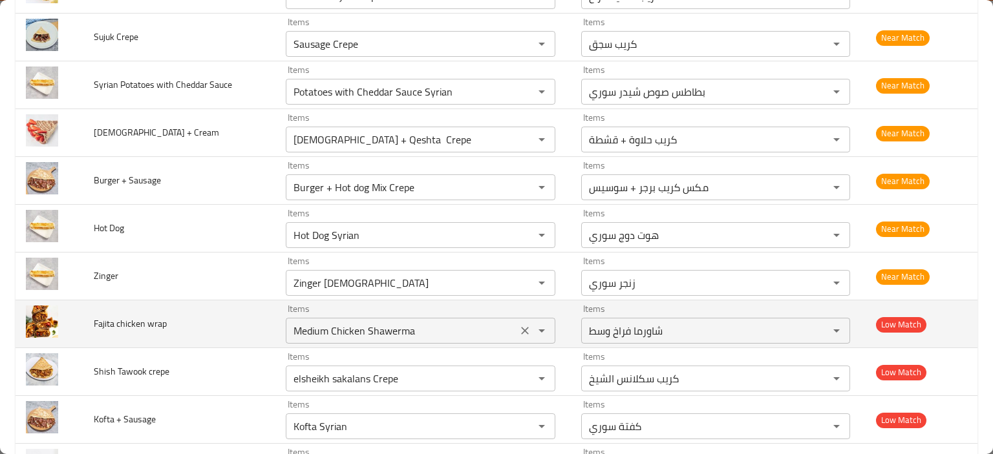
click at [302, 330] on wrap "Medium Chicken Shawerma" at bounding box center [400, 331] width 223 height 18
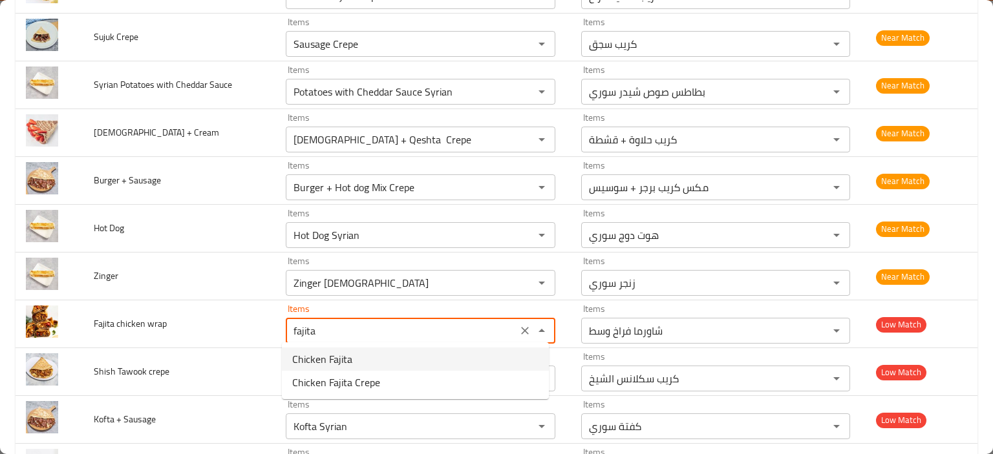
click at [345, 357] on span "Chicken Fajita" at bounding box center [322, 360] width 60 height 16
type wrap "Chicken Fajita"
type wrap-ar "فاهيتا فراخ"
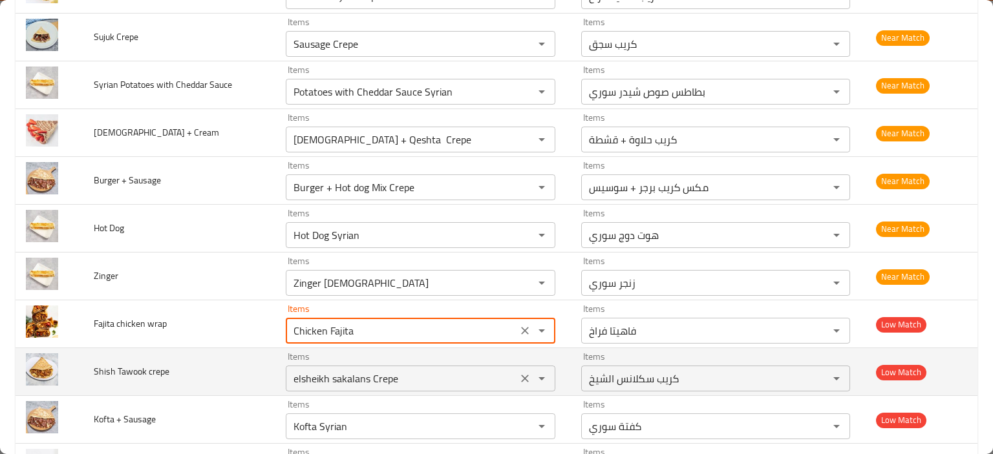
type wrap "Chicken Fajita"
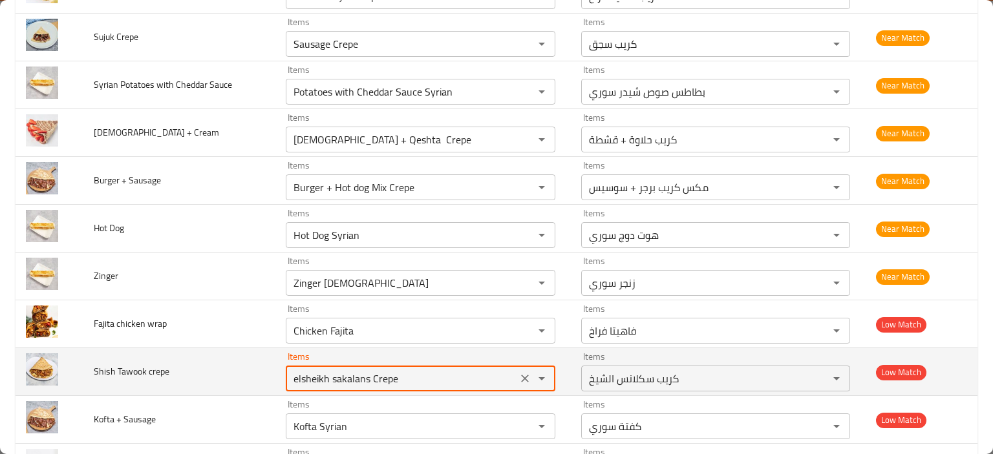
click at [305, 377] on crepe "elsheikh sakalans Crepe" at bounding box center [400, 379] width 223 height 18
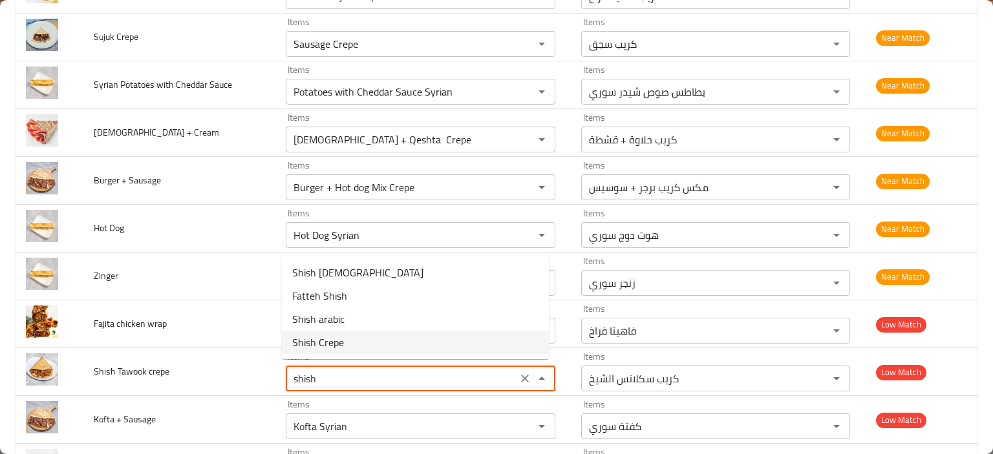
click at [341, 341] on span "Shish Crepe" at bounding box center [318, 343] width 52 height 16
type crepe "Shish Crepe"
type crepe-ar "كريب شيش"
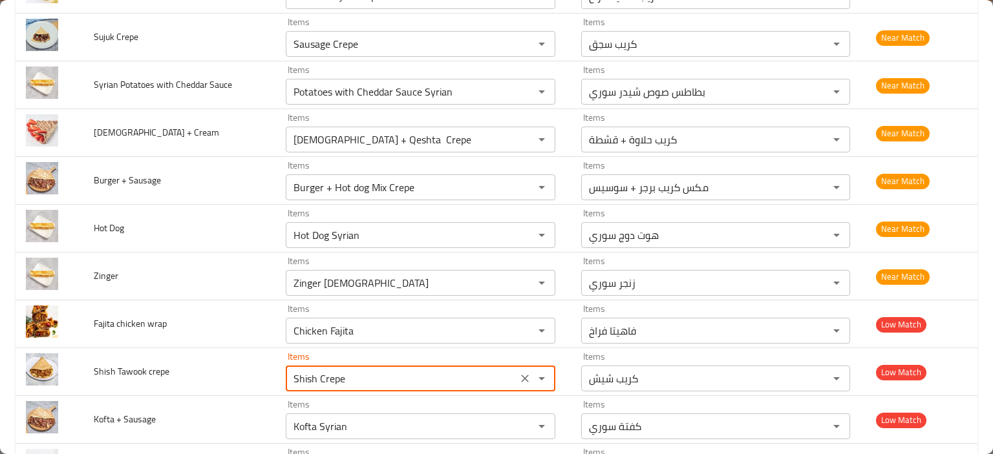
type crepe "Shish Crepe"
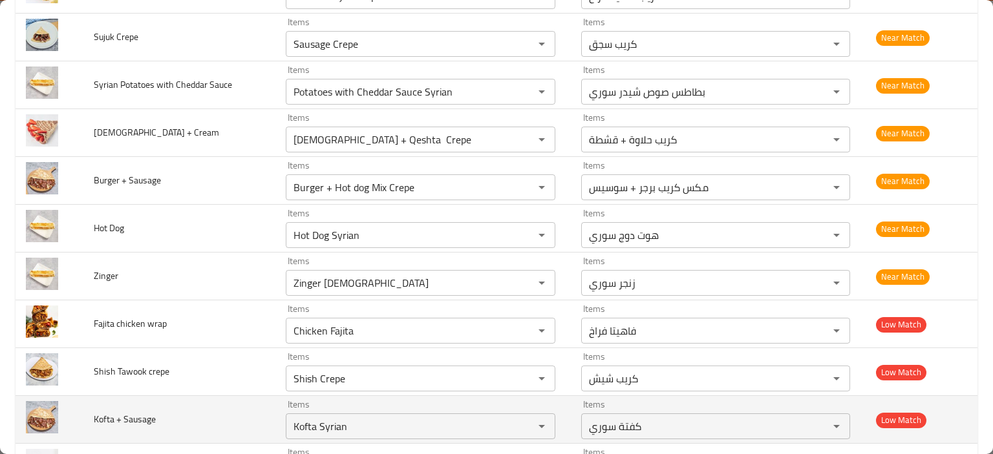
scroll to position [1349, 0]
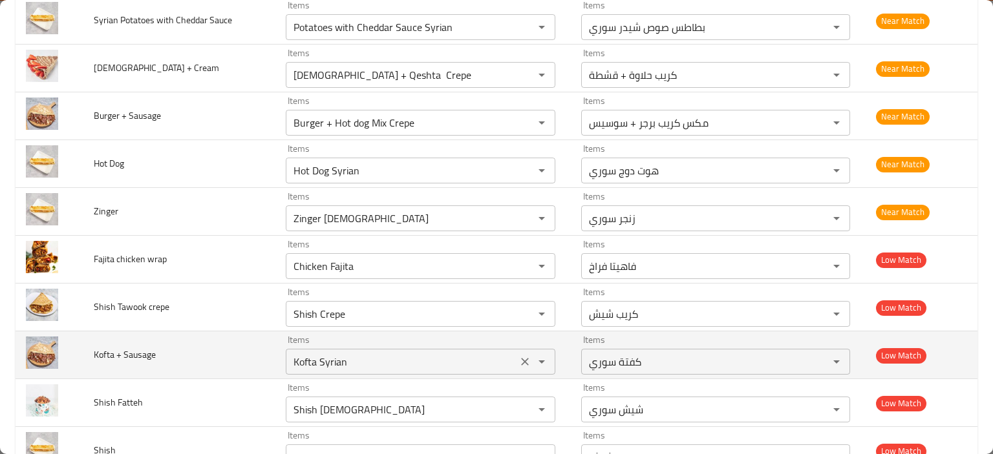
click at [305, 361] on Sausage "Kofta Syrian" at bounding box center [400, 362] width 223 height 18
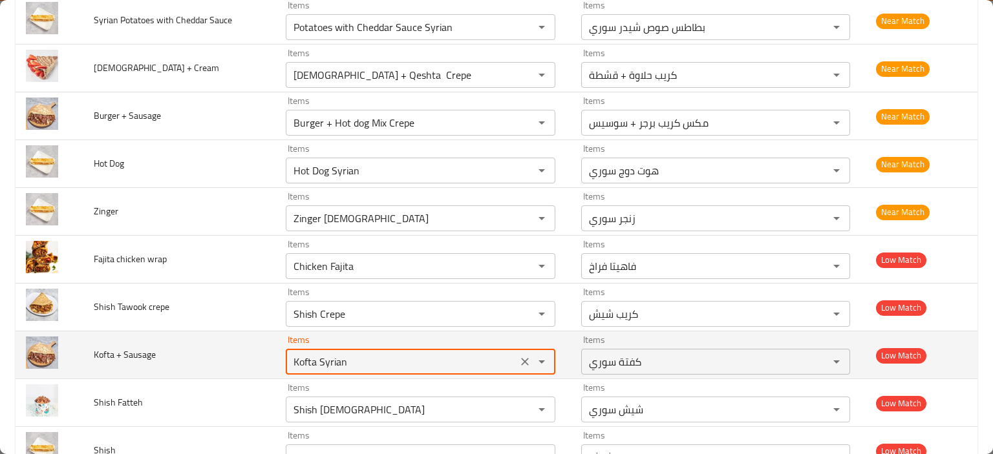
type Sausage "l"
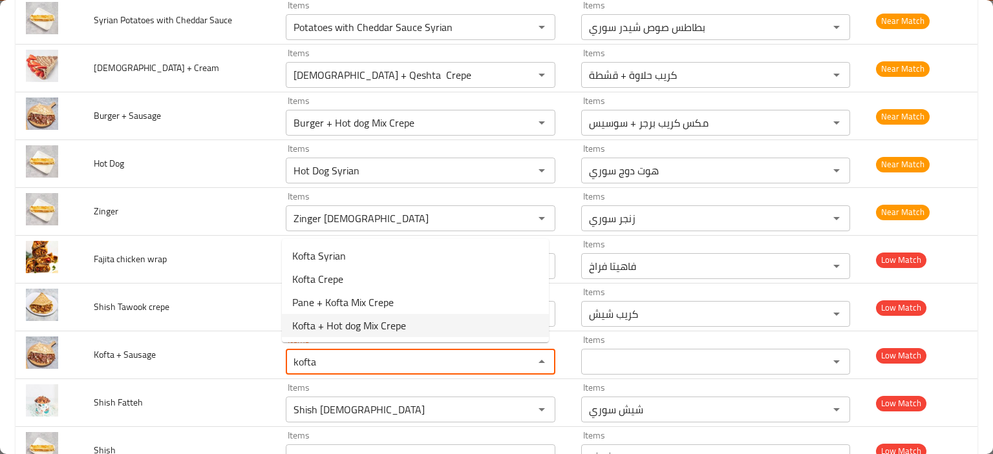
click at [323, 324] on span "Kofta + Hot dog Mix Crepe" at bounding box center [349, 326] width 114 height 16
type Sausage "Kofta + Hot dog Mix Crepe"
type Sausage-ar "مكس كريب كفتة + سوسيس"
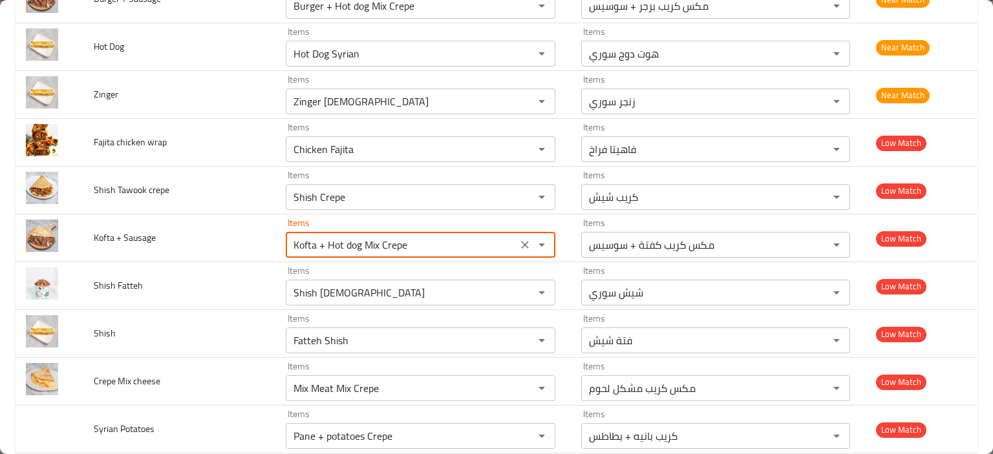
scroll to position [1478, 0]
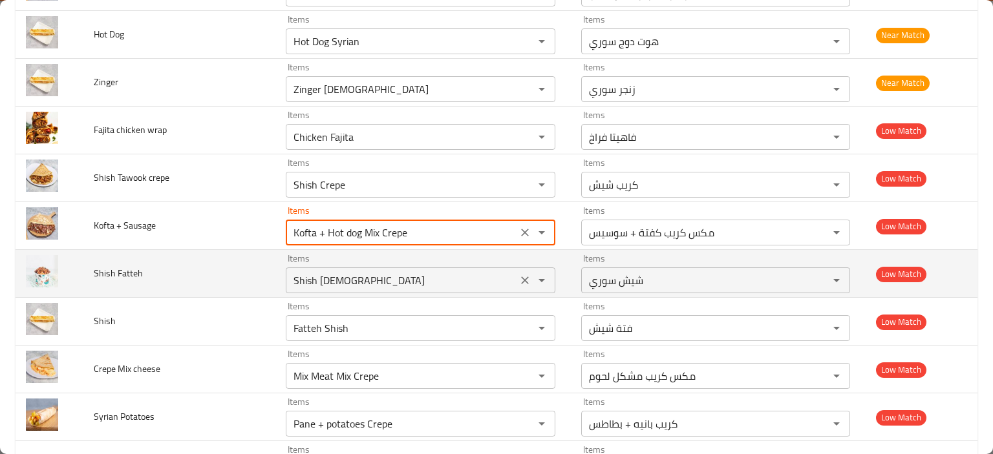
type Sausage "Kofta + Hot dog Mix Crepe"
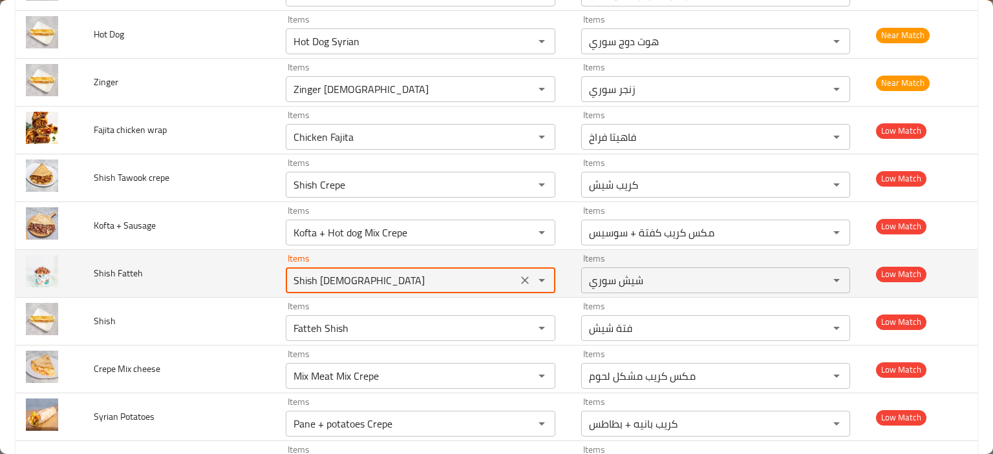
drag, startPoint x: 324, startPoint y: 275, endPoint x: 315, endPoint y: 278, distance: 9.0
click at [324, 275] on Fatteh "Shish [DEMOGRAPHIC_DATA]" at bounding box center [400, 280] width 223 height 18
click at [331, 278] on Fatteh "Shish [DEMOGRAPHIC_DATA]" at bounding box center [400, 280] width 223 height 18
type Fatteh "Shish"
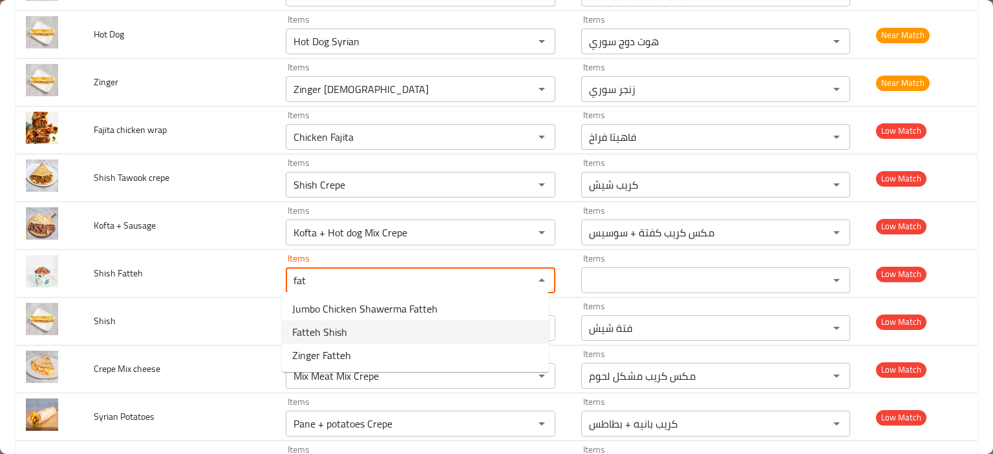
click at [339, 335] on span "Fatteh Shish" at bounding box center [319, 332] width 55 height 16
type Fatteh "Fatteh Shish"
type Fatteh-ar "فتة شيش"
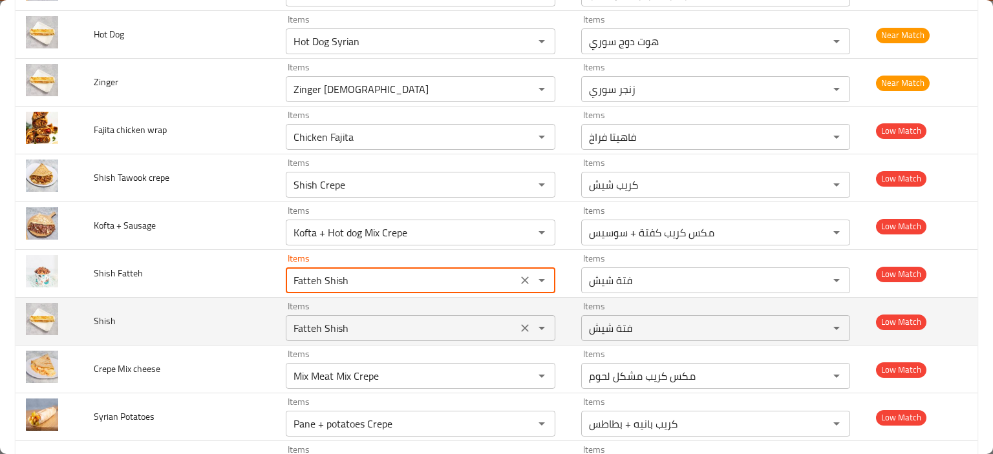
type Fatteh "Fatteh Shish"
click at [318, 320] on input "Fatteh Shish" at bounding box center [400, 328] width 223 height 18
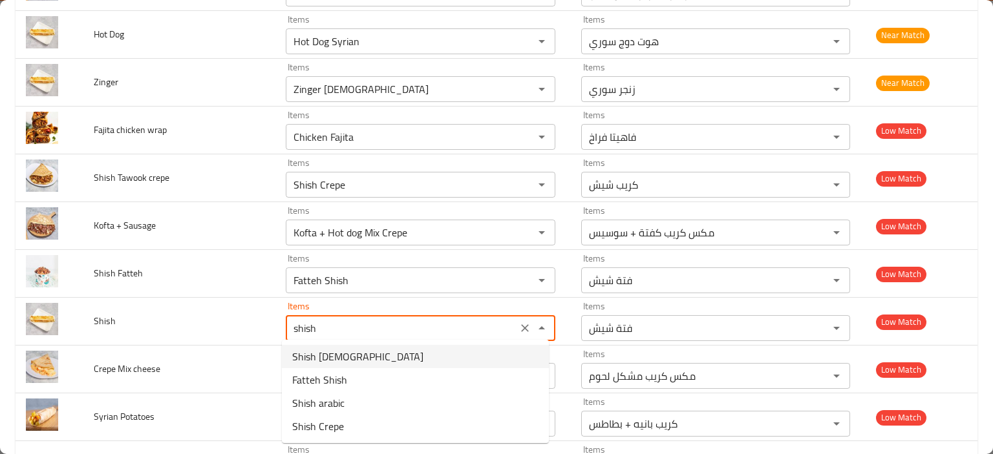
click at [341, 351] on span "Shish [DEMOGRAPHIC_DATA]" at bounding box center [357, 357] width 131 height 16
type input "Shish [DEMOGRAPHIC_DATA]"
type input "شيش سوري"
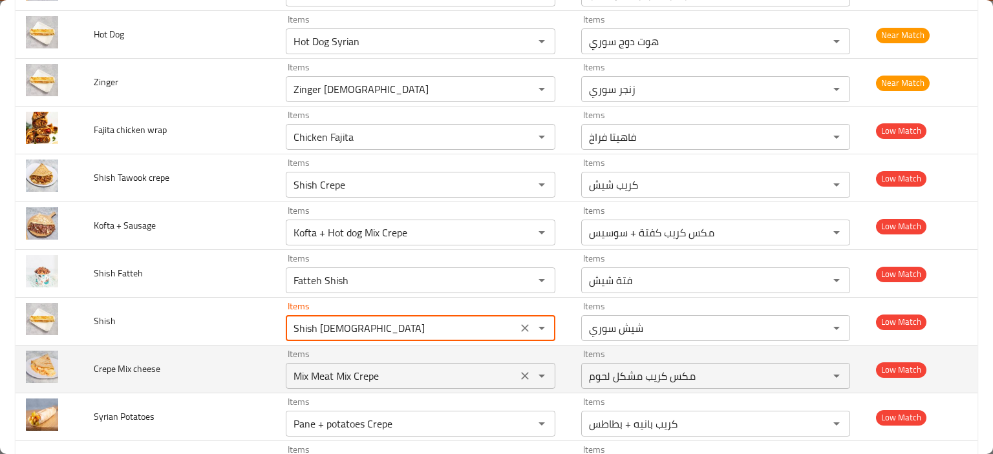
type input "Shish [DEMOGRAPHIC_DATA]"
click at [318, 375] on cheese "Mix Meat Mix Crepe" at bounding box center [400, 376] width 223 height 18
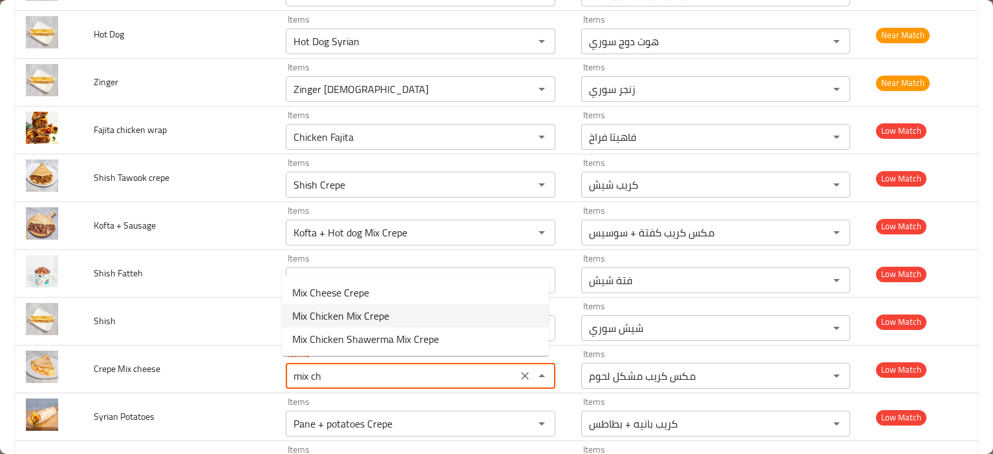
click at [328, 315] on span "Mix Chicken Mix Crepe" at bounding box center [340, 316] width 97 height 16
type cheese "Mix Chicken Mix Crepe"
type cheese-ar "مكس كريب مكس تشيكن"
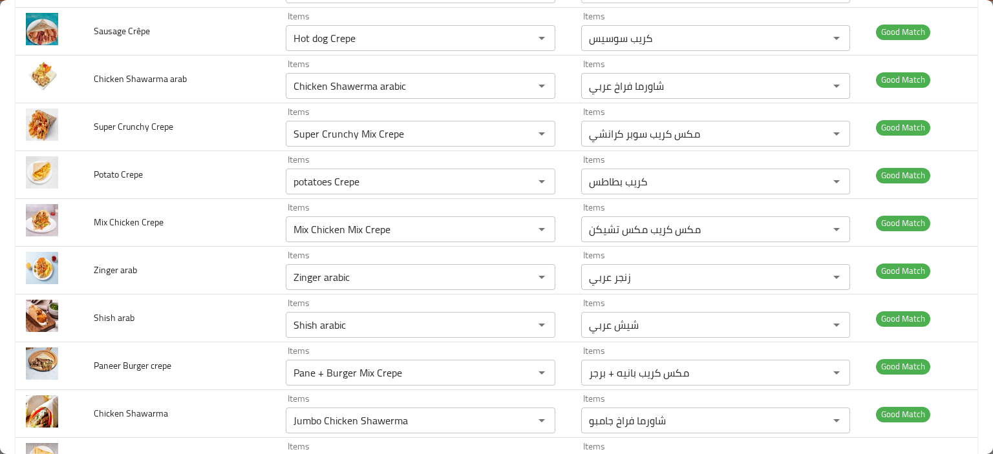
scroll to position [1623, 0]
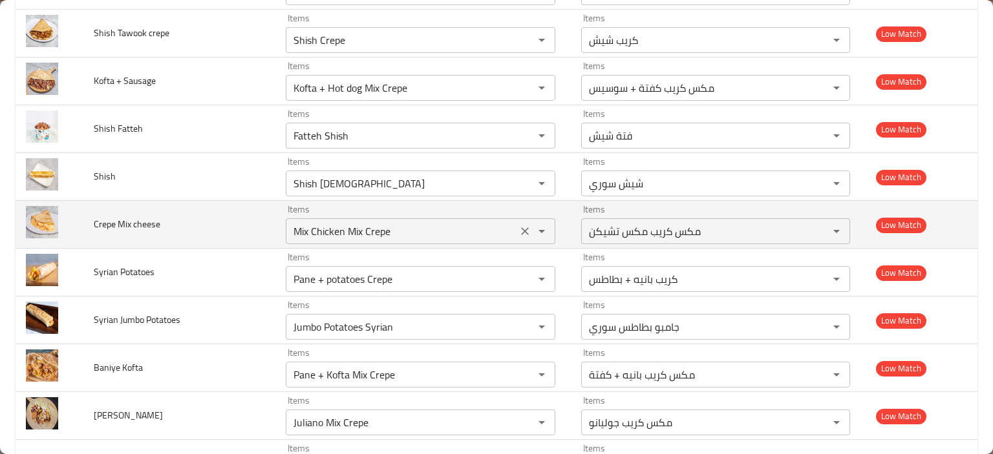
click at [322, 218] on div "Mix Chicken Mix Crepe Items" at bounding box center [420, 231] width 269 height 26
click at [310, 227] on cheese "Mix Chicken Mix Crepe" at bounding box center [400, 231] width 223 height 18
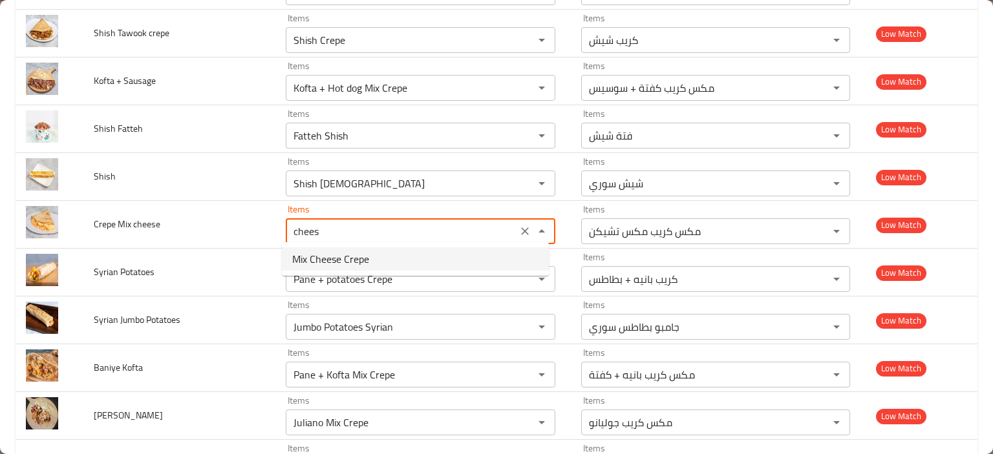
click at [359, 264] on span "Mix Cheese Crepe" at bounding box center [330, 259] width 77 height 16
type cheese "Mix Cheese Crepe"
type cheese-ar "كريب مكس جبن"
type cheese "Mix Cheese Crepe"
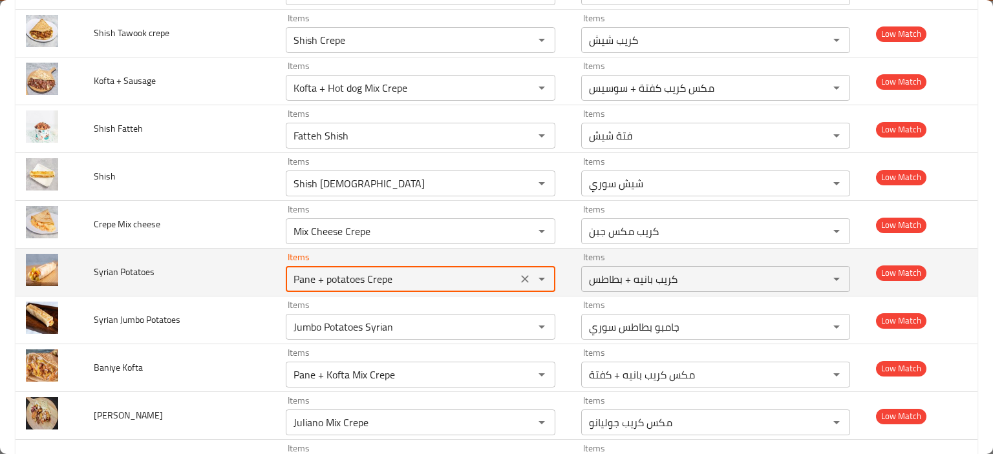
click at [313, 281] on Potatoes "Pane + potatoes Crepe" at bounding box center [400, 279] width 223 height 18
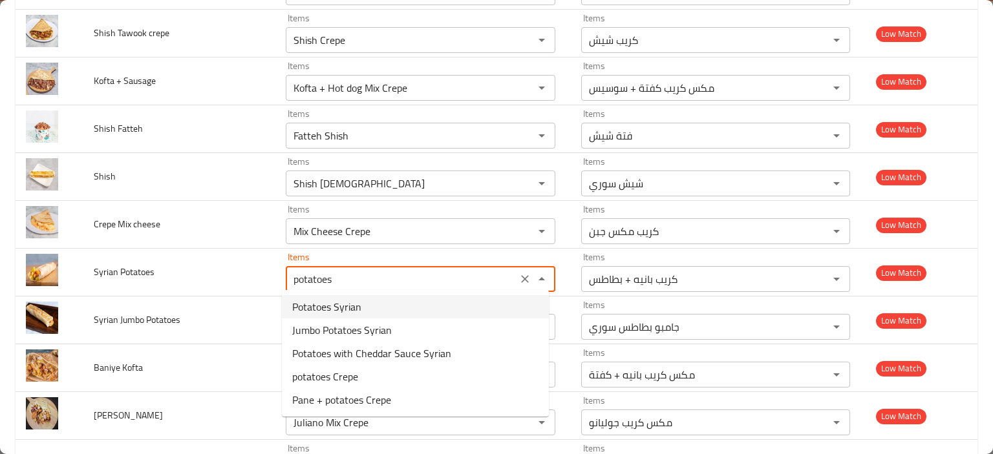
click at [331, 304] on span "Potatoes Syrian" at bounding box center [326, 307] width 69 height 16
type Potatoes "Potatoes Syrian"
type Potatoes-ar "بطاطس سوري"
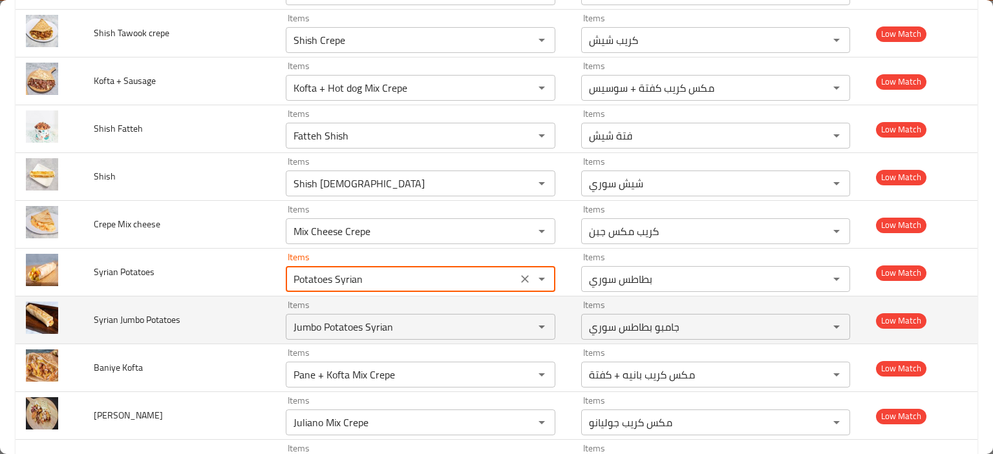
type Potatoes "Potatoes Syrian"
click at [163, 320] on span "Syrian Jumbo Potatoes" at bounding box center [137, 319] width 87 height 17
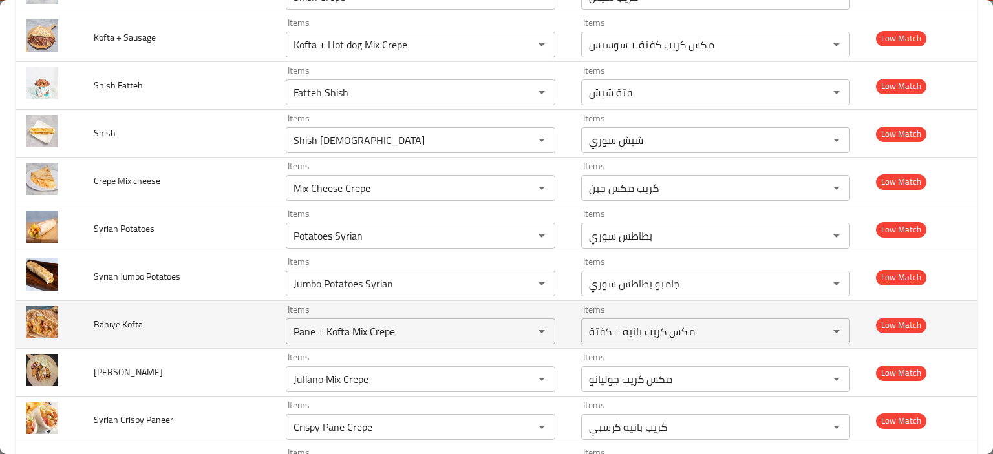
scroll to position [1687, 0]
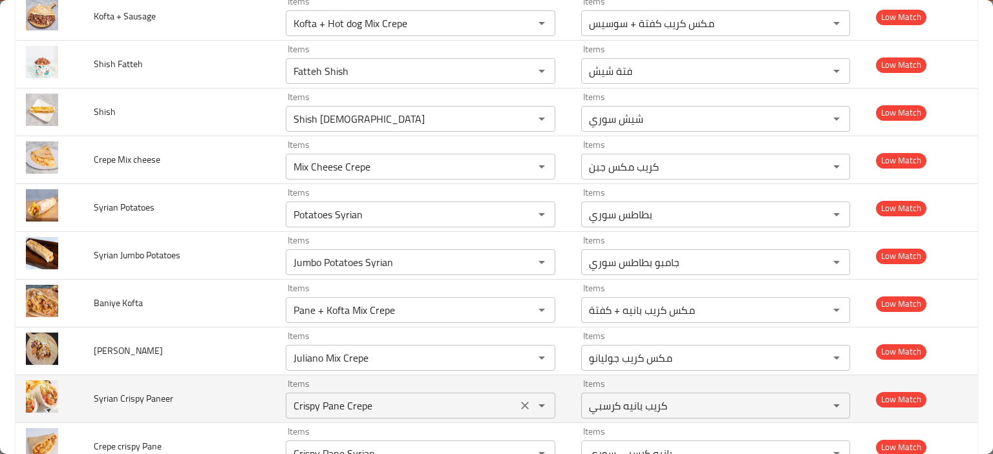
click at [307, 397] on Paneer "Crispy Pane Crepe" at bounding box center [400, 406] width 223 height 18
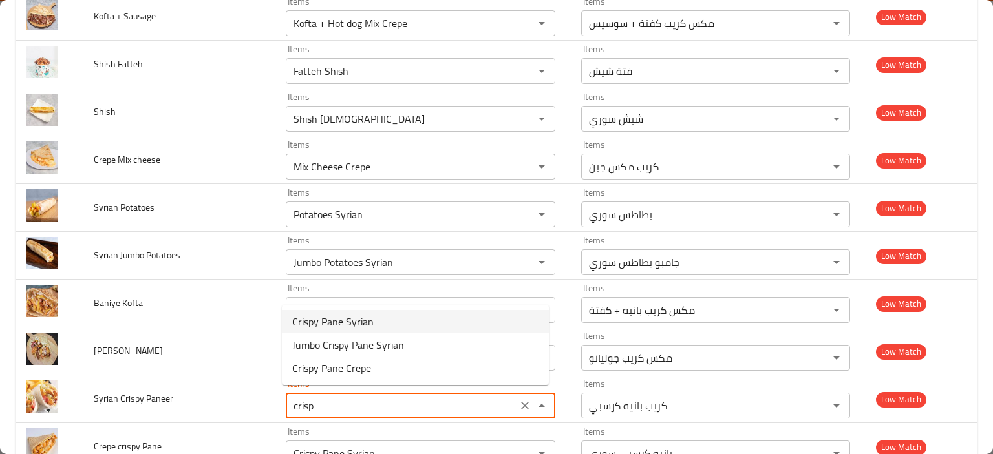
click at [344, 326] on span "Crispy Pane Syrian" at bounding box center [332, 322] width 81 height 16
type Paneer "Crispy Pane Syrian"
type Paneer-ar "بانيه كرسبي سوري"
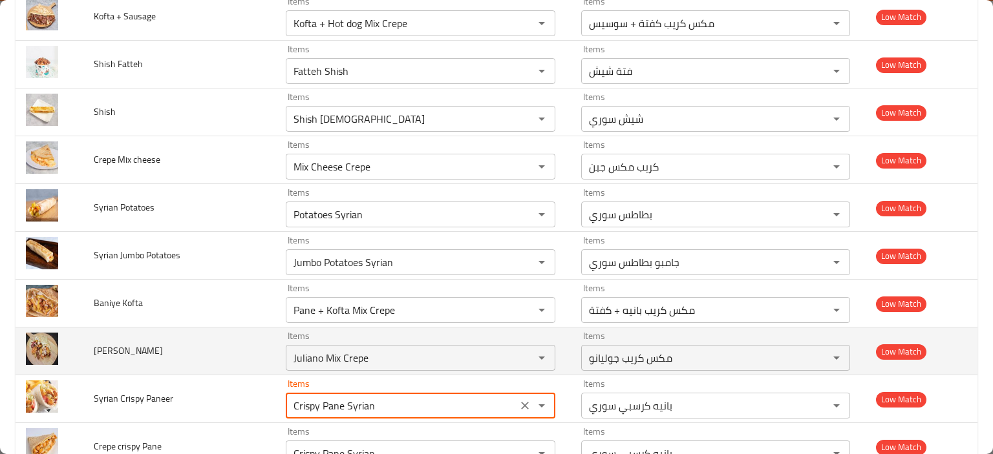
scroll to position [1752, 0]
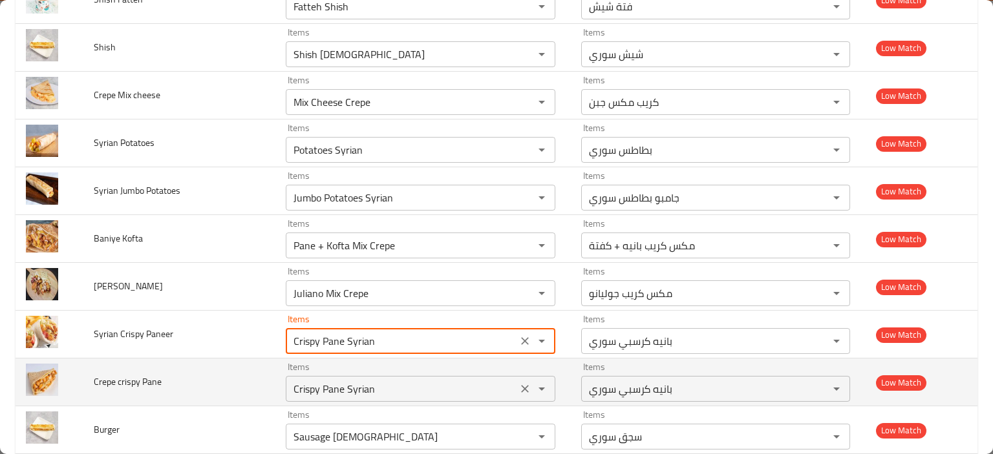
type Paneer "Crispy Pane Syrian"
click at [300, 388] on Pane "Crispy Pane Syrian" at bounding box center [400, 389] width 223 height 18
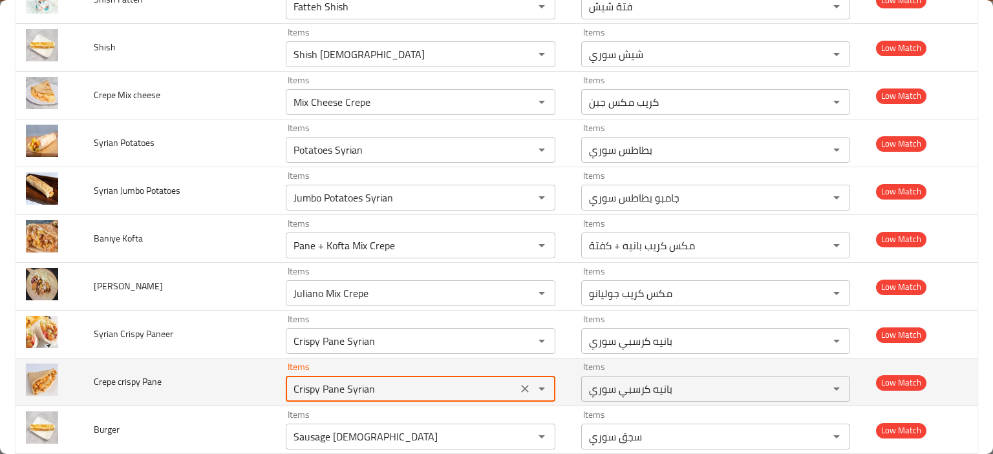
click at [357, 386] on Pane "Crispy Pane Syrian" at bounding box center [400, 389] width 223 height 18
click at [357, 384] on Pane "Crispy Pane Syrian" at bounding box center [400, 389] width 223 height 18
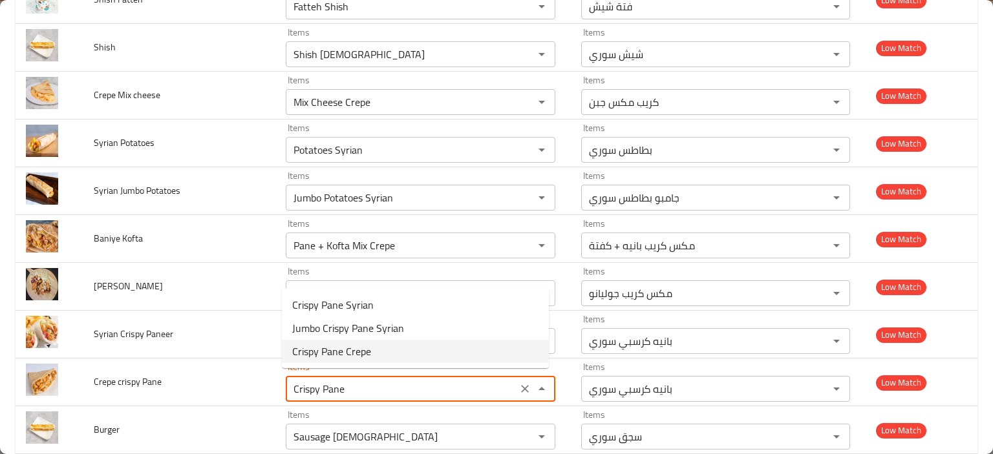
click at [384, 350] on Pane-option-2 "Crispy Pane Crepe" at bounding box center [415, 351] width 267 height 23
type Pane "Crispy Pane Crepe"
type Pane-ar "كريب بانيه كرسبي"
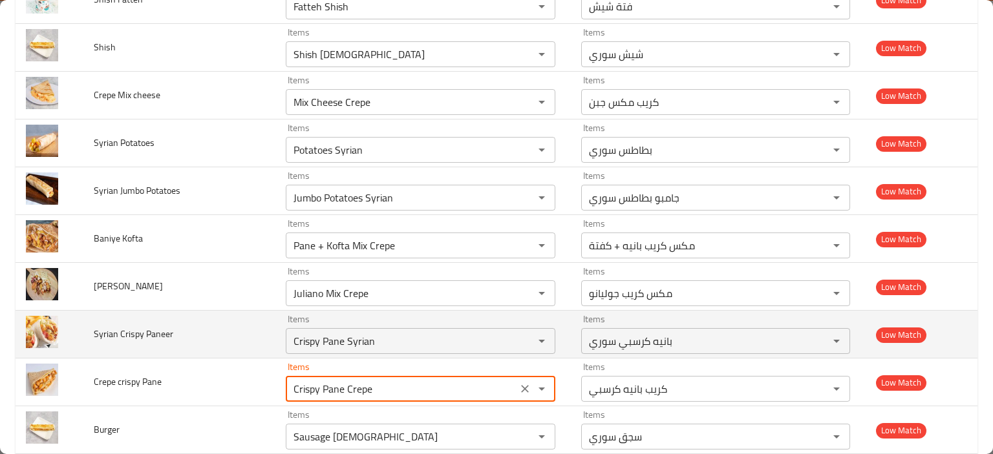
type Pane "Crispy Pane Crepe"
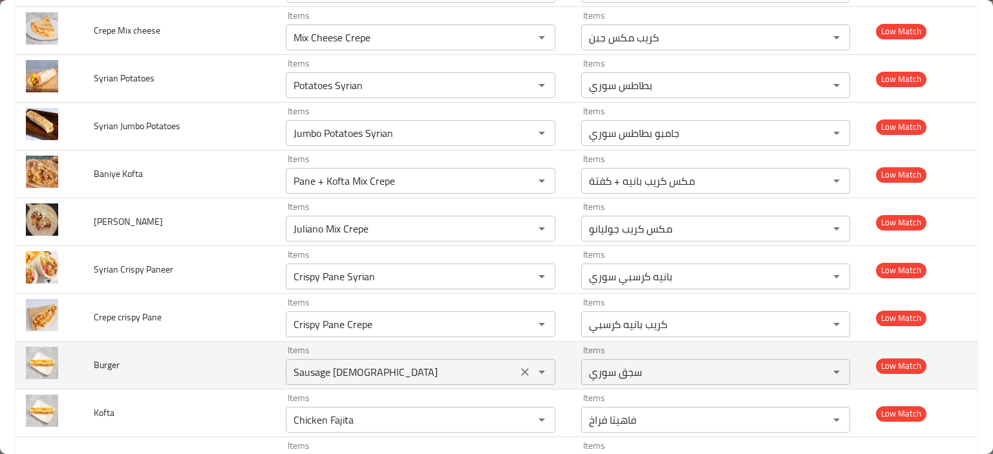
click at [311, 379] on div "Sausage Syrian Items" at bounding box center [420, 372] width 269 height 26
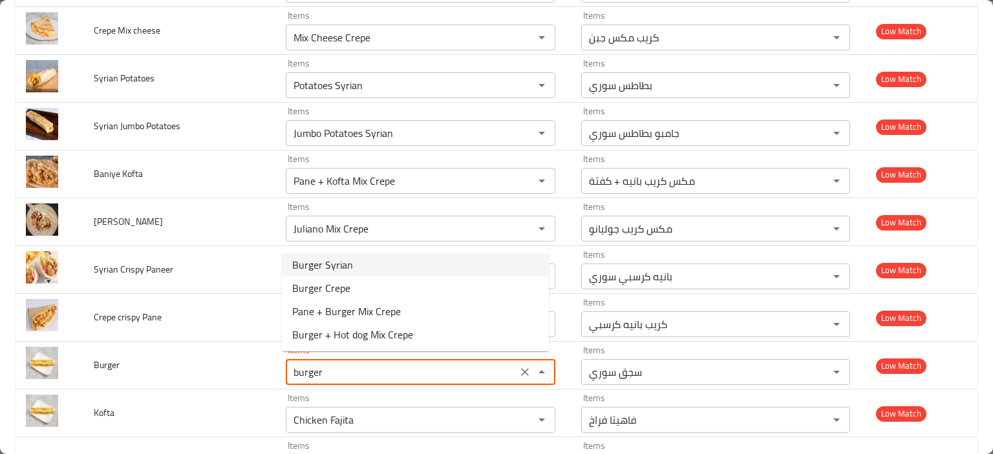
click at [361, 266] on li "Burger Syrian" at bounding box center [415, 264] width 267 height 23
type input "Burger Syrian"
type input "برجر سوري"
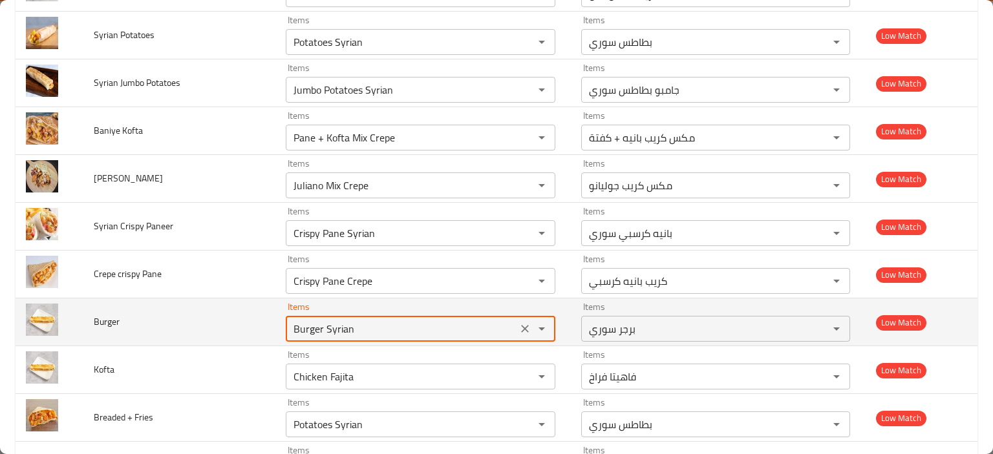
scroll to position [1881, 0]
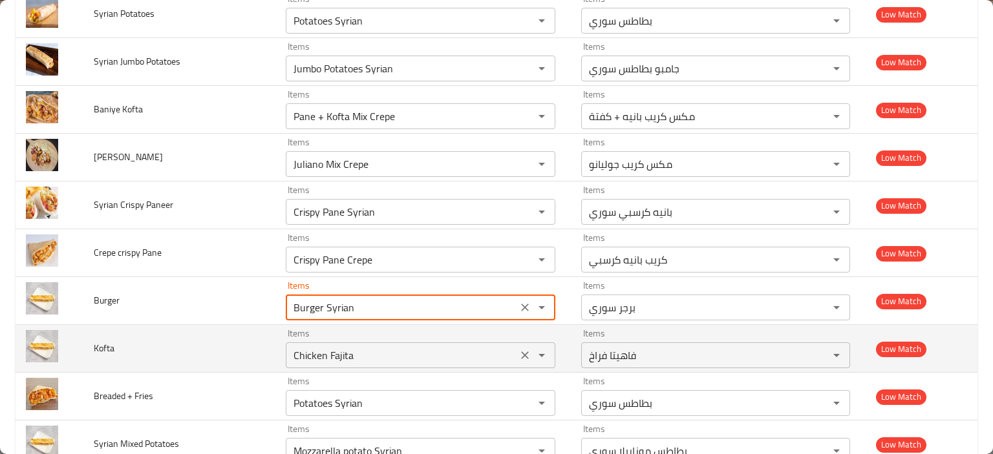
type input "Burger Syrian"
click at [313, 356] on input "Chicken Fajita" at bounding box center [400, 355] width 223 height 18
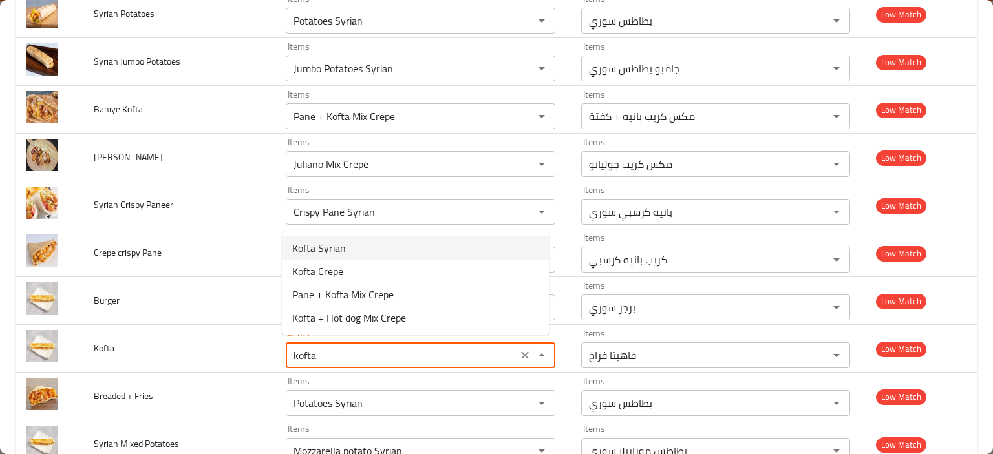
click at [311, 255] on span "Kofta Syrian" at bounding box center [319, 248] width 54 height 16
type input "Kofta Syrian"
type input "كفتة سوري"
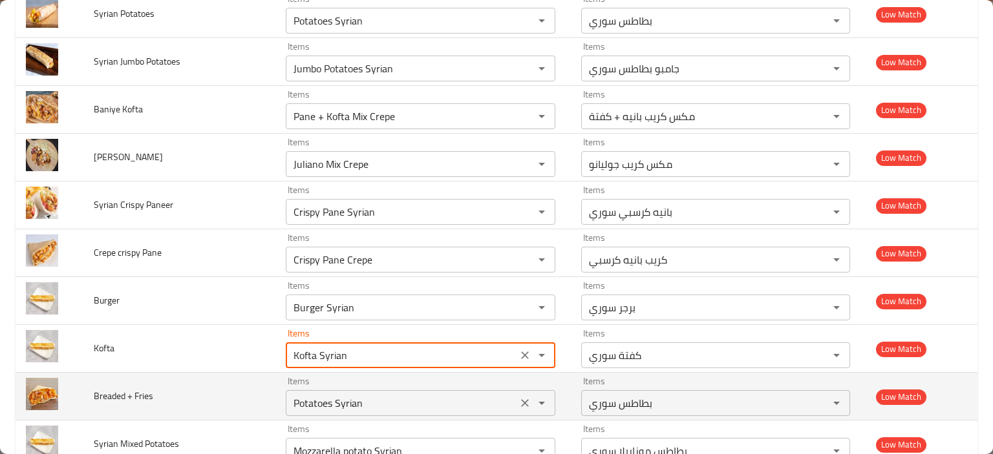
type input "Kofta Syrian"
click at [297, 394] on Fries "Potatoes Syrian" at bounding box center [400, 403] width 223 height 18
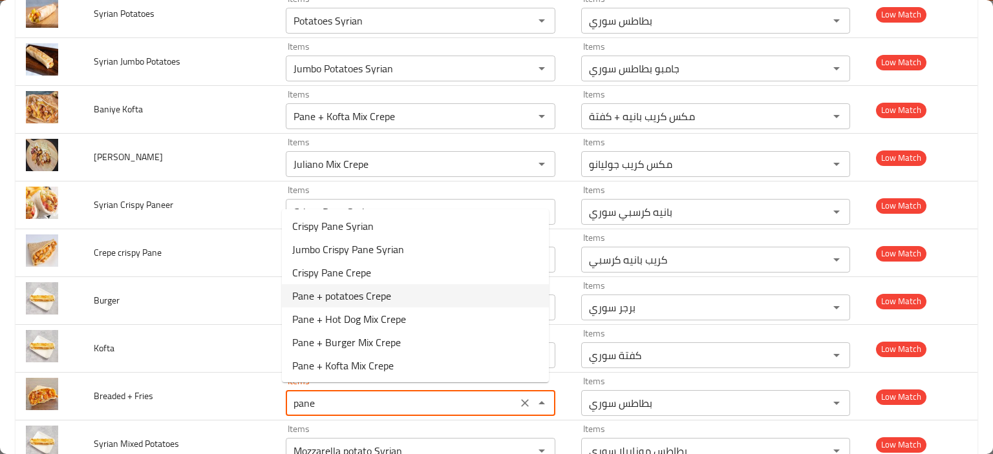
click at [357, 299] on span "Pane + potatoes Crepe" at bounding box center [341, 296] width 99 height 16
type Fries "Pane + potatoes Crepe"
type Fries-ar "كريب بانيه + بطاطس"
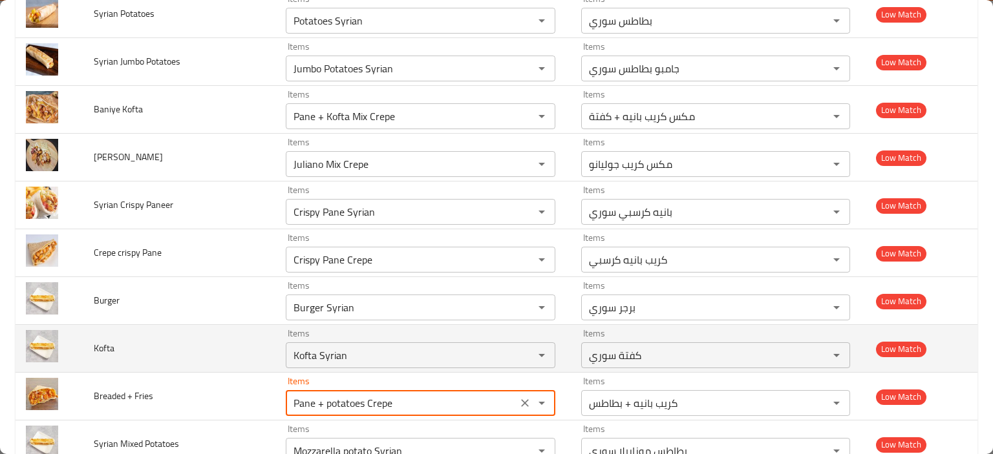
scroll to position [1946, 0]
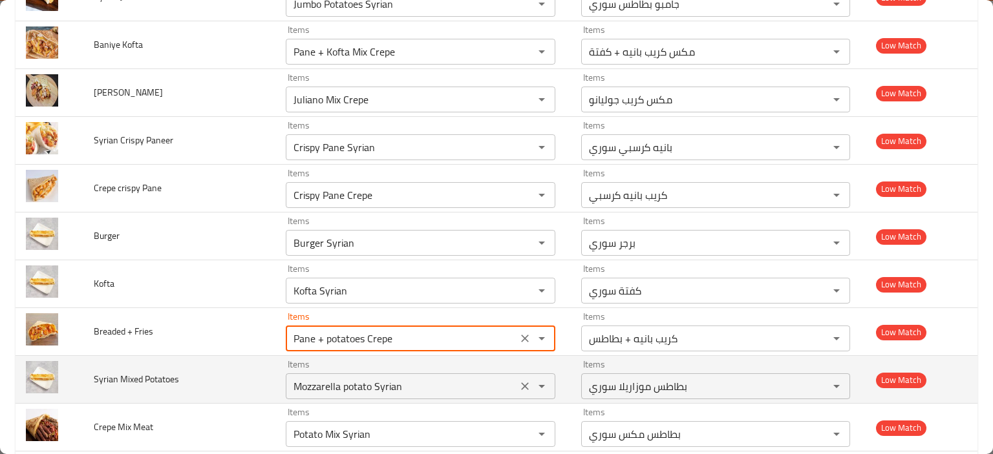
type Fries "Pane + potatoes Crepe"
click at [299, 379] on Potatoes "Mozzarella potato Syrian" at bounding box center [400, 386] width 223 height 18
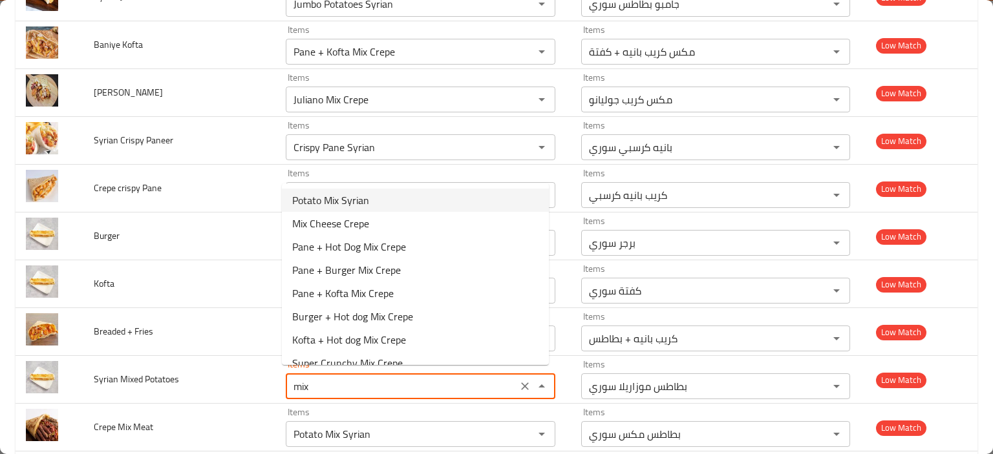
click at [325, 199] on span "Potato Mix Syrian" at bounding box center [330, 201] width 77 height 16
type Potatoes "Potato Mix Syrian"
type Potatoes-ar "بطاطس مكس سوري"
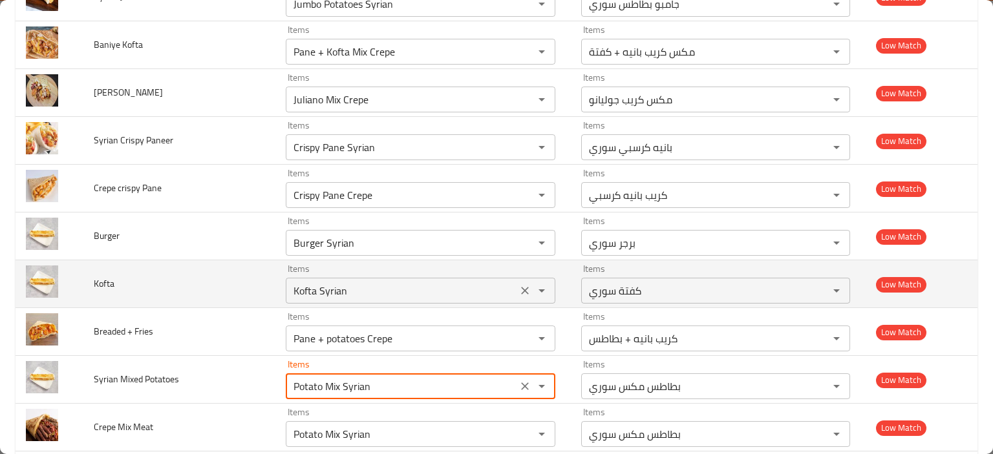
scroll to position [2010, 0]
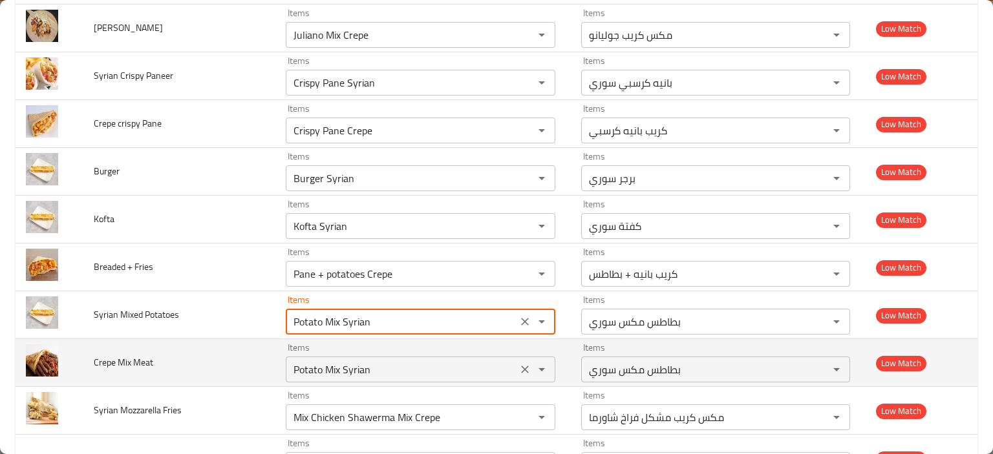
type Potatoes "Potato Mix Syrian"
click at [315, 364] on Meat "Potato Mix Syrian" at bounding box center [400, 370] width 223 height 18
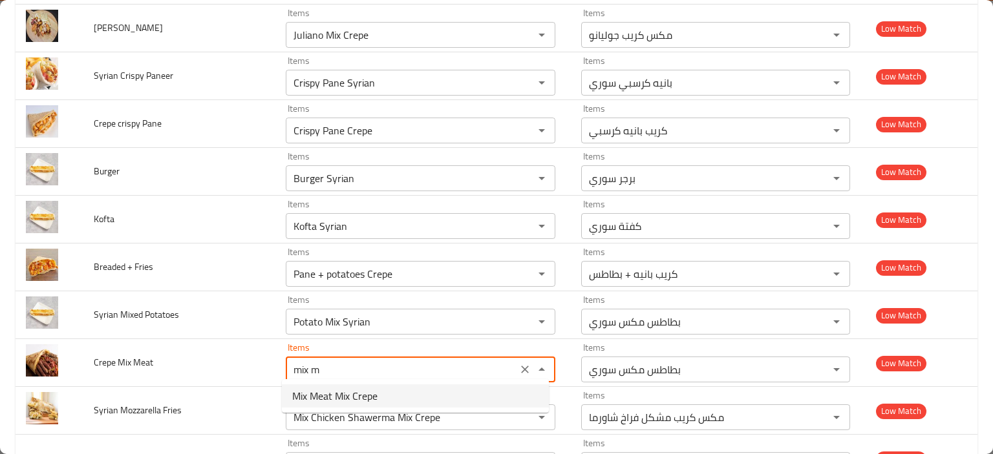
click at [324, 394] on span "Mix Meat Mix Crepe" at bounding box center [334, 396] width 85 height 16
type Meat "Mix Meat Mix Crepe"
type Meat-ar "مكس كريب مشكل لحوم"
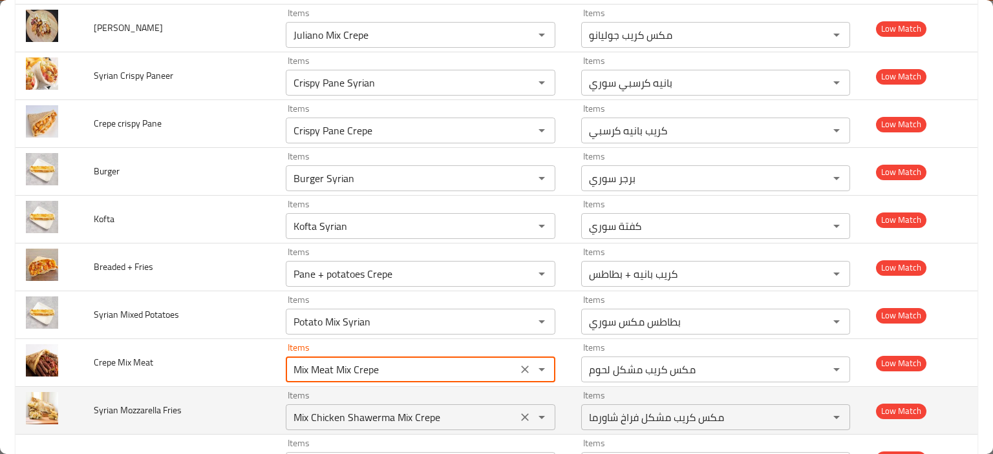
type Meat "Mix Meat Mix Crepe"
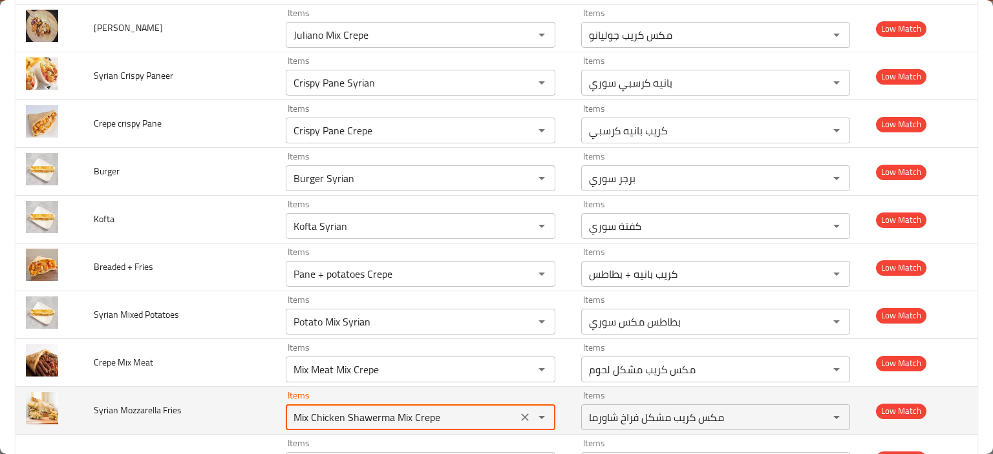
click at [321, 408] on Fries "Mix Chicken Shawerma Mix Crepe" at bounding box center [400, 417] width 223 height 18
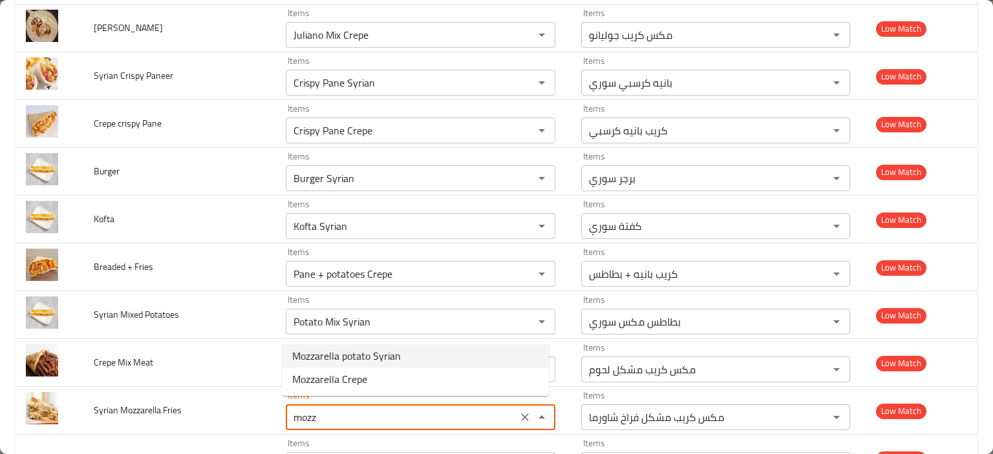
click at [348, 353] on span "Mozzarella potato Syrian" at bounding box center [346, 356] width 109 height 16
type Fries "Mozzarella potato Syrian"
type Fries-ar "بطاطس موزاريلا سوري"
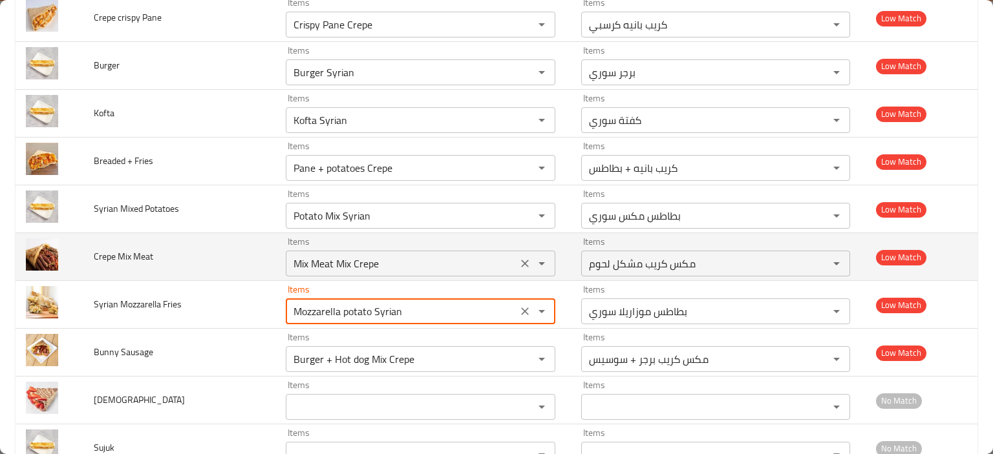
scroll to position [2139, 0]
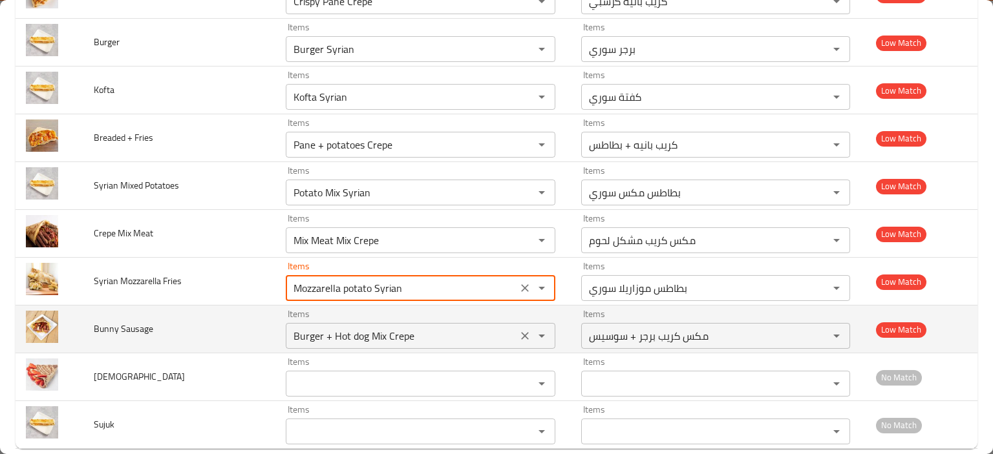
type Fries "Mozzarella potato Syrian"
click at [301, 336] on Sausage "Burger + Hot dog Mix Crepe" at bounding box center [400, 336] width 223 height 18
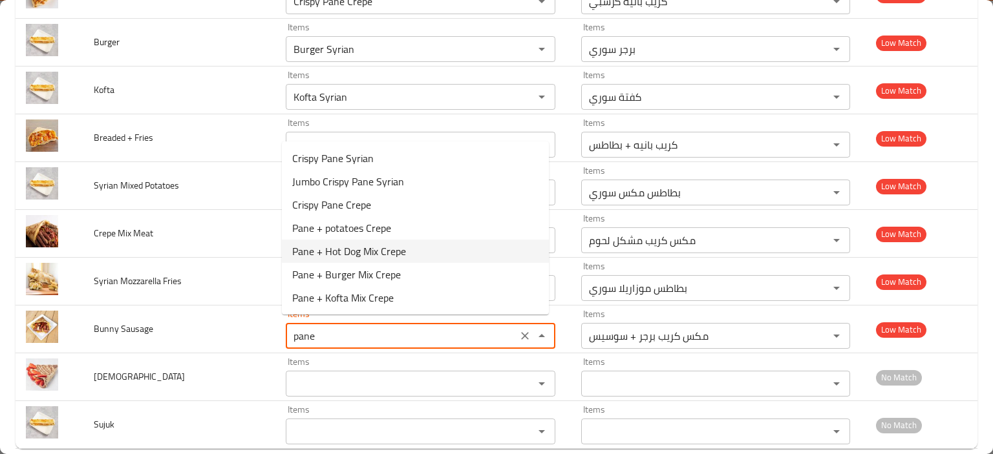
click at [336, 257] on span "Pane + Hot Dog Mix Crepe" at bounding box center [349, 252] width 114 height 16
type Sausage "Pane + Hot Dog Mix Crepe"
type Sausage-ar "مكس كريب بانيه + سوسيس"
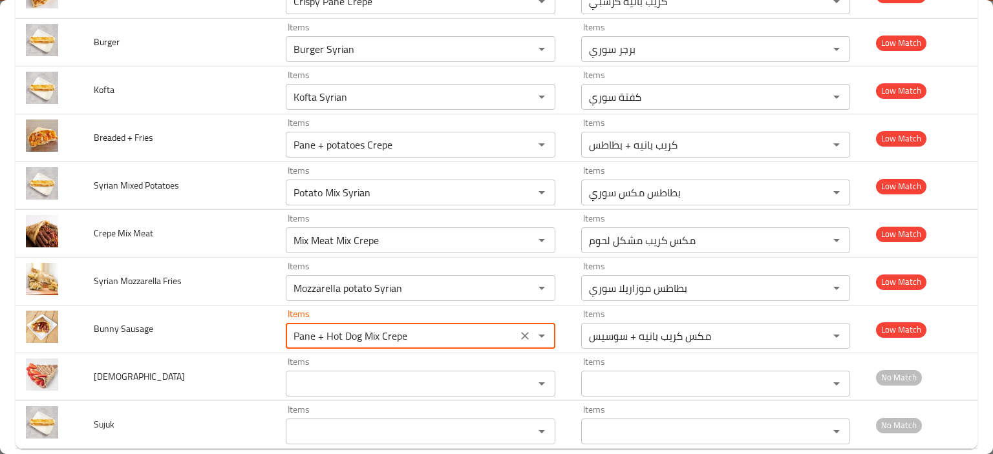
type Sausage "Pane + Hot Dog Mix Crepe"
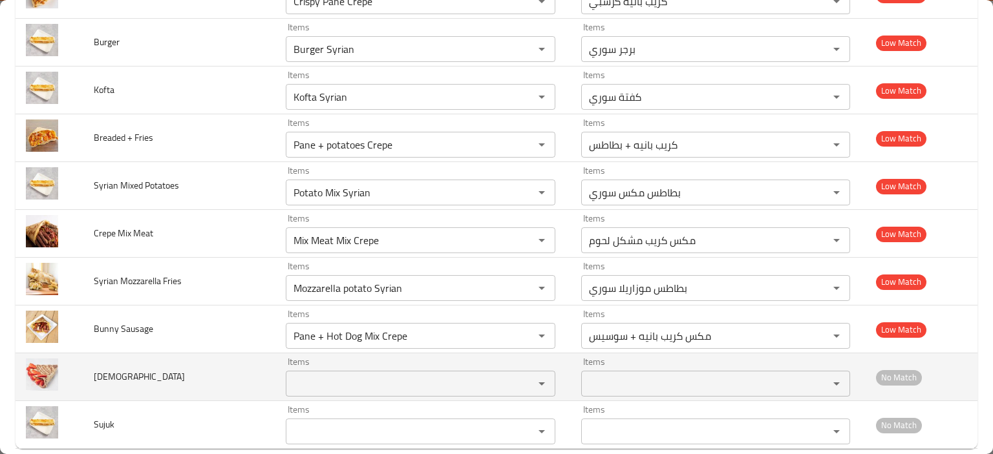
click at [303, 371] on div "Items" at bounding box center [420, 384] width 269 height 26
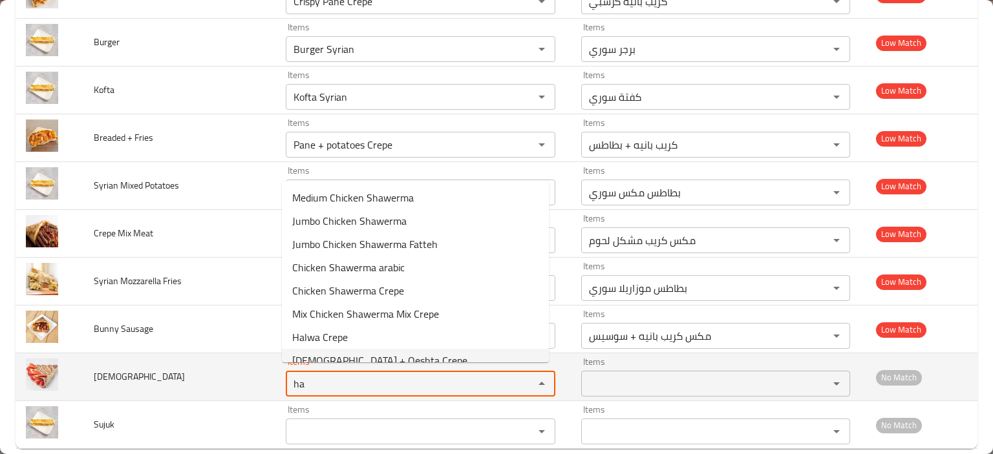
scroll to position [12, 0]
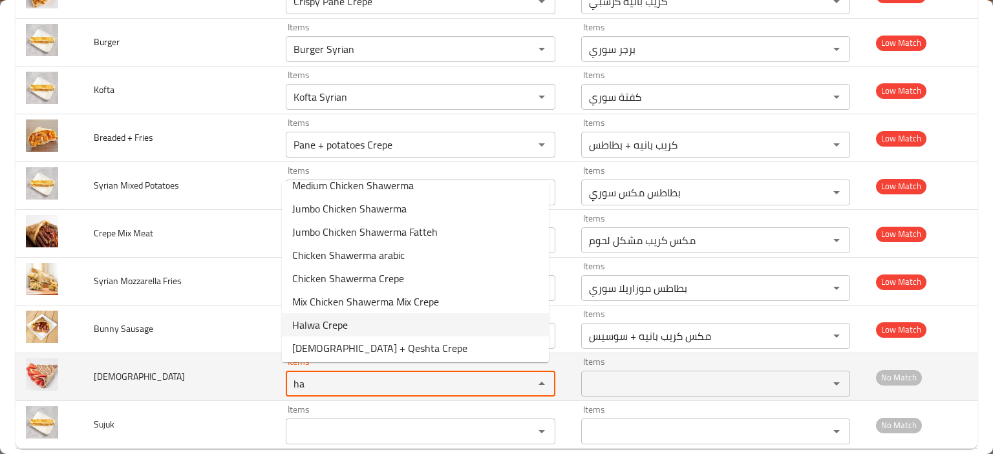
type input "Halwa Crepe"
type input "كريب حلاوة"
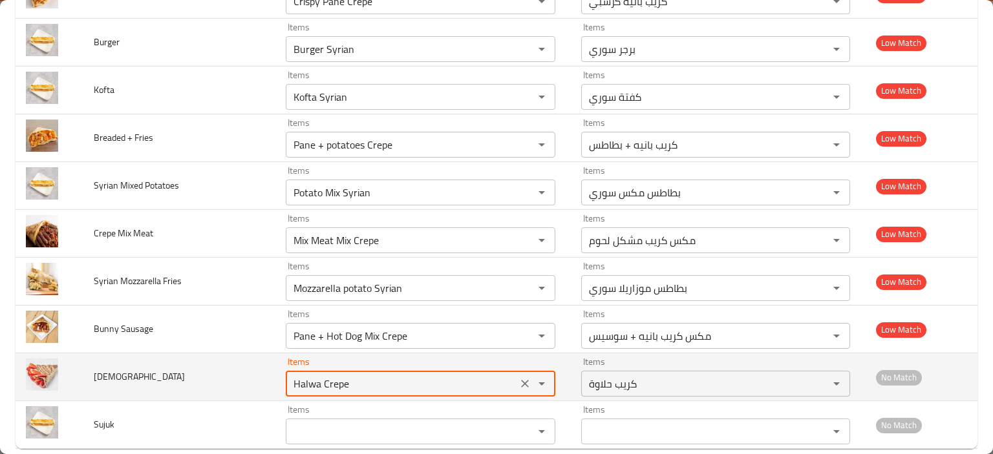
type input "Halwa Crepe"
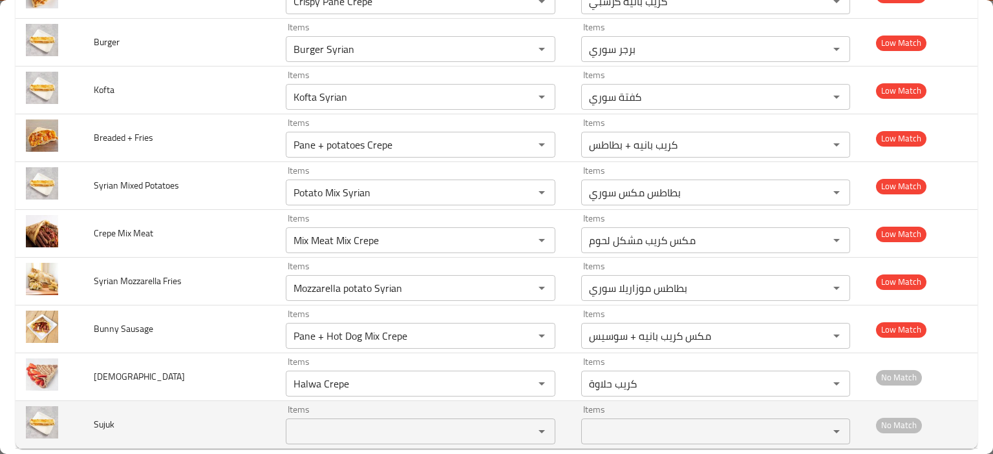
click at [310, 423] on input "Items" at bounding box center [400, 432] width 223 height 18
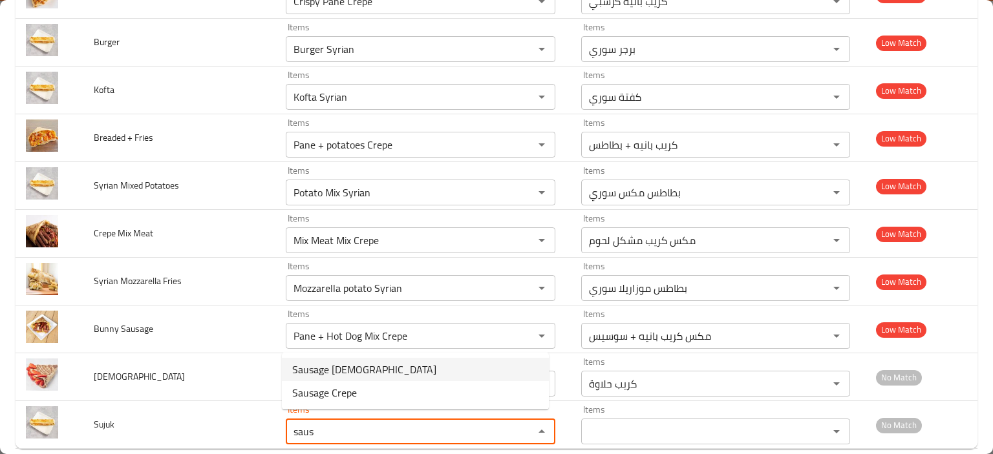
click at [306, 371] on span "Sausage [DEMOGRAPHIC_DATA]" at bounding box center [364, 370] width 144 height 16
type input "Sausage [DEMOGRAPHIC_DATA]"
type input "سجق سوري"
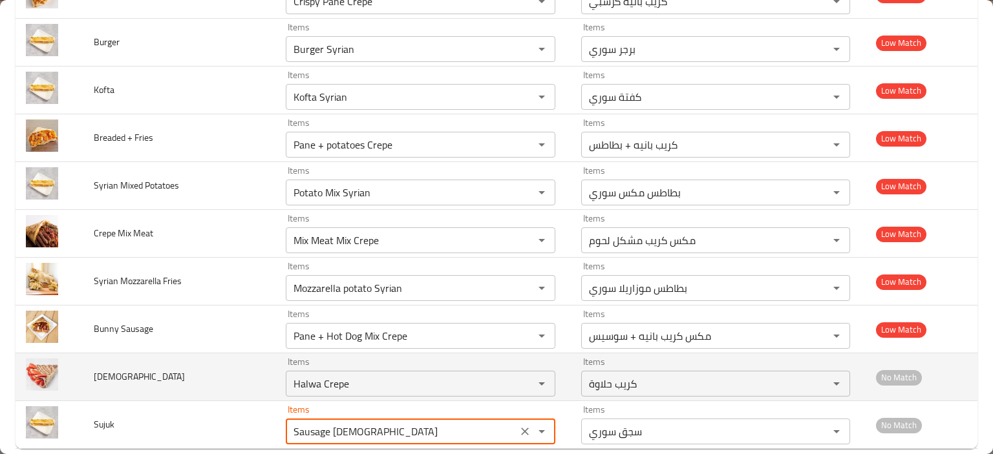
type input "Sausage [DEMOGRAPHIC_DATA]"
click at [171, 383] on td "Halawa" at bounding box center [179, 377] width 192 height 48
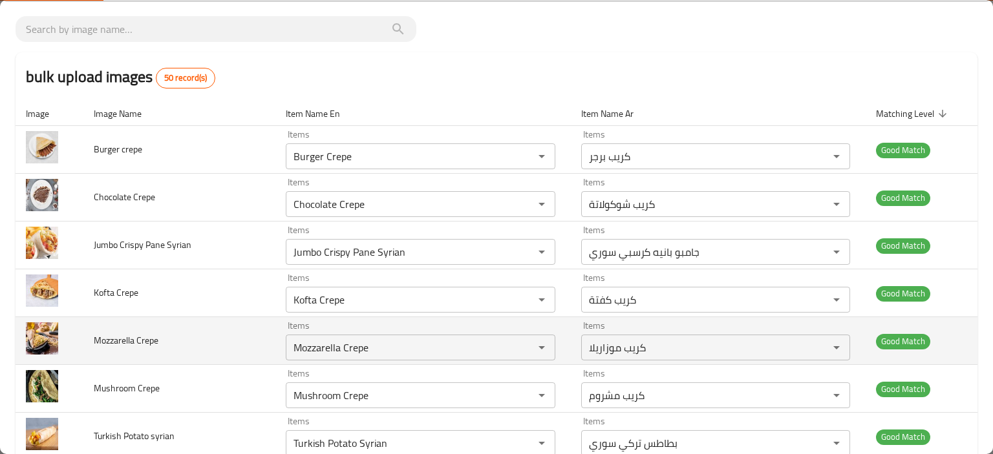
scroll to position [0, 0]
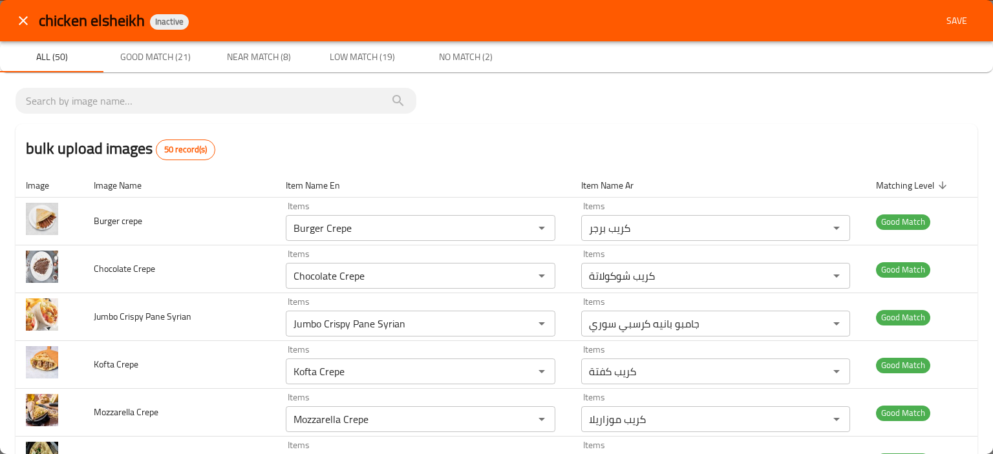
click at [941, 24] on span "Save" at bounding box center [956, 21] width 31 height 16
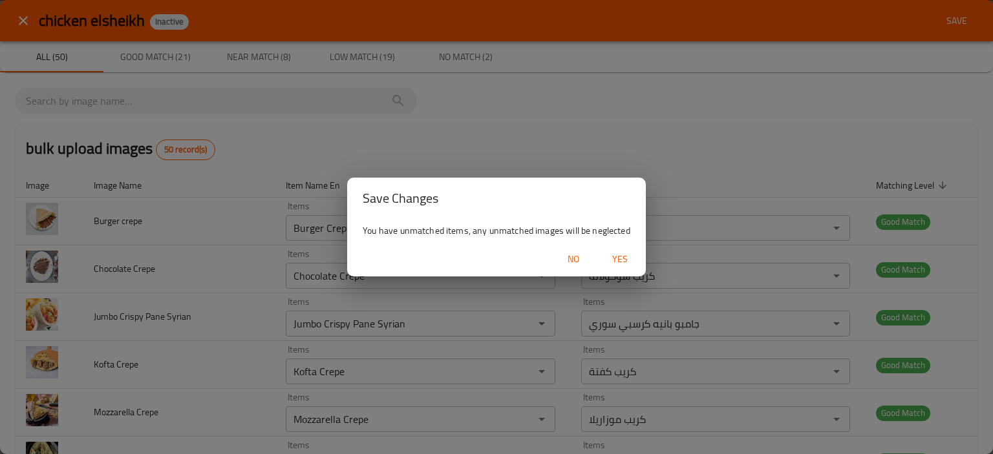
click at [616, 256] on span "Yes" at bounding box center [619, 259] width 31 height 16
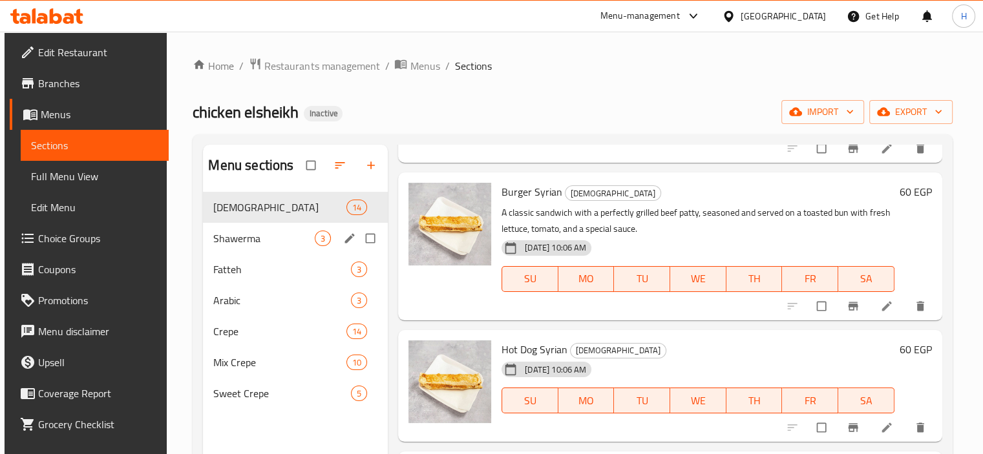
click at [245, 232] on span "Shawerma" at bounding box center [263, 239] width 101 height 16
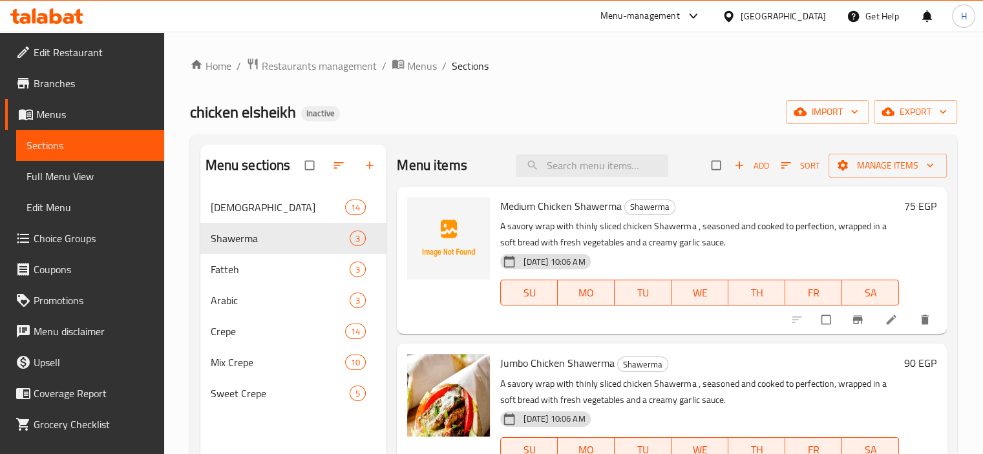
scroll to position [49, 0]
